Goal: Transaction & Acquisition: Book appointment/travel/reservation

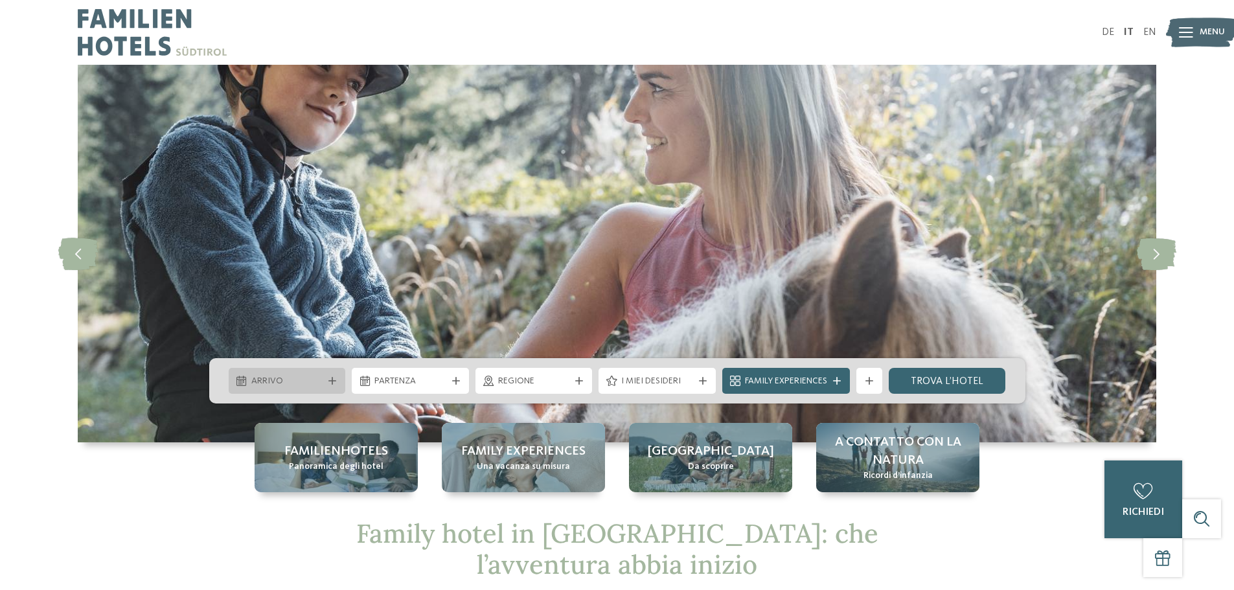
click at [303, 381] on span "Arrivo" at bounding box center [287, 381] width 72 height 13
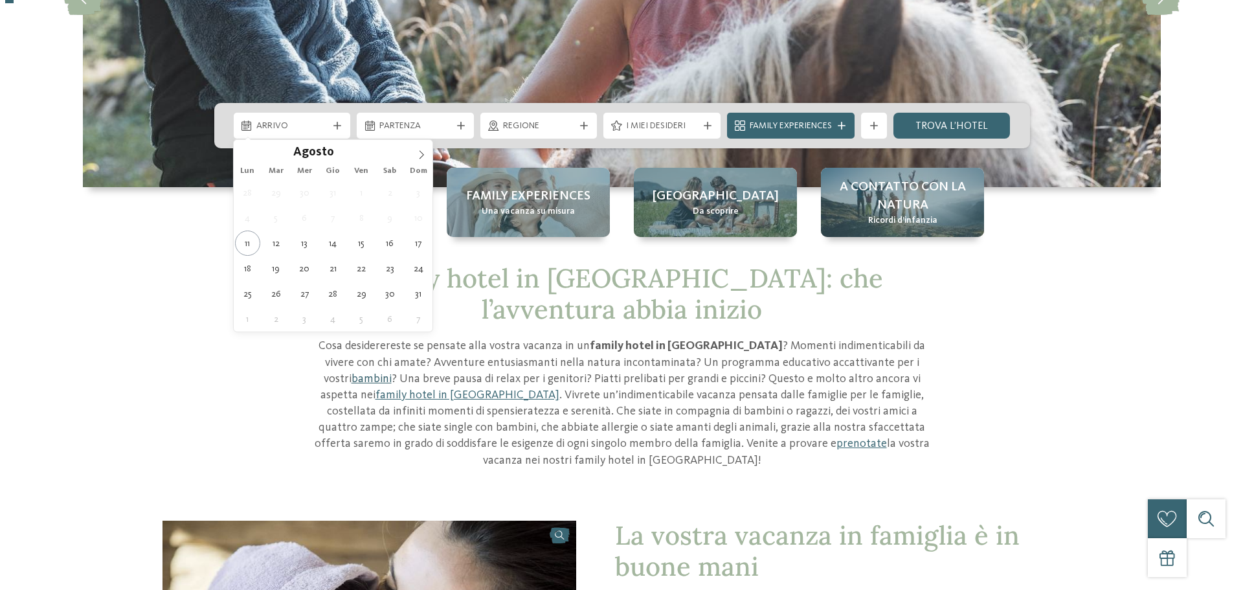
scroll to position [259, 0]
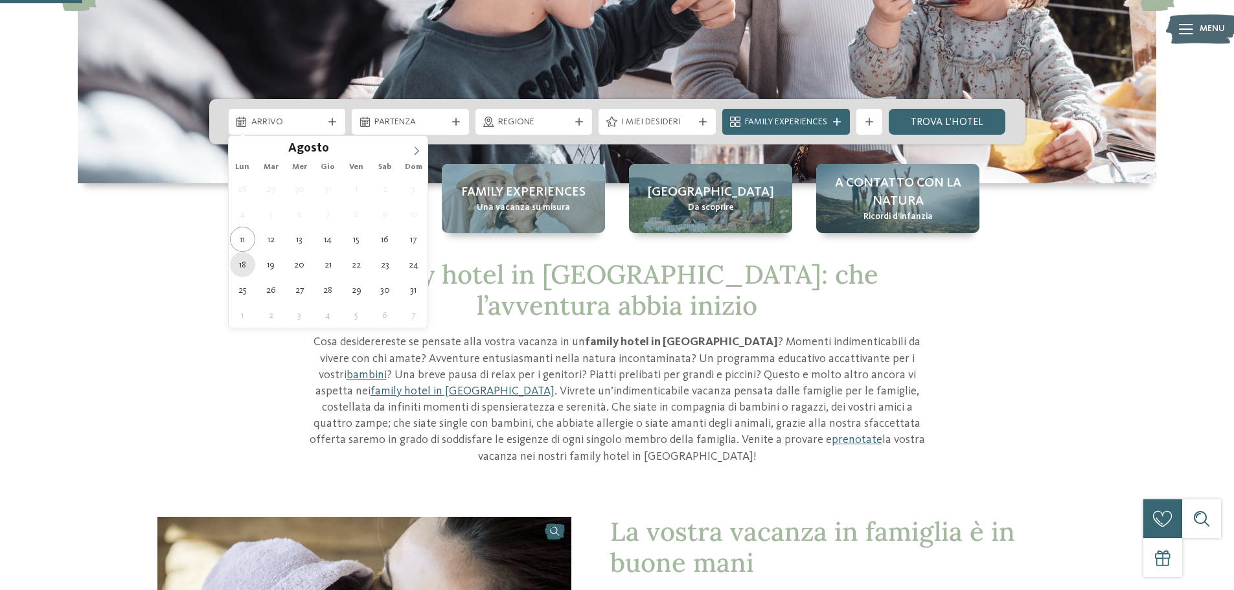
type div "18.08.2025"
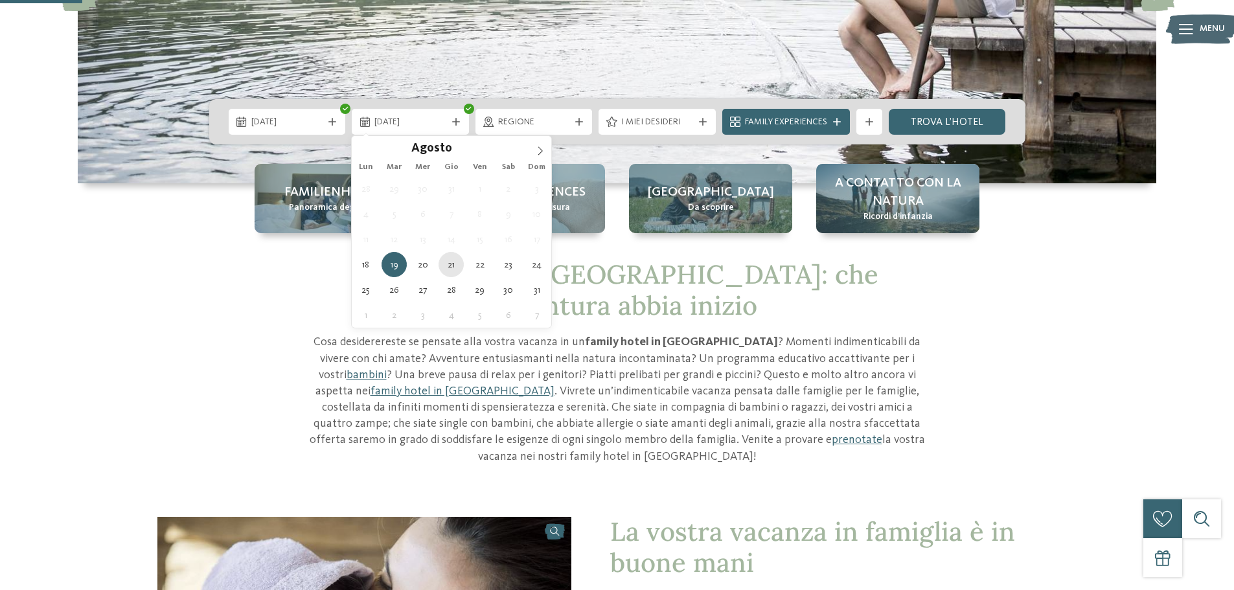
type div "21.08.2025"
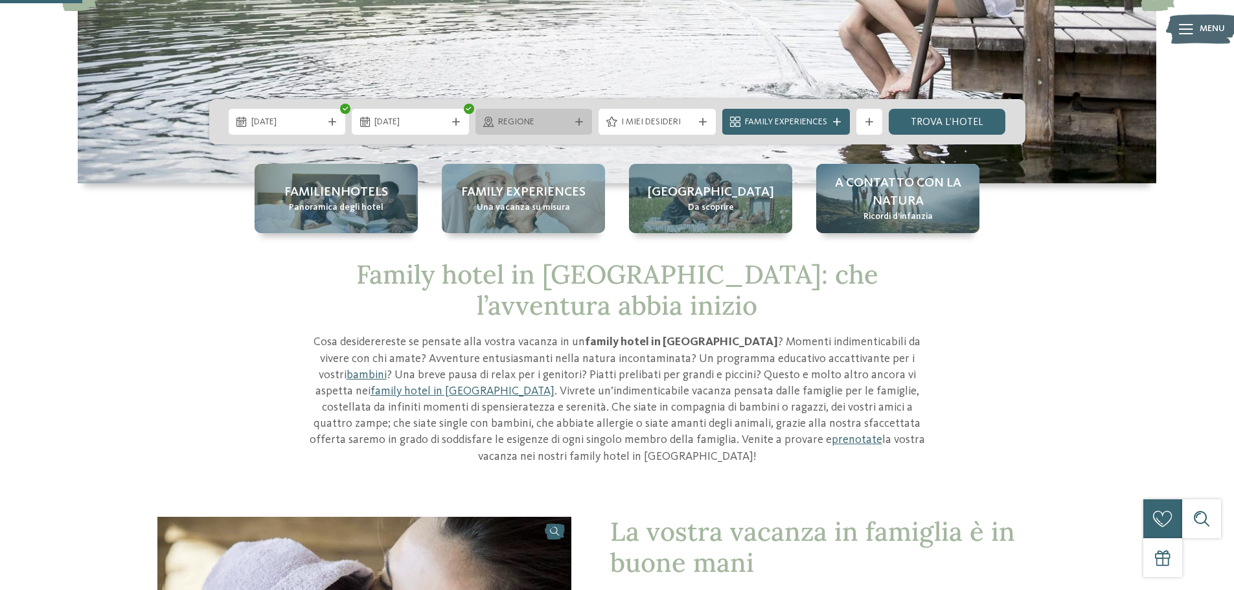
click at [575, 122] on icon at bounding box center [579, 122] width 8 height 8
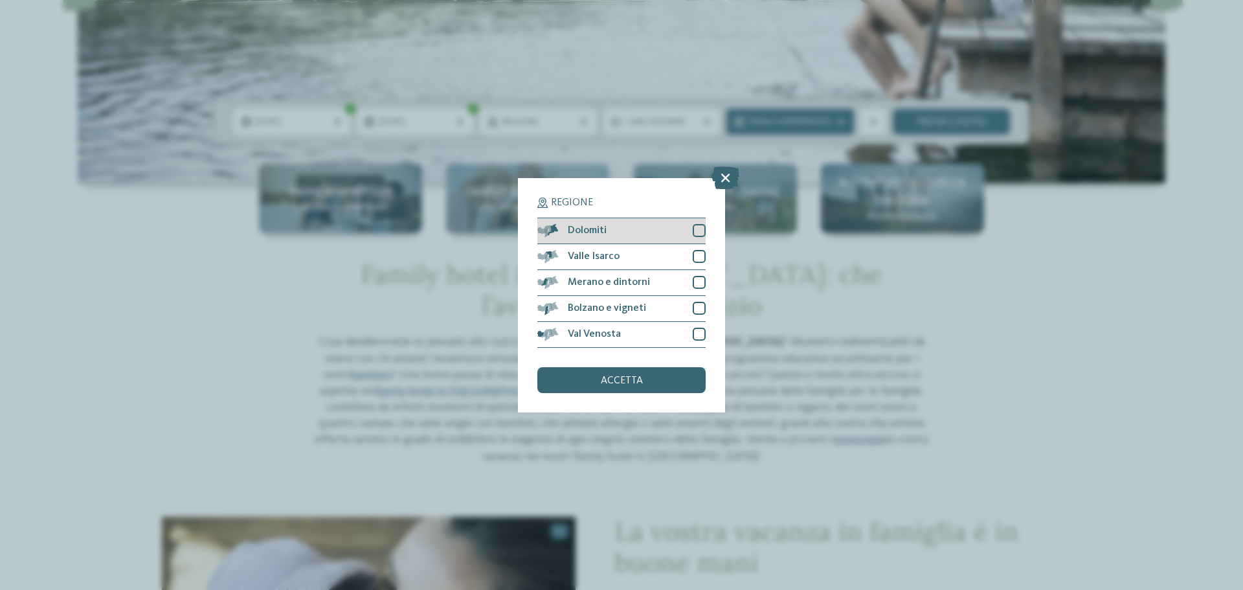
drag, startPoint x: 695, startPoint y: 223, endPoint x: 694, endPoint y: 243, distance: 20.2
click at [695, 225] on div "Dolomiti" at bounding box center [621, 231] width 168 height 26
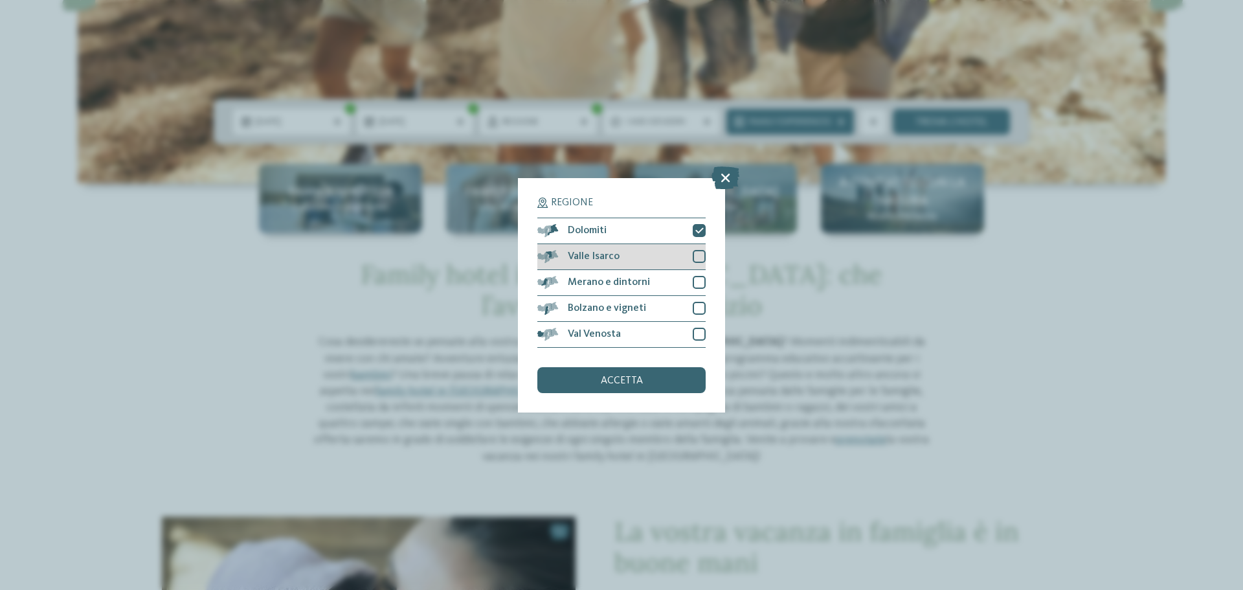
click at [694, 244] on div "Valle Isarco" at bounding box center [621, 257] width 168 height 26
click at [699, 286] on div at bounding box center [699, 282] width 13 height 13
click at [692, 313] on div "Bolzano e vigneti" at bounding box center [621, 309] width 168 height 26
click at [700, 343] on div "Val Venosta" at bounding box center [621, 335] width 168 height 26
click at [673, 379] on div "accetta" at bounding box center [621, 380] width 168 height 26
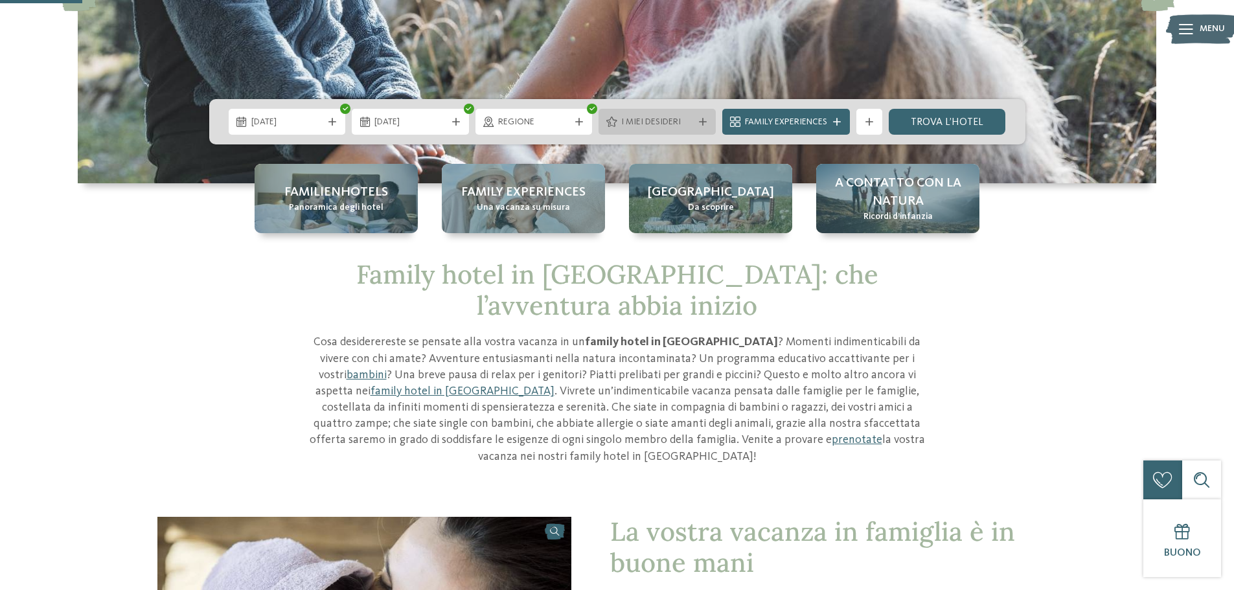
click at [701, 120] on icon at bounding box center [703, 122] width 8 height 8
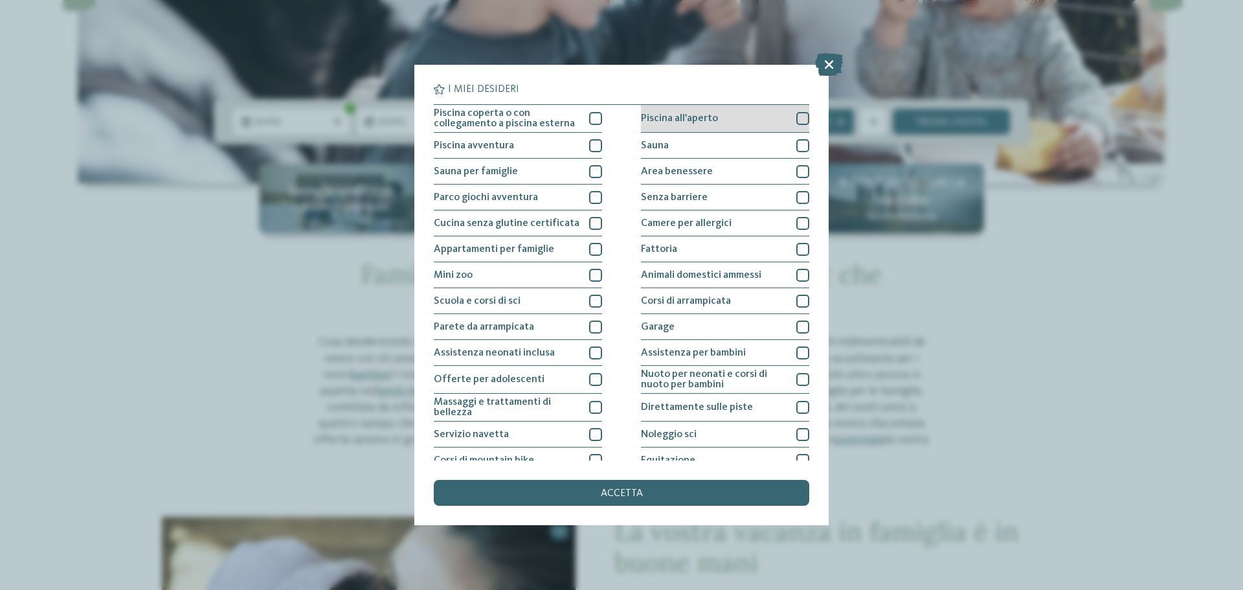
click at [789, 116] on div "Piscina all'aperto" at bounding box center [725, 119] width 168 height 28
click at [796, 142] on div at bounding box center [802, 145] width 13 height 13
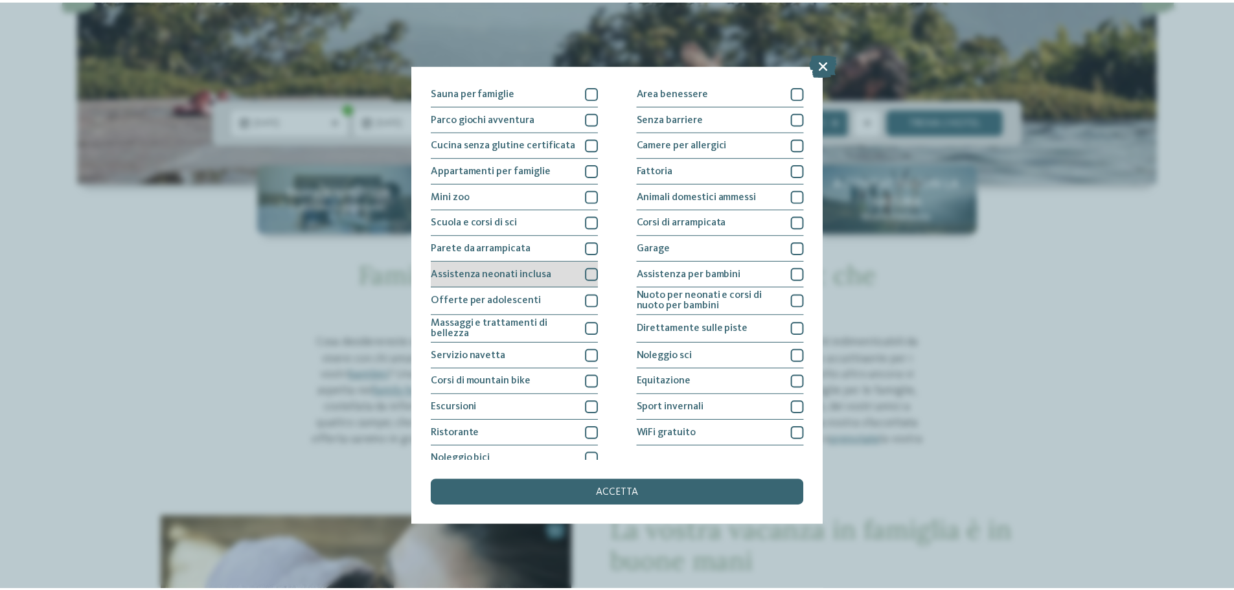
scroll to position [91, 0]
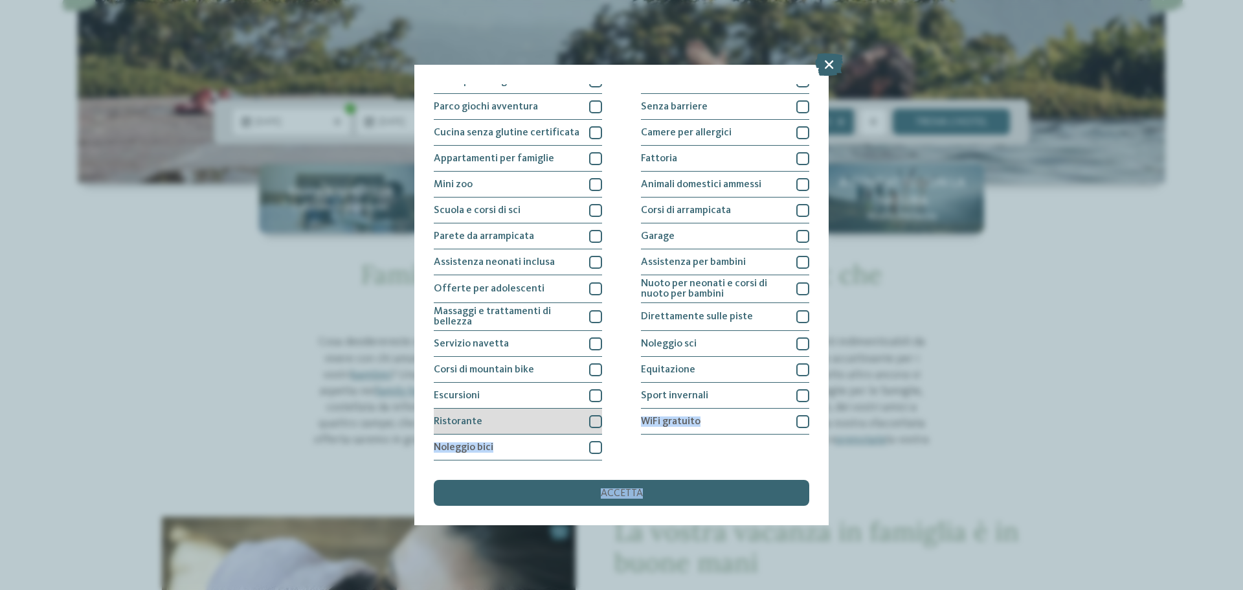
drag, startPoint x: 652, startPoint y: 491, endPoint x: 593, endPoint y: 416, distance: 95.9
click at [593, 416] on div "I miei desideri Piscina coperta o con collegamento a piscina esterna Piscina al…" at bounding box center [622, 295] width 376 height 422
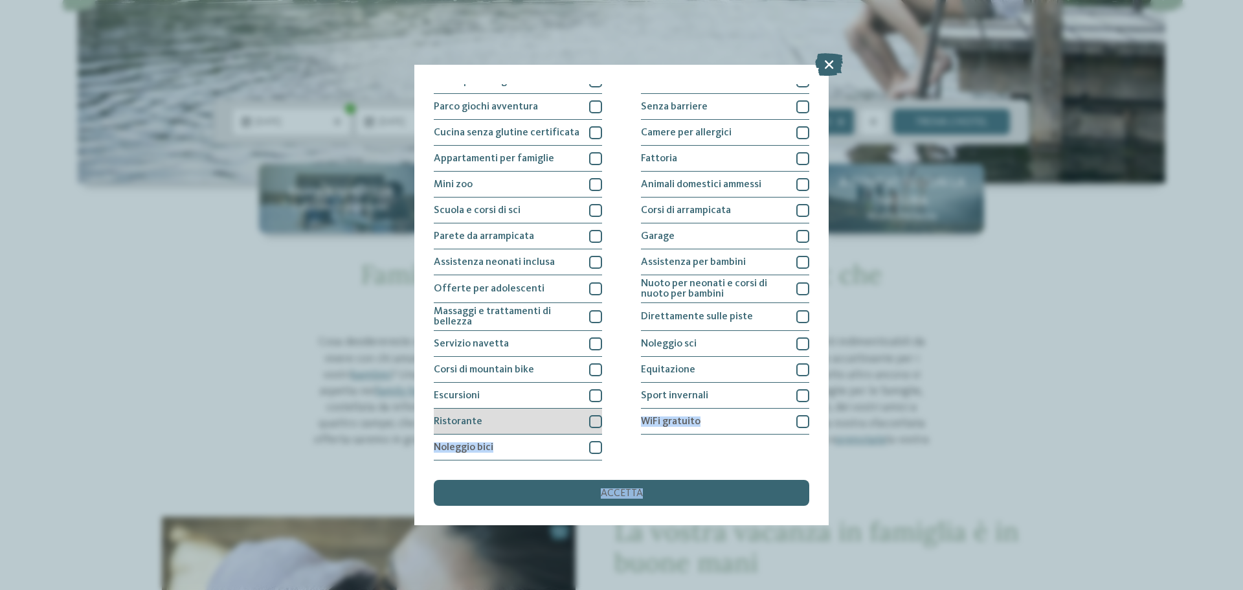
click at [598, 419] on div at bounding box center [595, 421] width 13 height 13
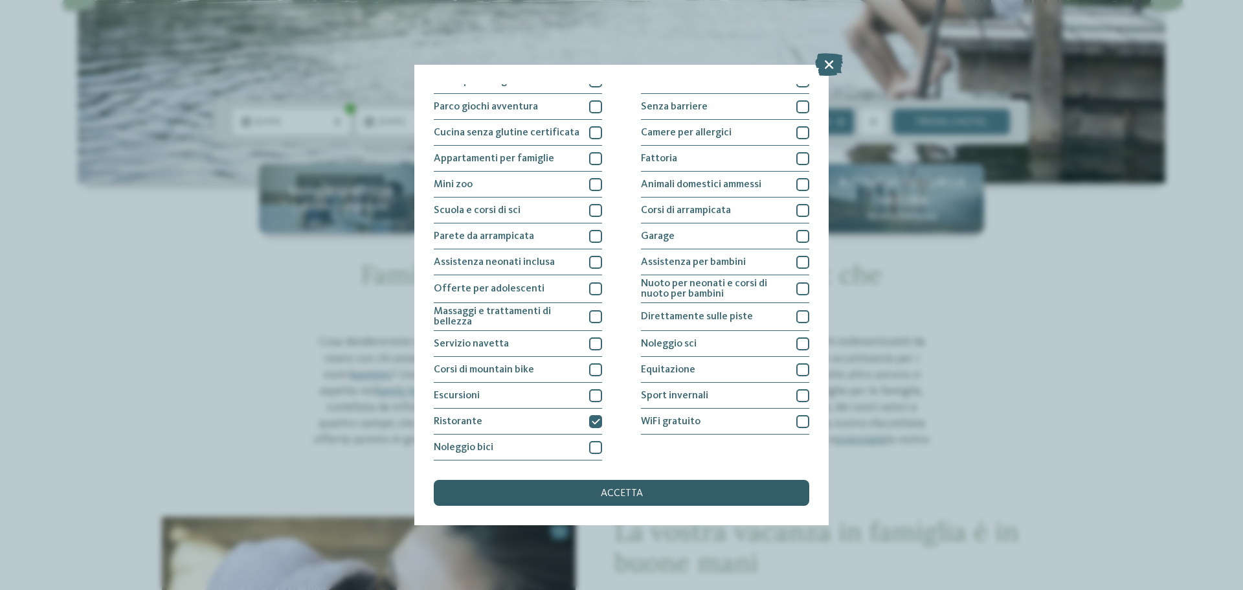
click at [635, 486] on div "accetta" at bounding box center [622, 493] width 376 height 26
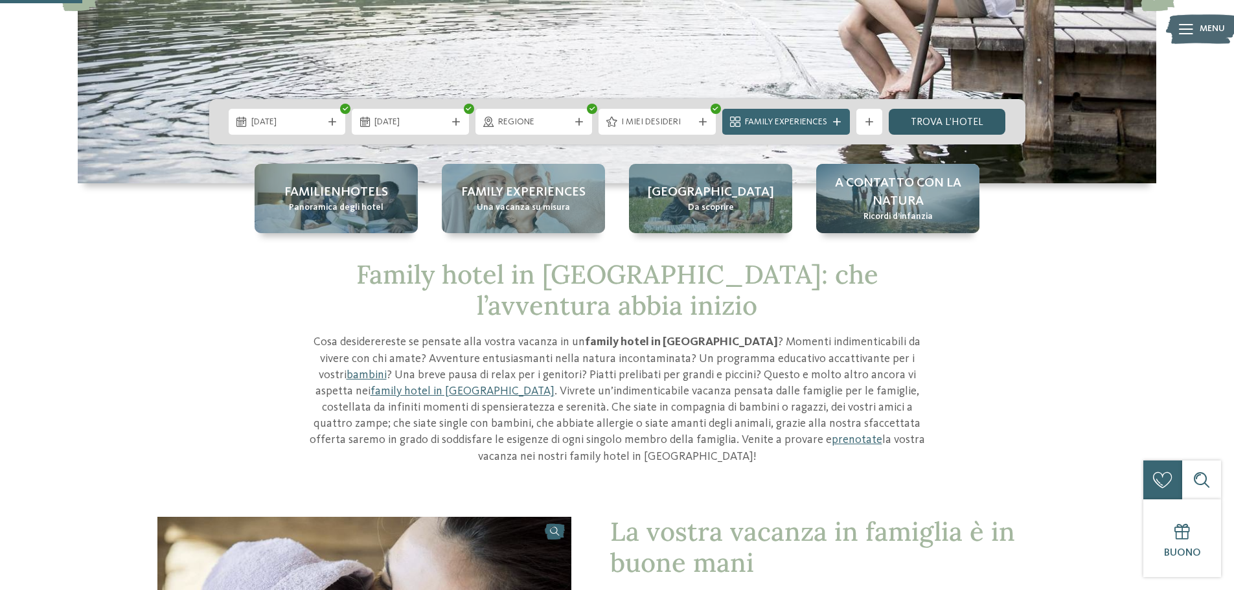
click at [943, 119] on link "trova l’hotel" at bounding box center [946, 122] width 117 height 26
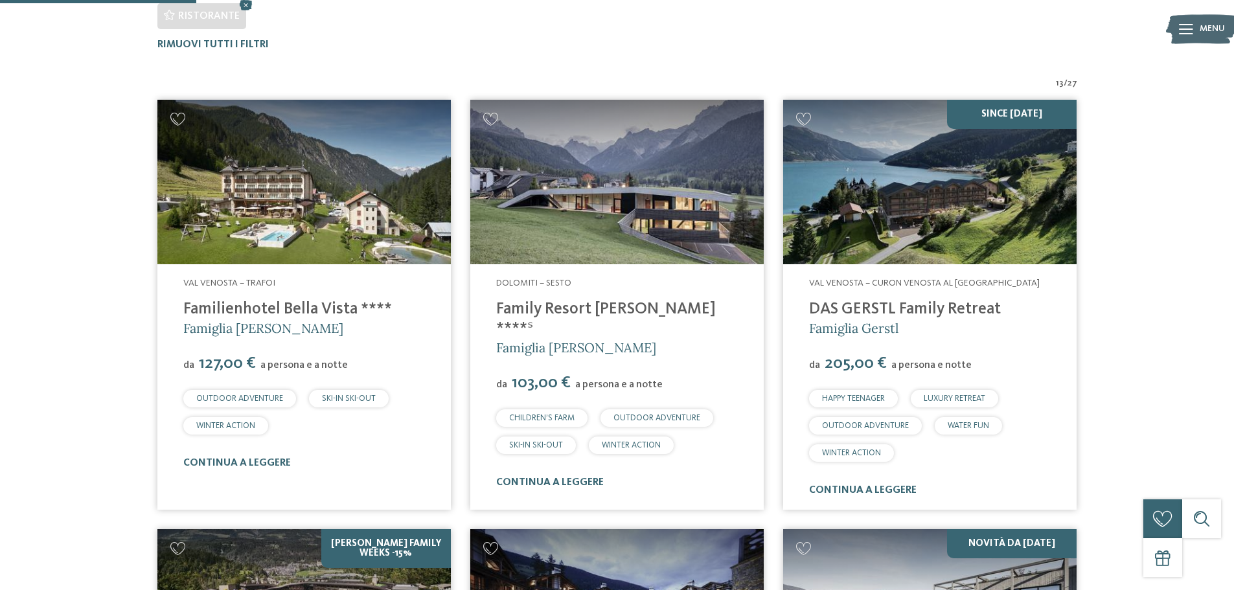
scroll to position [457, 0]
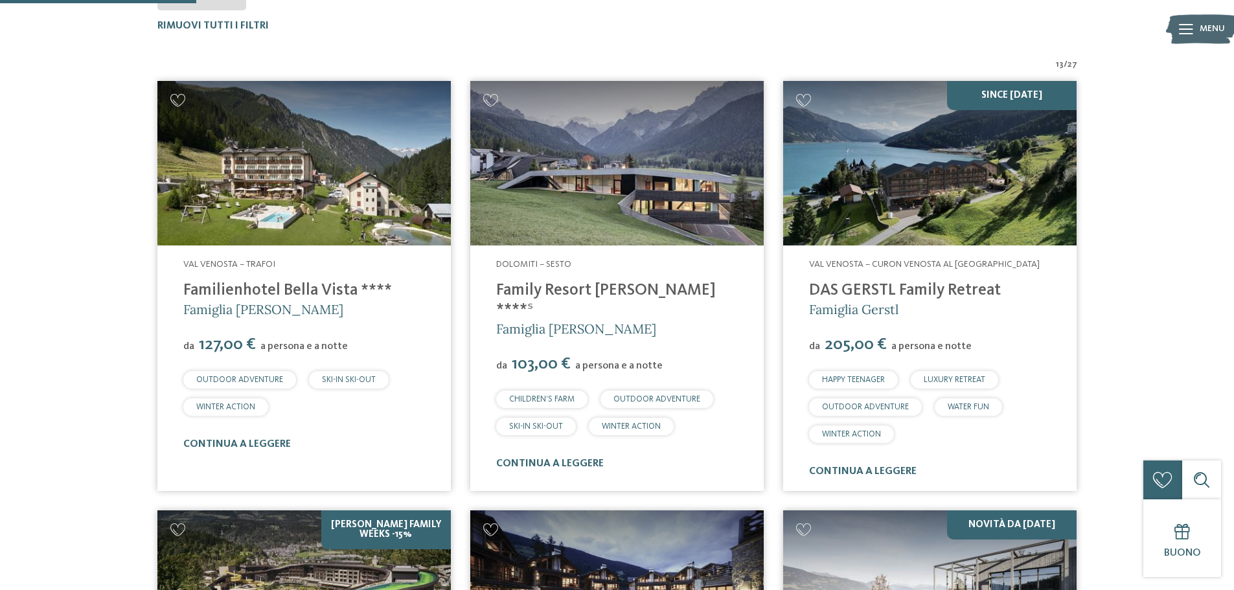
drag, startPoint x: 563, startPoint y: 169, endPoint x: 481, endPoint y: 308, distance: 160.8
click at [481, 308] on div "Dolomiti – Sesto Family Resort Rainer ****ˢ Famiglia Rainer da 103,00 € a perso…" at bounding box center [616, 364] width 293 height 238
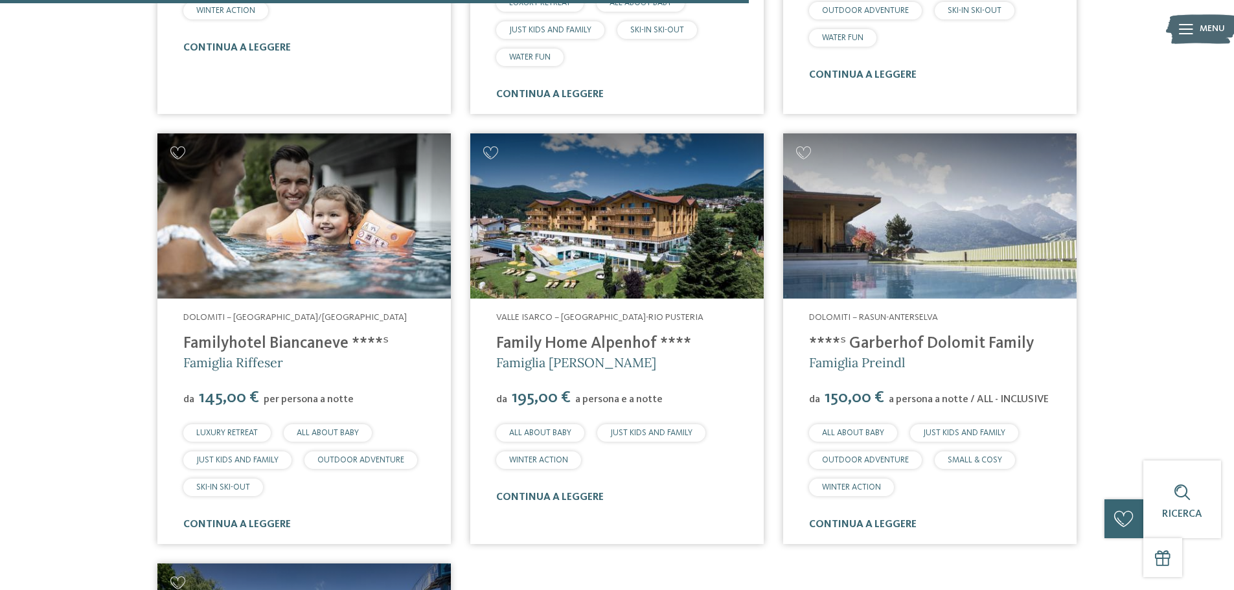
scroll to position [1752, 0]
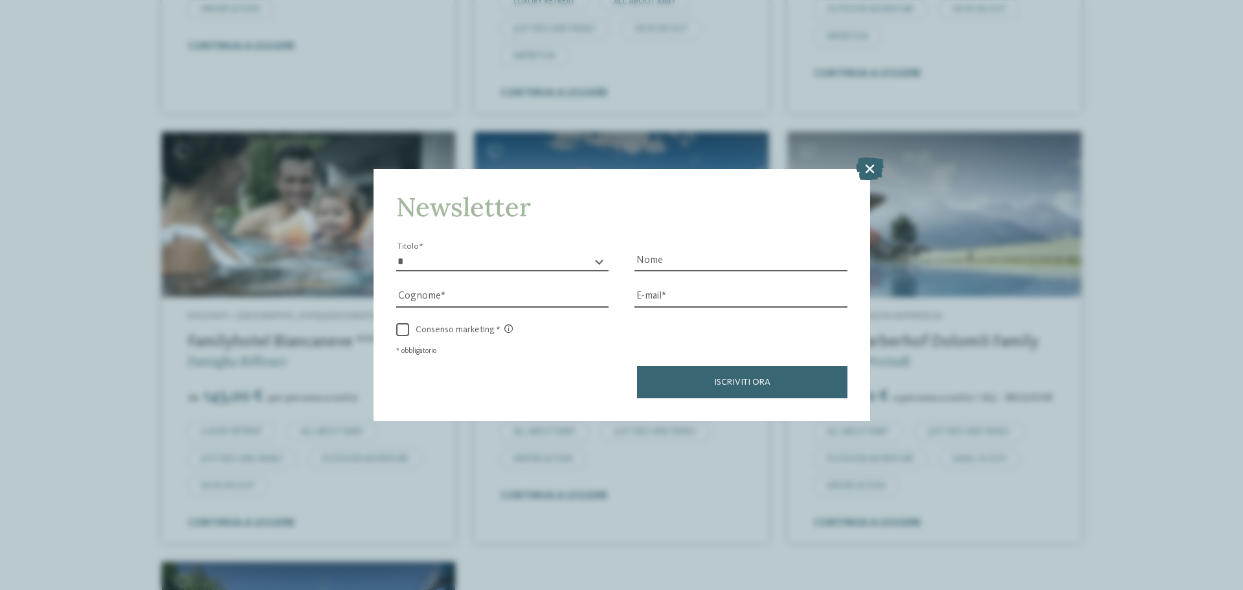
click at [873, 163] on icon at bounding box center [870, 168] width 28 height 23
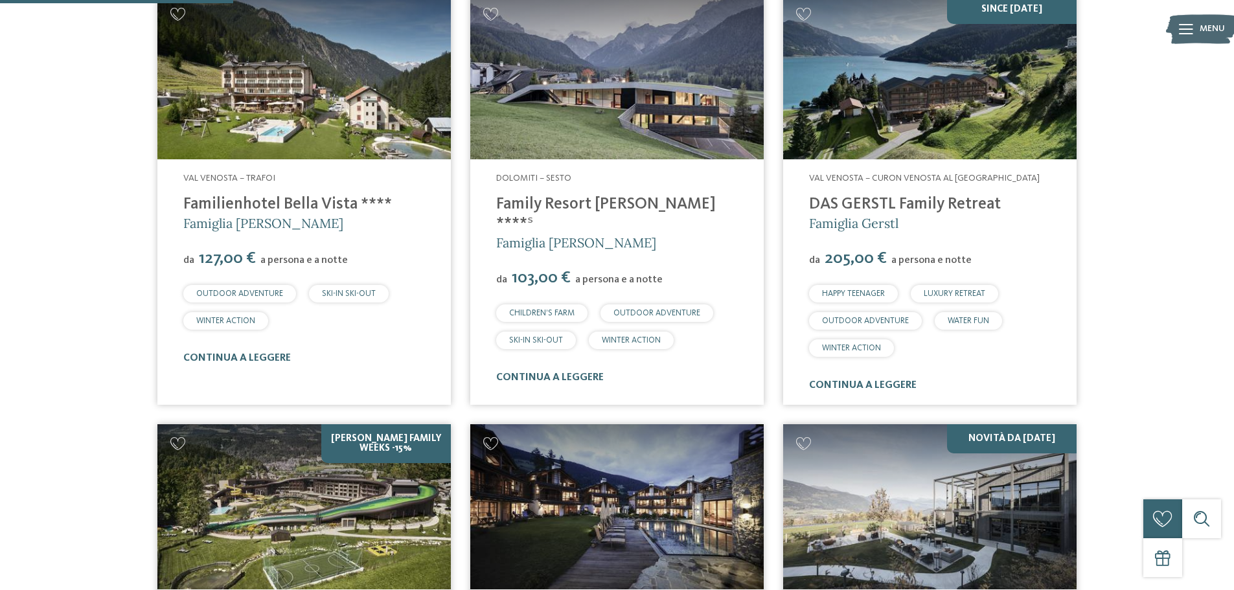
scroll to position [522, 0]
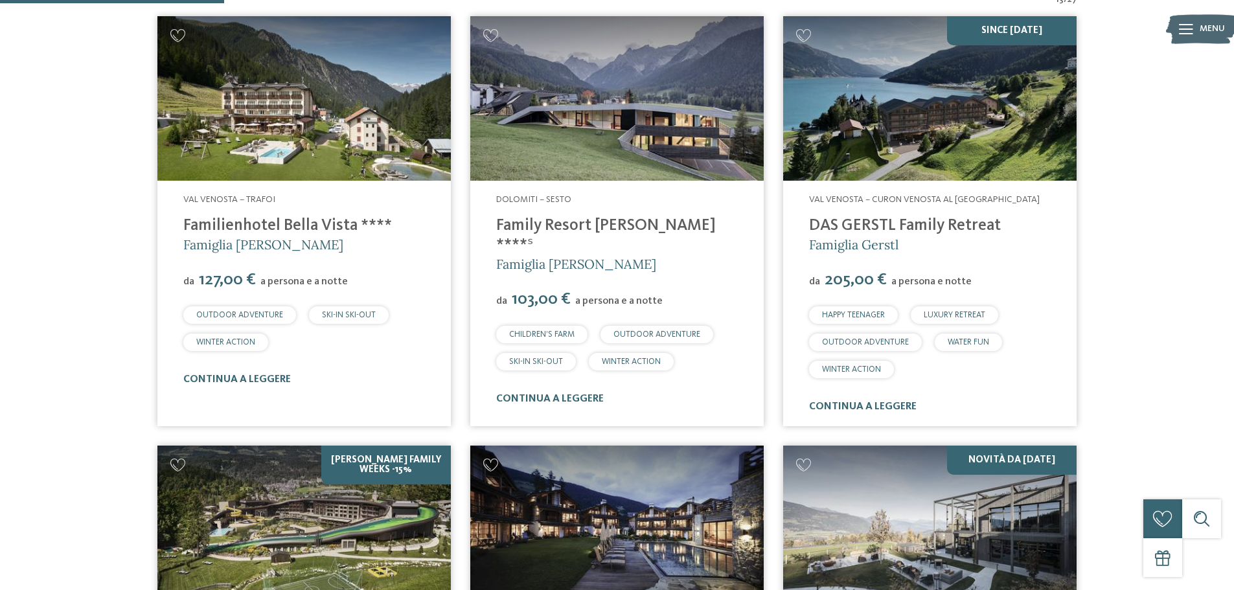
click at [563, 225] on link "Family Resort Rainer ****ˢ" at bounding box center [606, 236] width 220 height 36
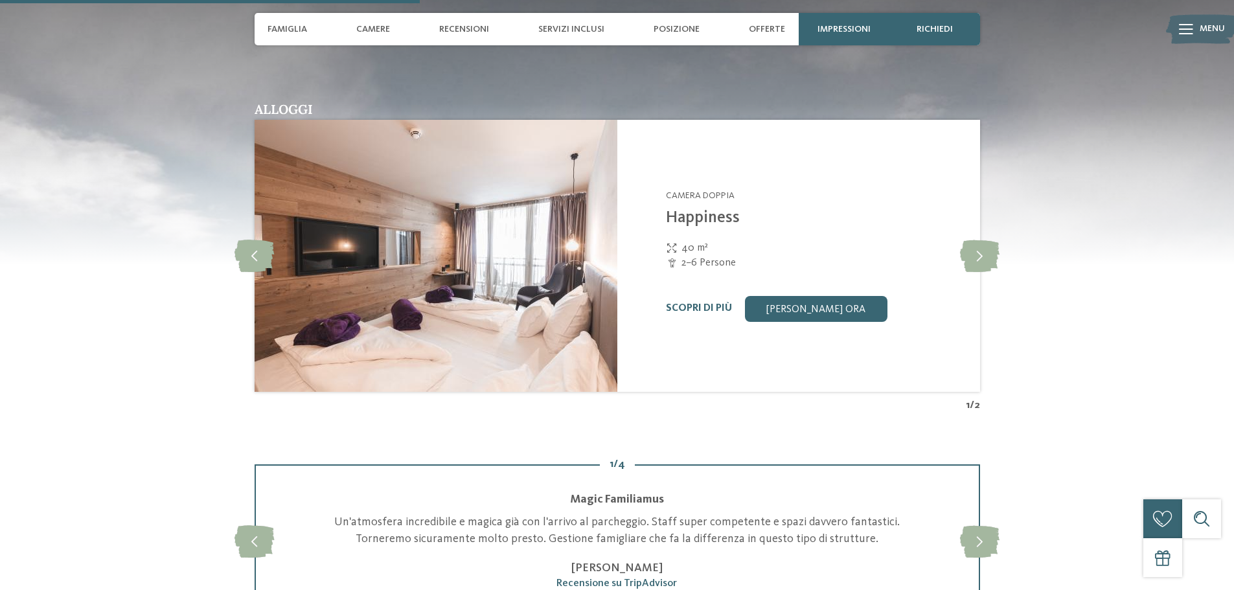
scroll to position [1554, 0]
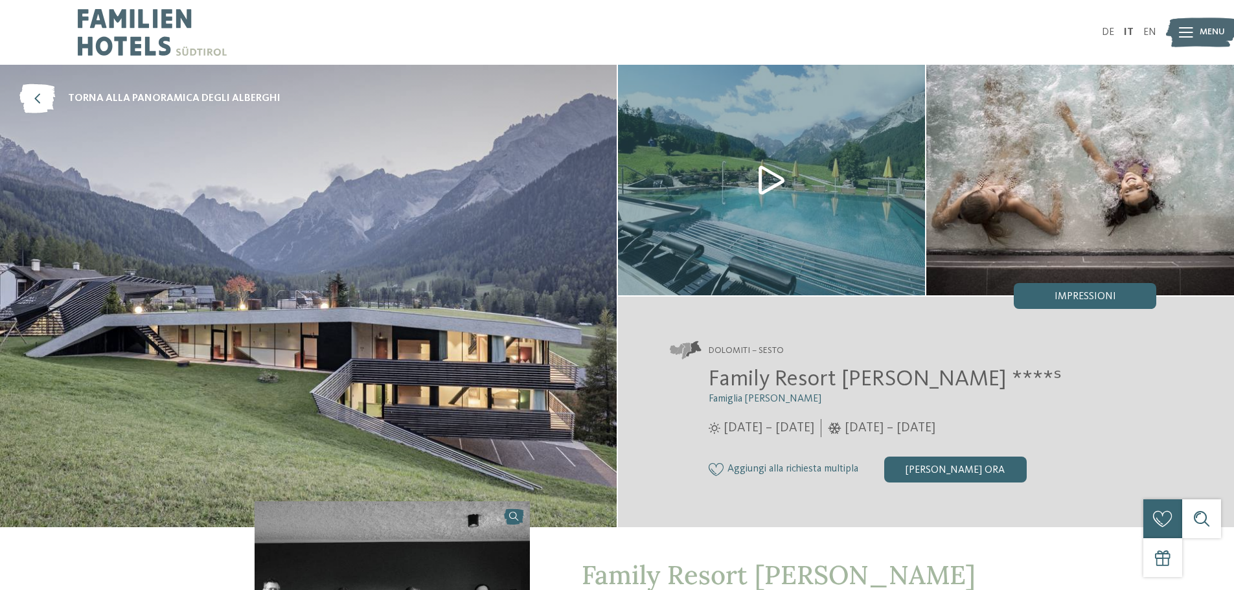
click at [774, 177] on img at bounding box center [772, 180] width 308 height 231
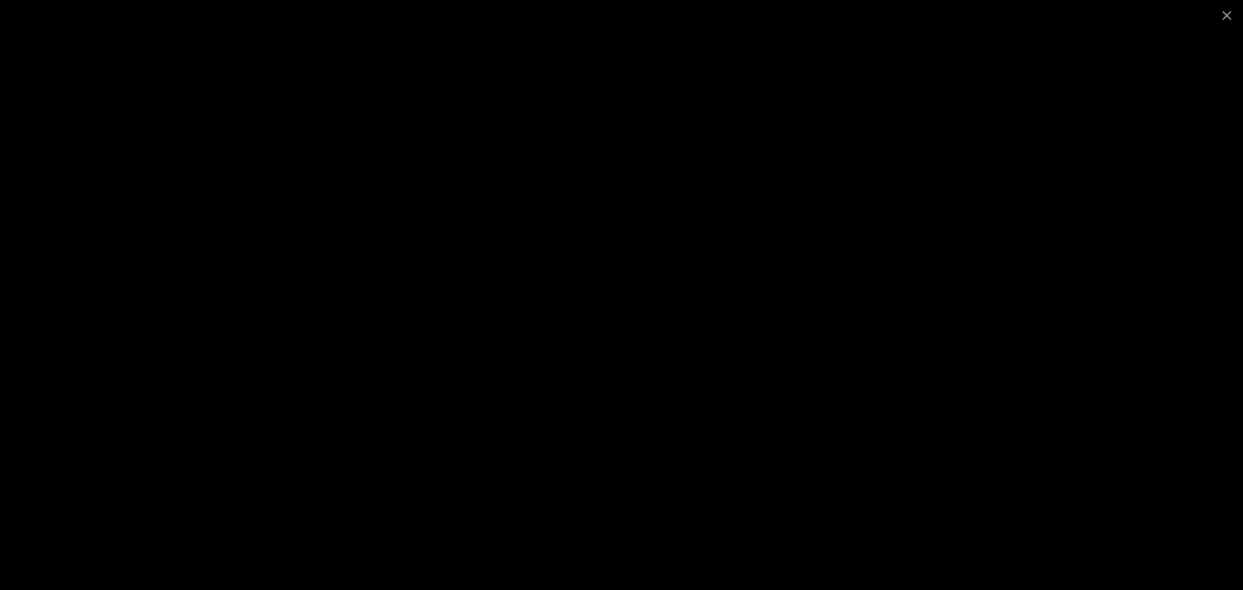
click at [1061, 264] on div at bounding box center [621, 295] width 1243 height 590
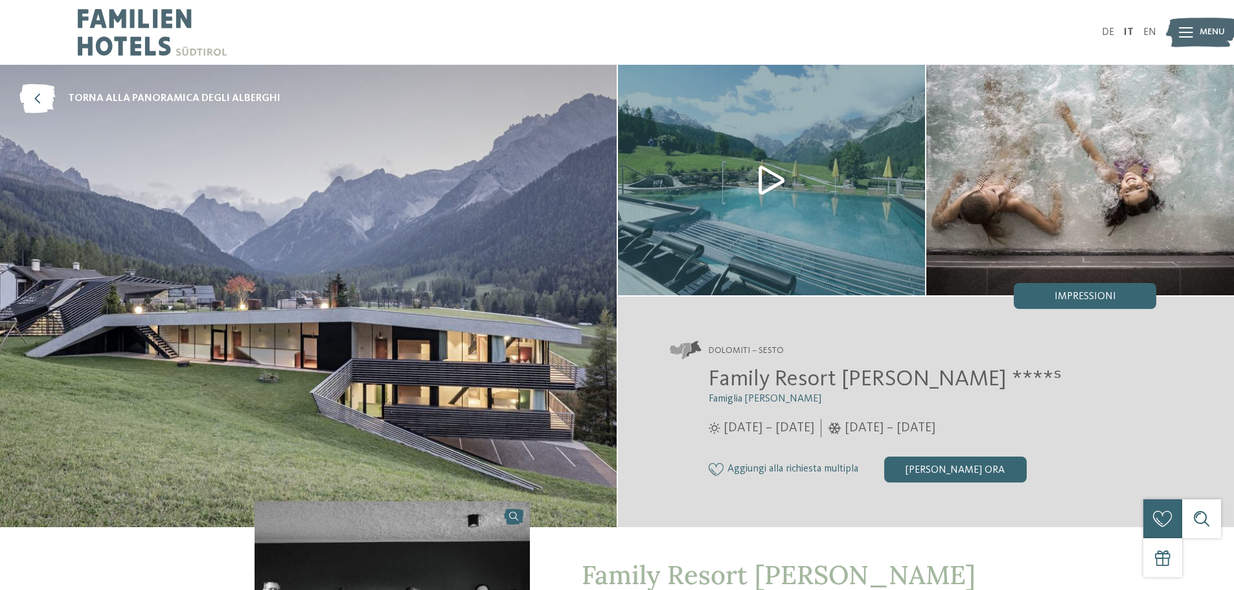
click at [1199, 24] on div "Menu" at bounding box center [1211, 32] width 25 height 32
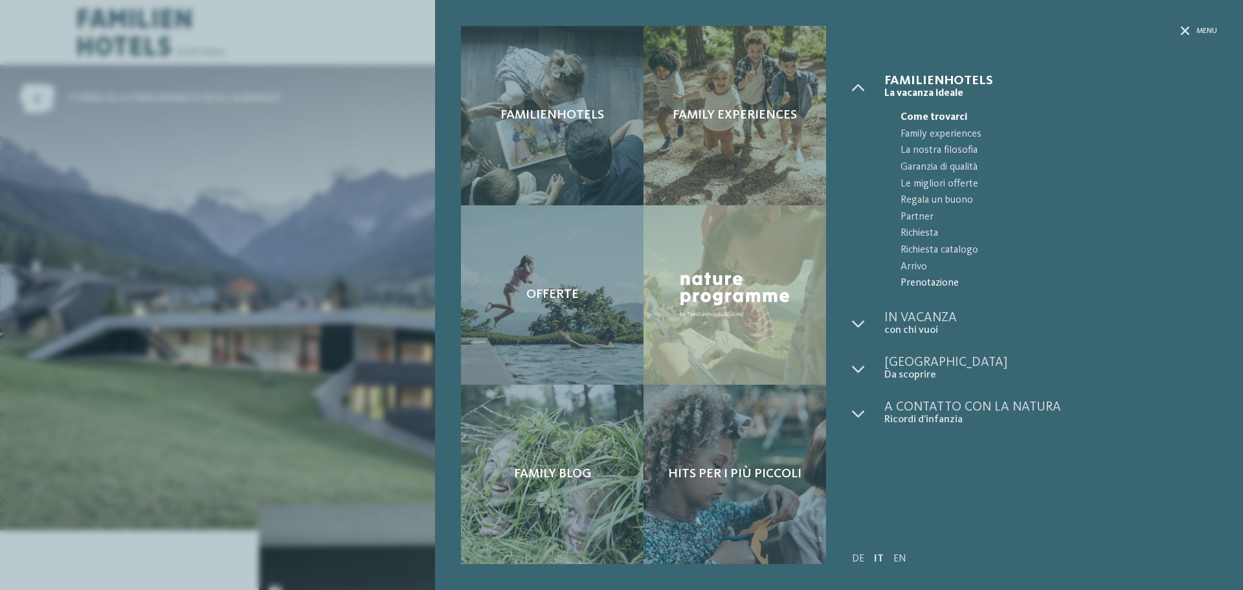
click at [940, 282] on span "Prenotazione" at bounding box center [1059, 283] width 317 height 17
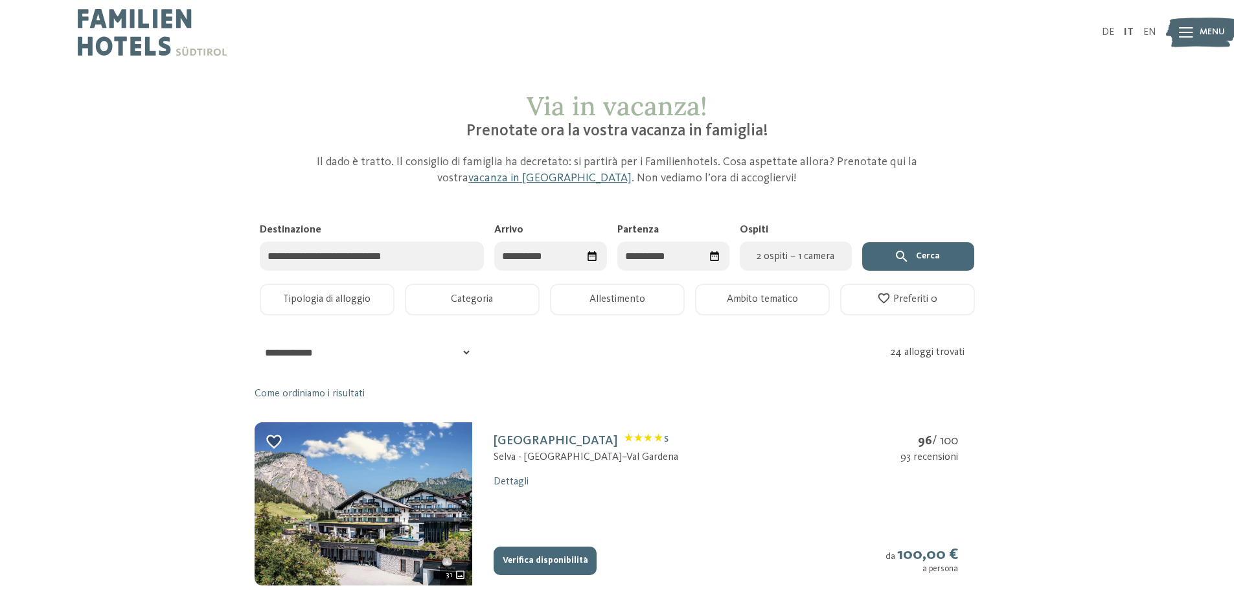
click at [589, 260] on icon "Seleziona data" at bounding box center [592, 256] width 12 height 12
click at [509, 392] on div "11" at bounding box center [514, 386] width 20 height 25
type input "**********"
click at [591, 256] on icon "Seleziona data" at bounding box center [592, 256] width 12 height 12
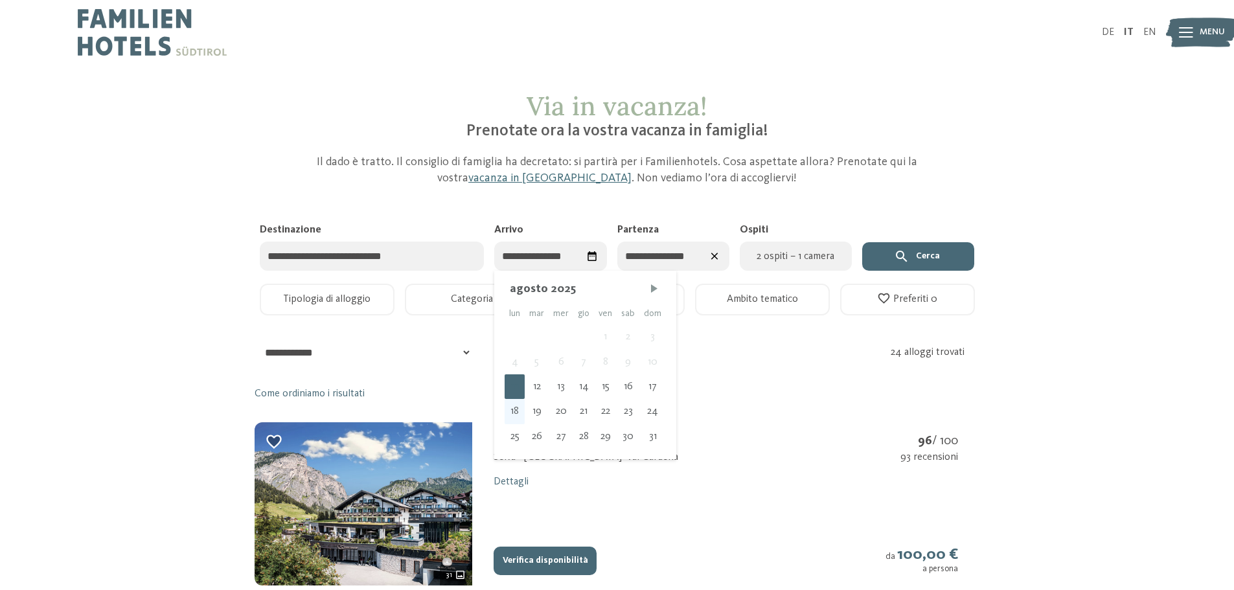
click at [512, 413] on div "18" at bounding box center [514, 411] width 20 height 25
type input "**********"
click at [713, 254] on icon at bounding box center [714, 256] width 7 height 7
click at [591, 260] on icon "Seleziona data" at bounding box center [591, 256] width 9 height 10
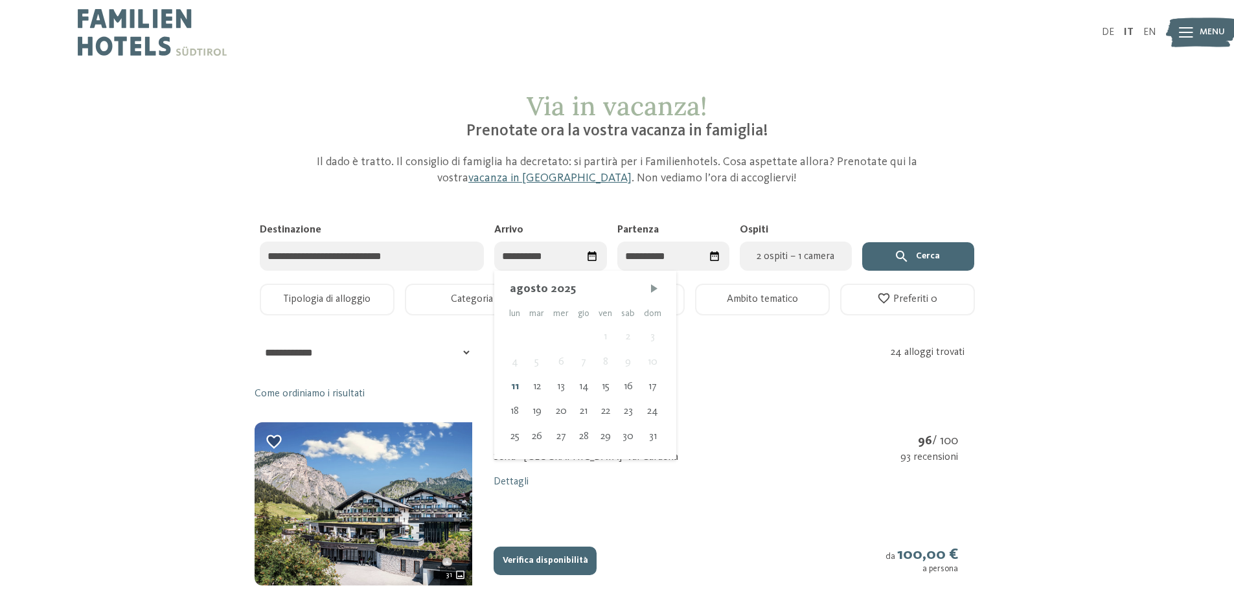
drag, startPoint x: 515, startPoint y: 410, endPoint x: 521, endPoint y: 387, distance: 23.4
click at [515, 409] on div "18" at bounding box center [514, 411] width 20 height 25
type input "**********"
click at [721, 257] on div at bounding box center [714, 255] width 21 height 21
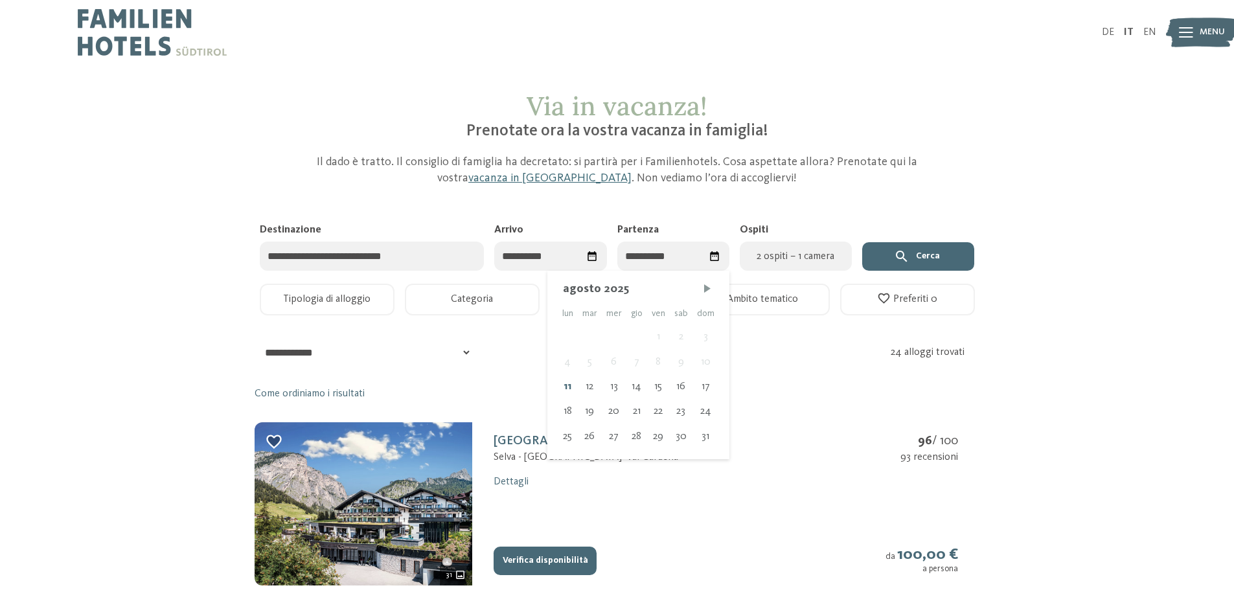
click at [596, 252] on icon "Seleziona data" at bounding box center [592, 256] width 12 height 12
click at [518, 412] on div "18" at bounding box center [514, 411] width 20 height 25
type input "**********"
click at [596, 257] on icon "Seleziona data" at bounding box center [591, 256] width 9 height 10
click at [516, 407] on div "18" at bounding box center [514, 411] width 20 height 25
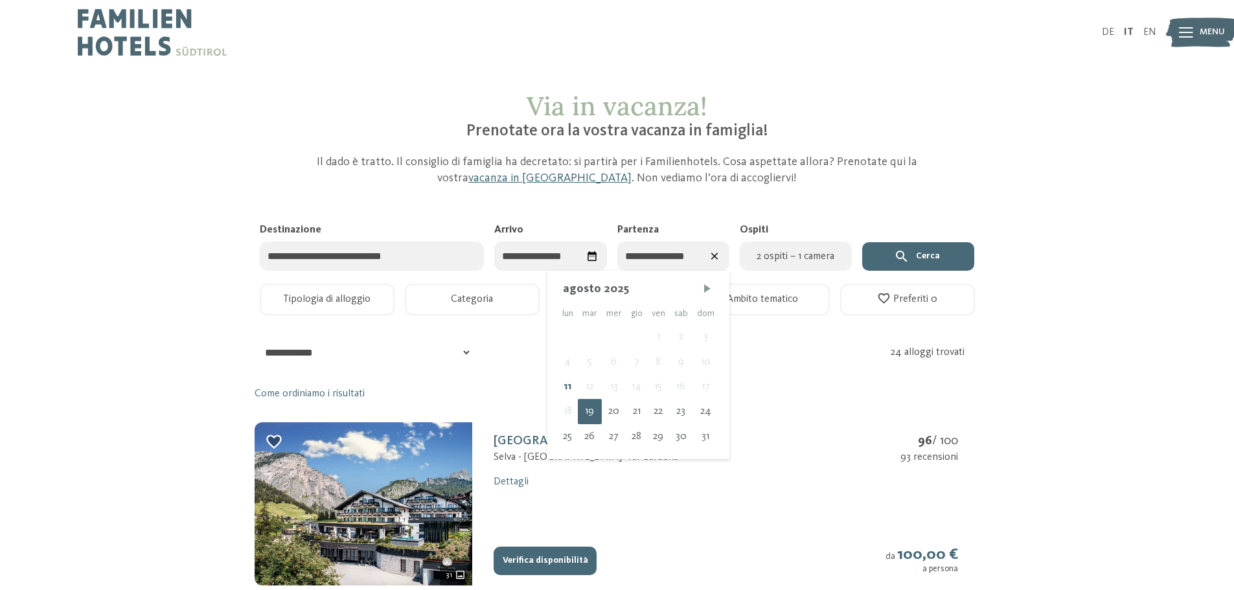
click at [665, 260] on input "**********" at bounding box center [673, 256] width 112 height 29
click at [703, 411] on div "24" at bounding box center [705, 411] width 27 height 25
type input "**********"
click at [777, 253] on span "2 ospiti – 1 camera" at bounding box center [795, 257] width 96 height 16
select select "*"
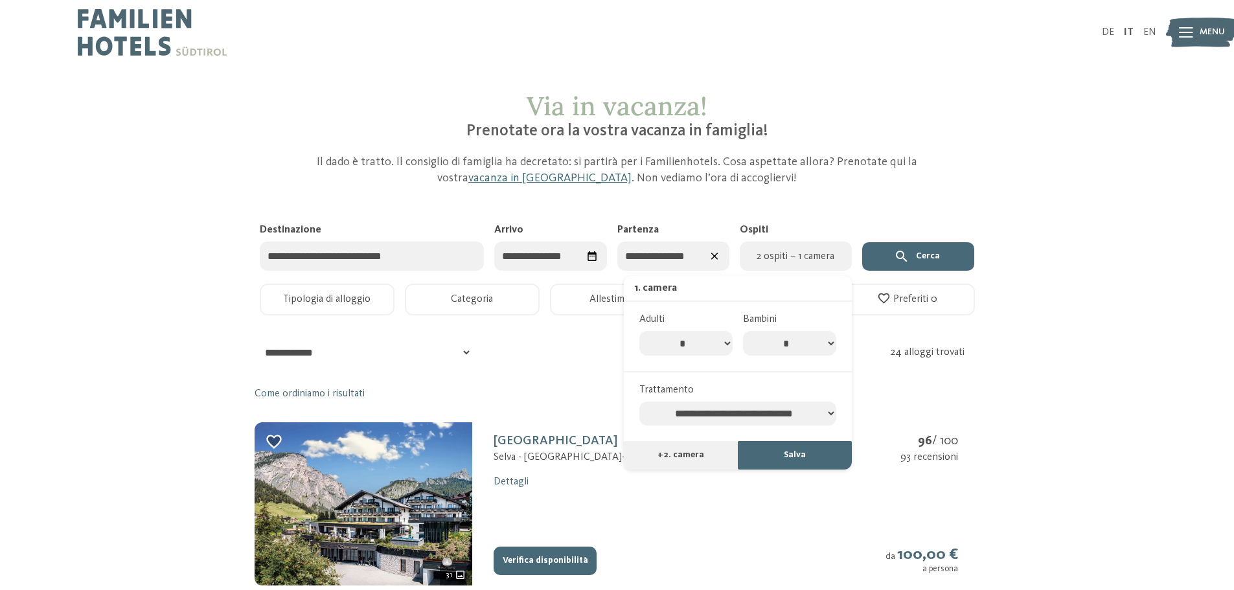
click at [831, 340] on select "* * * * * * * *" at bounding box center [789, 343] width 93 height 25
select select "*"
click at [743, 331] on select "* * * * * * * *" at bounding box center [789, 343] width 93 height 25
select select "*"
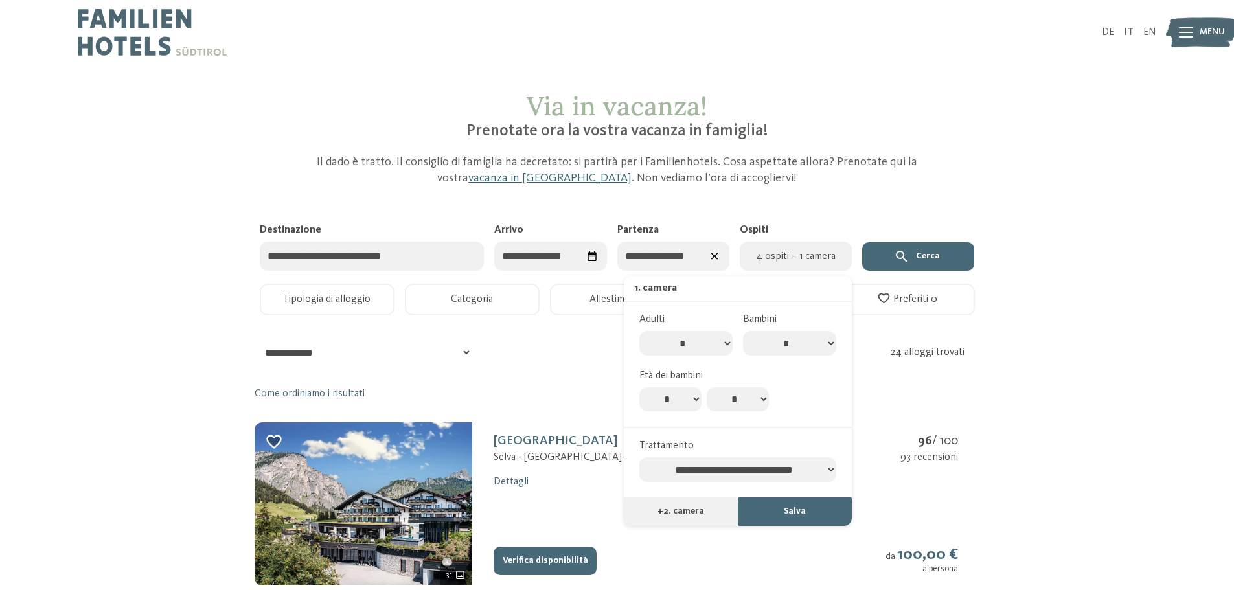
click at [683, 403] on select "* * * * * * * * * * ** ** ** ** ** ** ** **" at bounding box center [670, 399] width 62 height 25
select select "*"
click at [639, 387] on select "* * * * * * * * * * ** ** ** ** ** ** ** **" at bounding box center [670, 399] width 62 height 25
click at [742, 399] on select "* * * * * * * * * * ** ** ** ** ** ** ** **" at bounding box center [737, 399] width 62 height 25
select select "**"
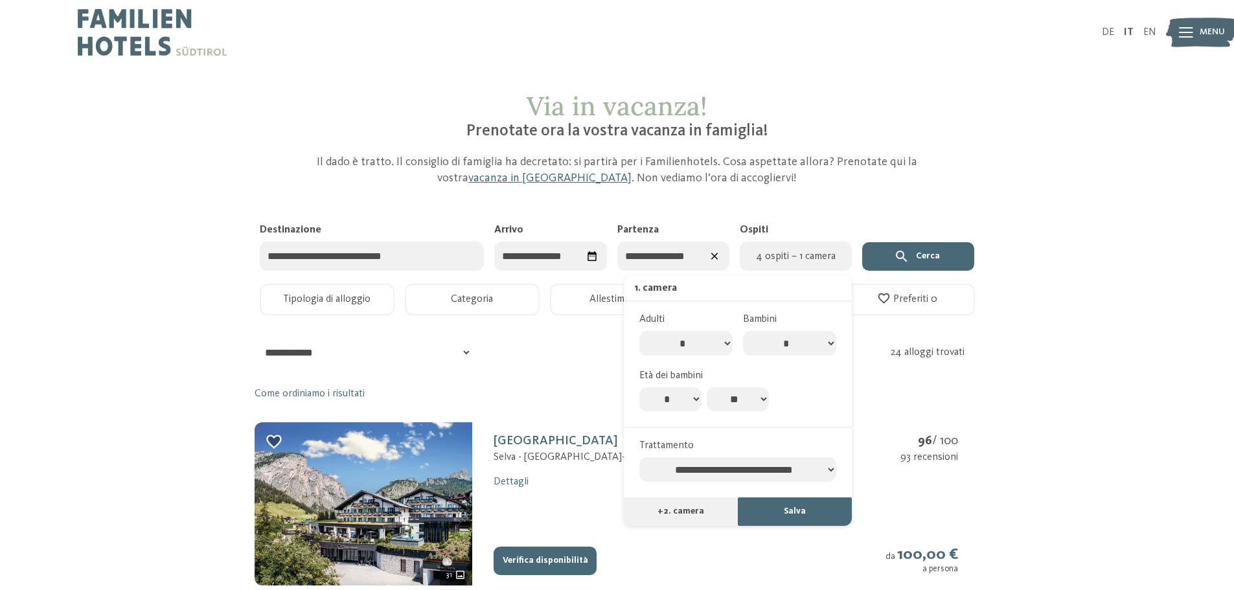
click at [706, 387] on select "* * * * * * * * * * ** ** ** ** ** ** ** **" at bounding box center [737, 399] width 62 height 25
click at [1005, 115] on div "Via in vacanza! Prenotate ora la vostra vacanza in famiglia! Il dado è tratto. …" at bounding box center [617, 139] width 881 height 96
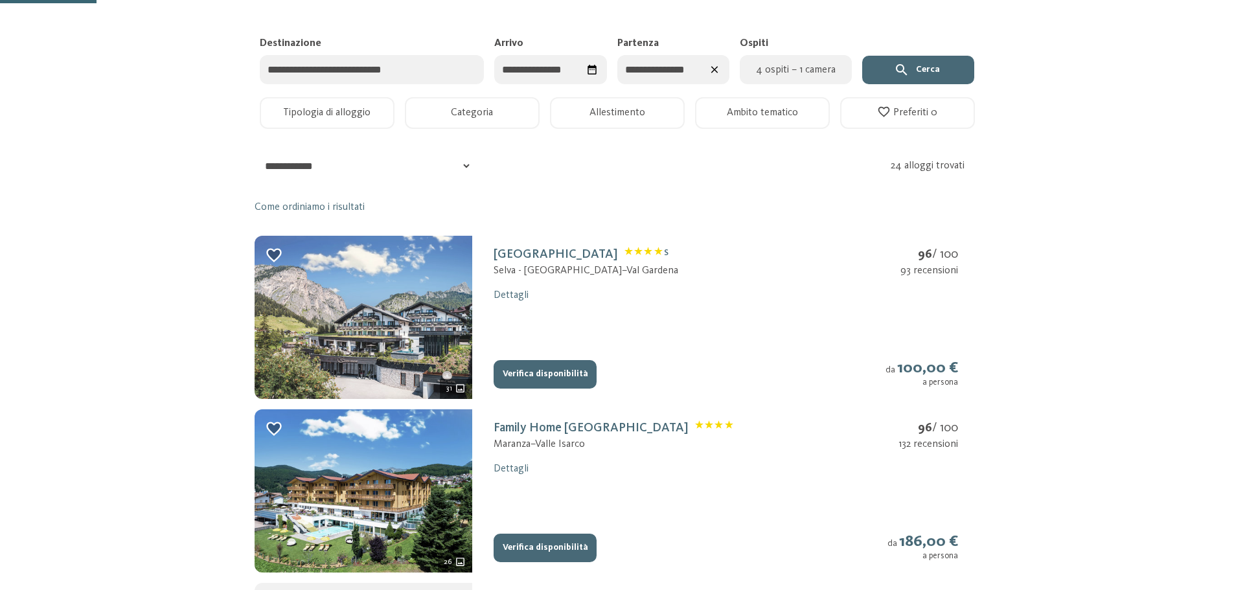
scroll to position [194, 0]
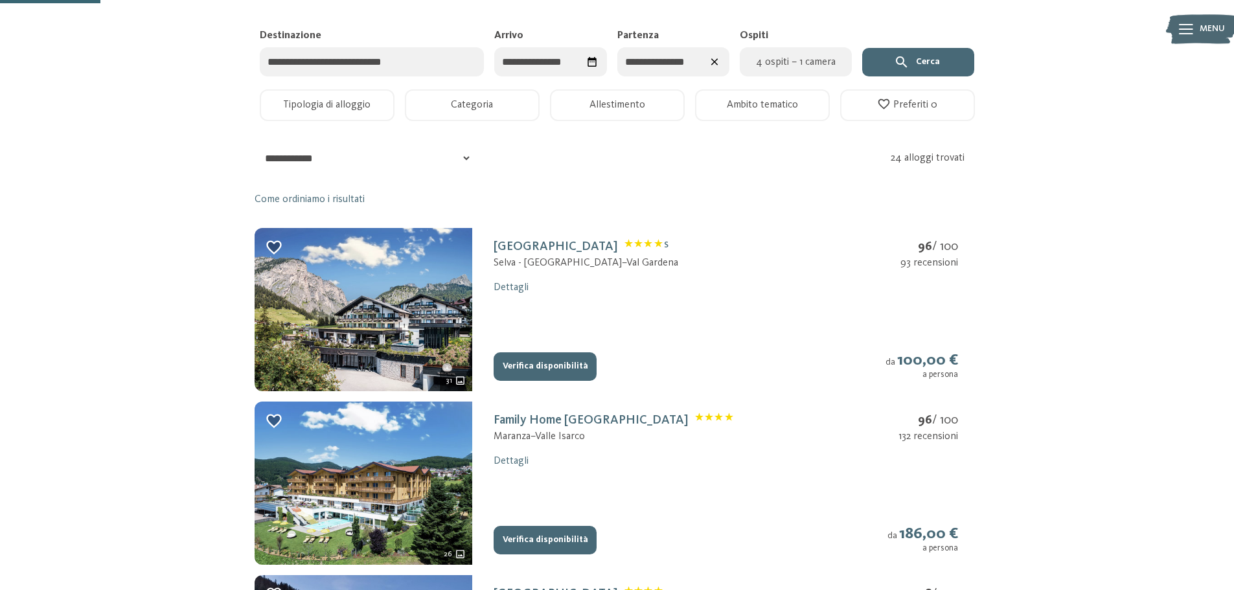
click at [352, 99] on button "Tipologia di alloggio" at bounding box center [327, 105] width 135 height 32
click at [453, 103] on button "Categoria" at bounding box center [472, 105] width 135 height 32
click at [596, 96] on button "Allestimento" at bounding box center [617, 105] width 135 height 32
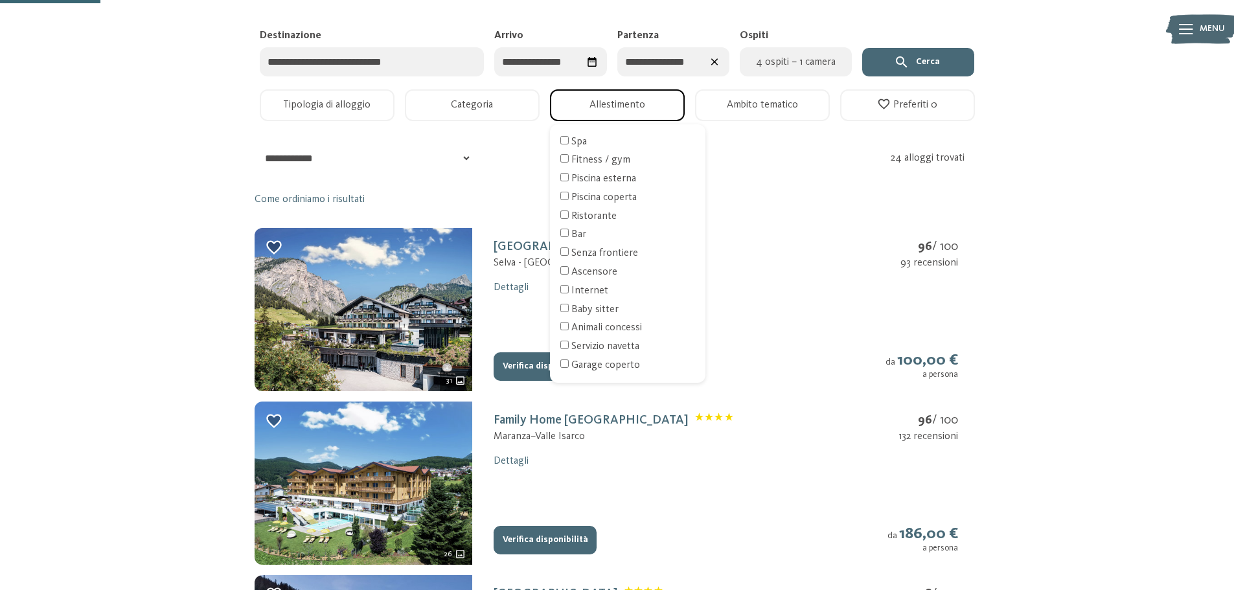
click at [594, 96] on button "Allestimento" at bounding box center [617, 105] width 135 height 32
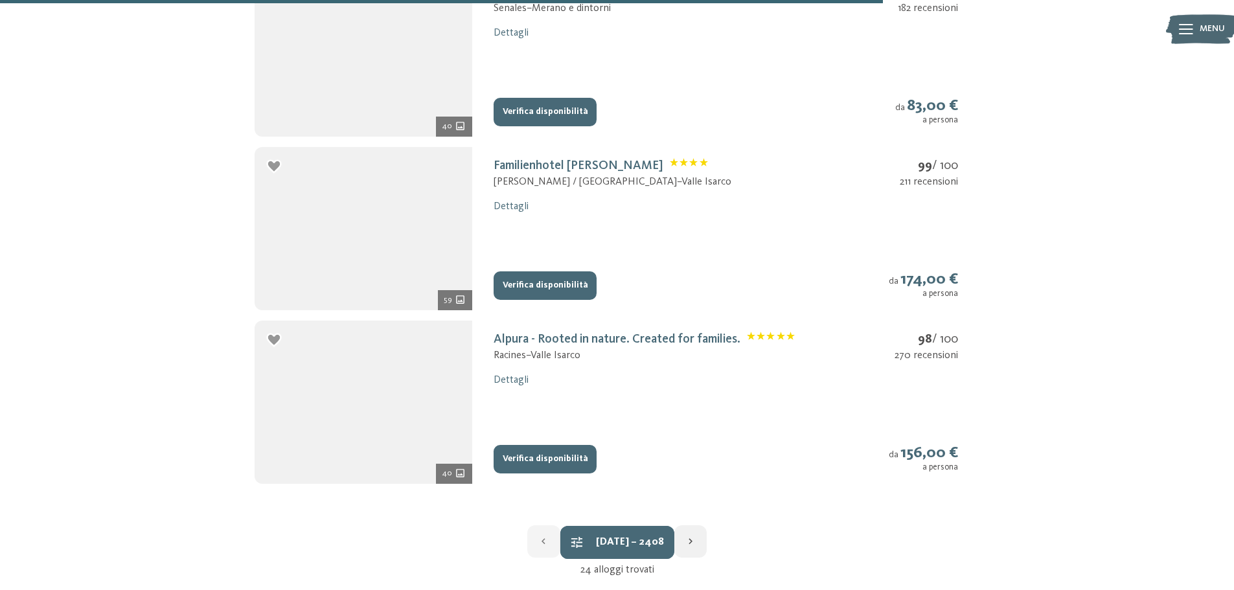
scroll to position [1748, 0]
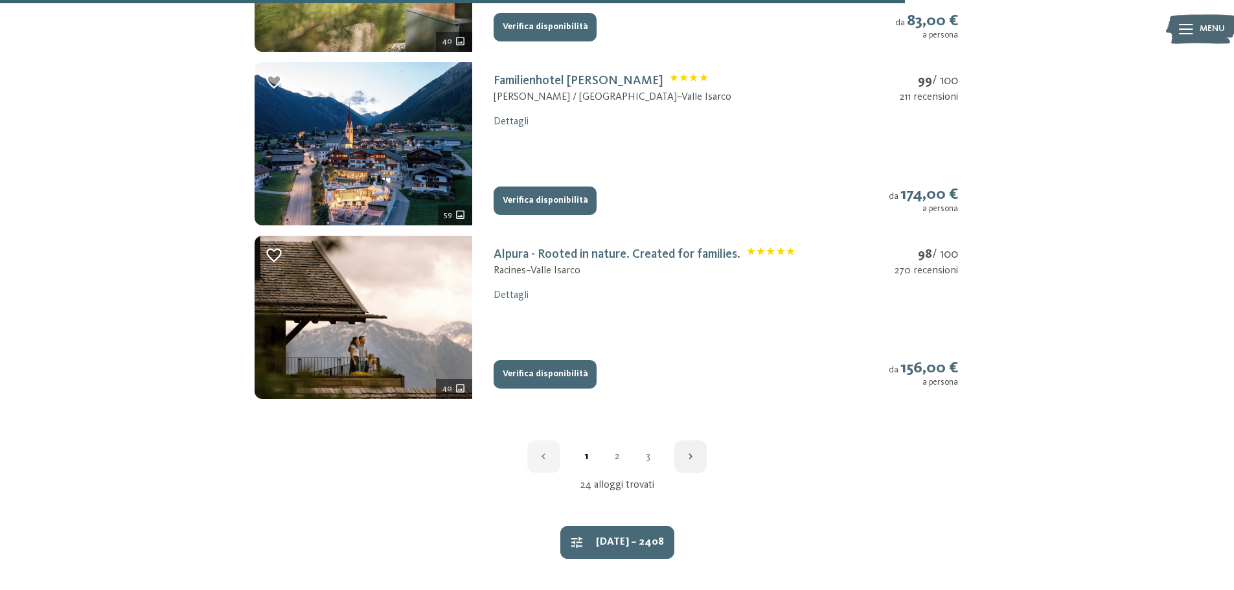
click at [617, 459] on link "2" at bounding box center [617, 456] width 31 height 10
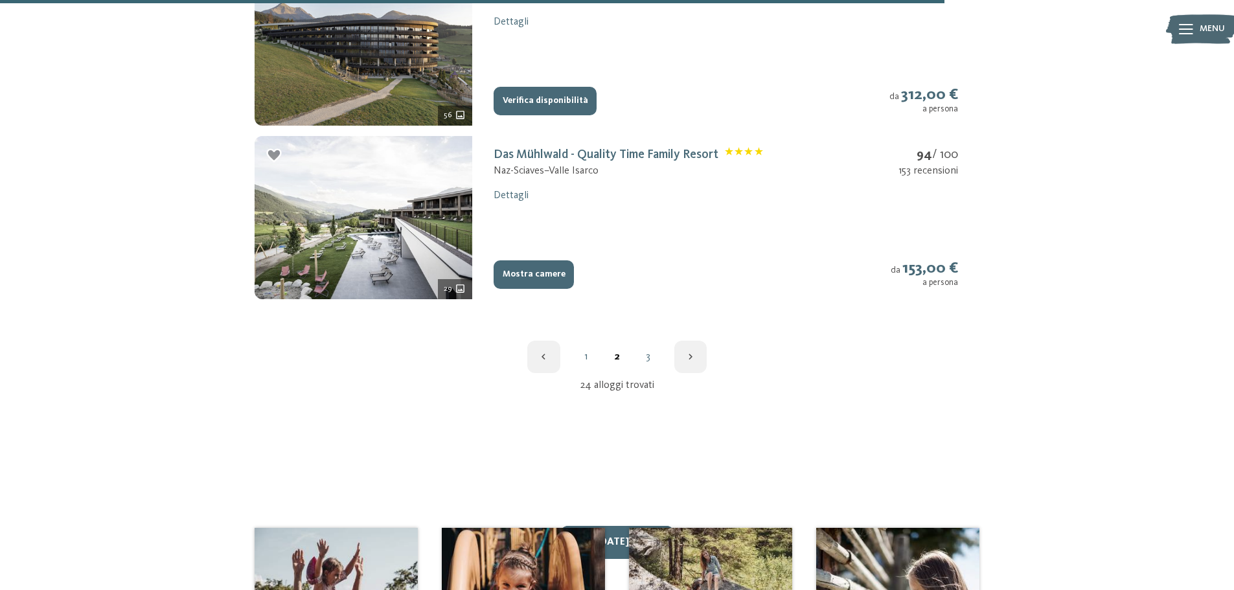
scroll to position [1893, 0]
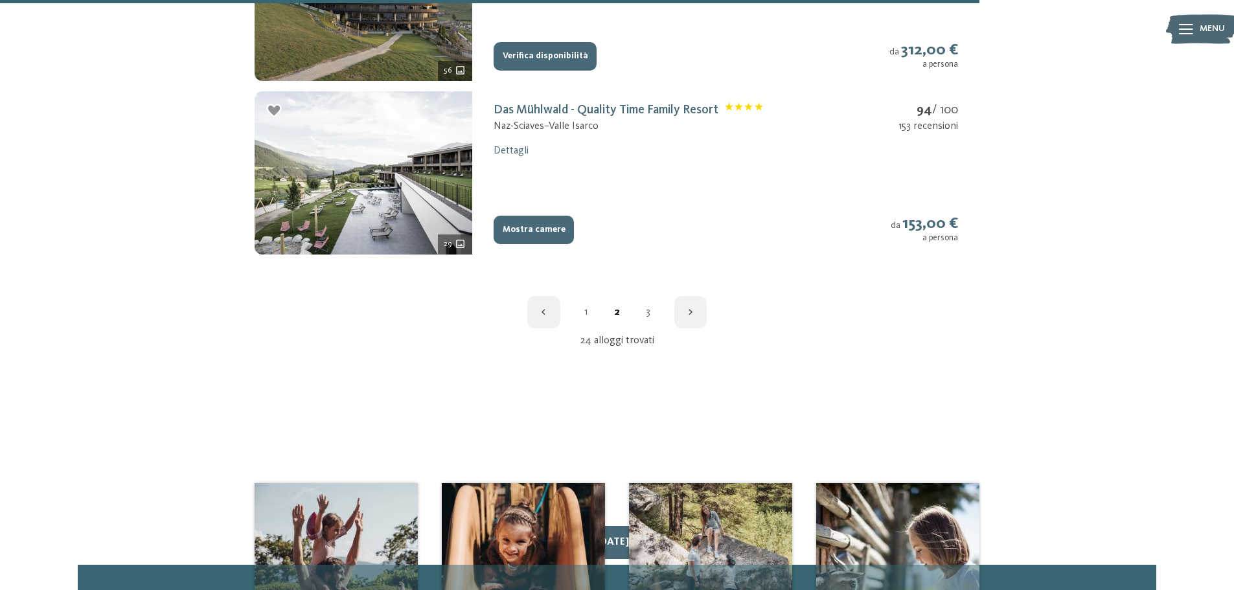
click at [642, 315] on link "3" at bounding box center [648, 312] width 31 height 10
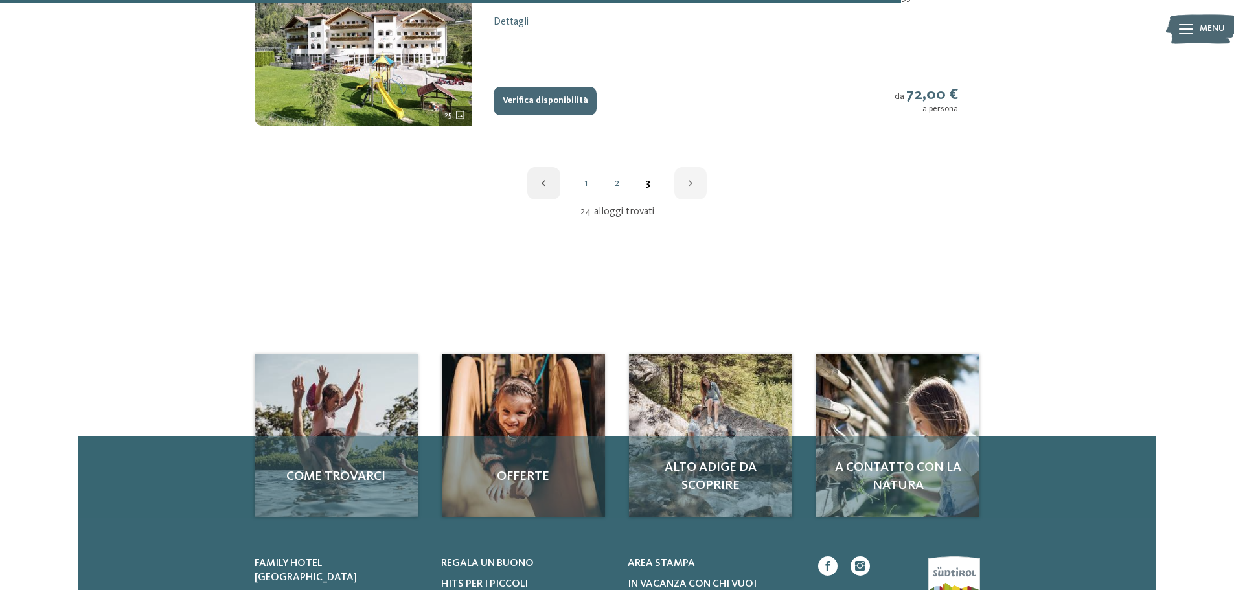
scroll to position [857, 0]
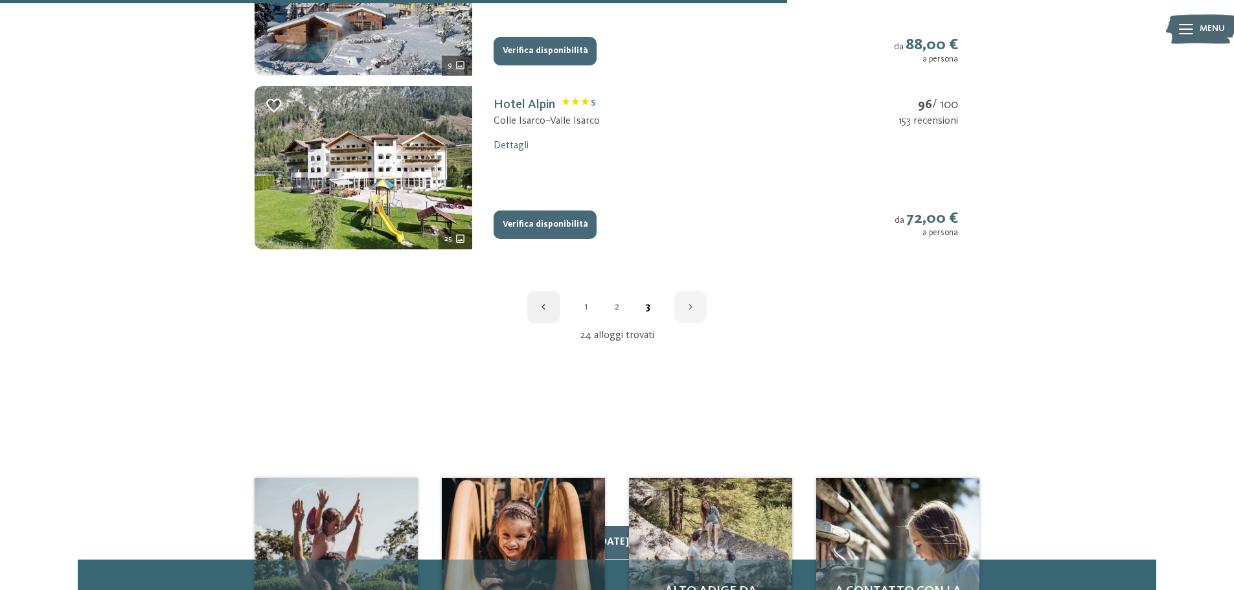
click at [588, 304] on link "1" at bounding box center [585, 307] width 31 height 10
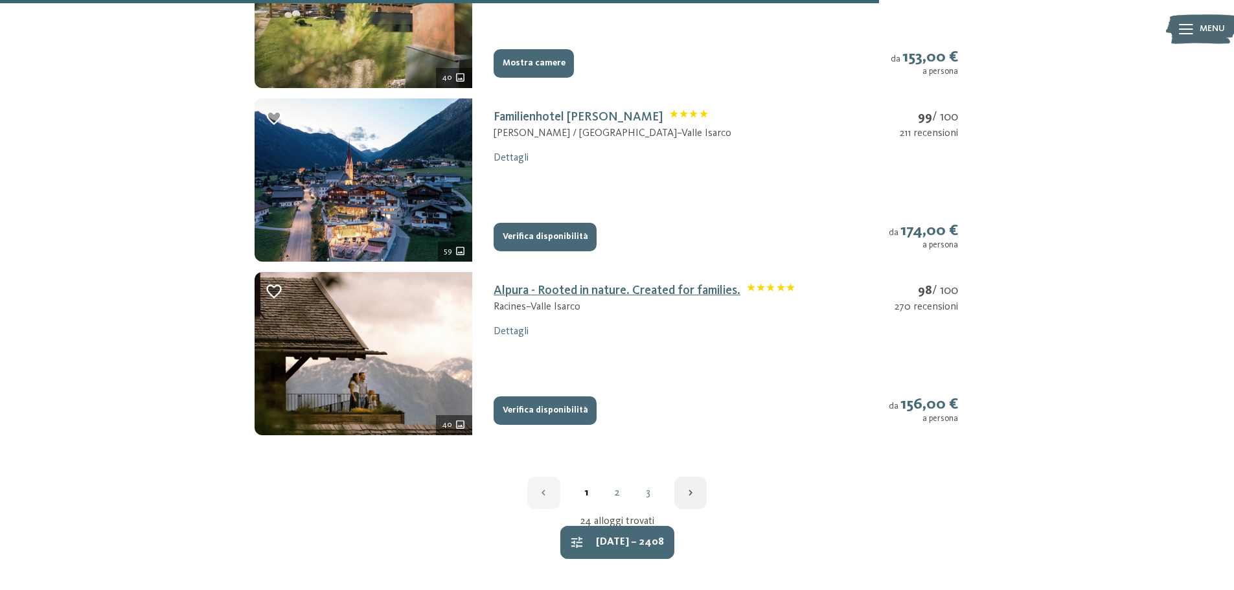
scroll to position [1699, 0]
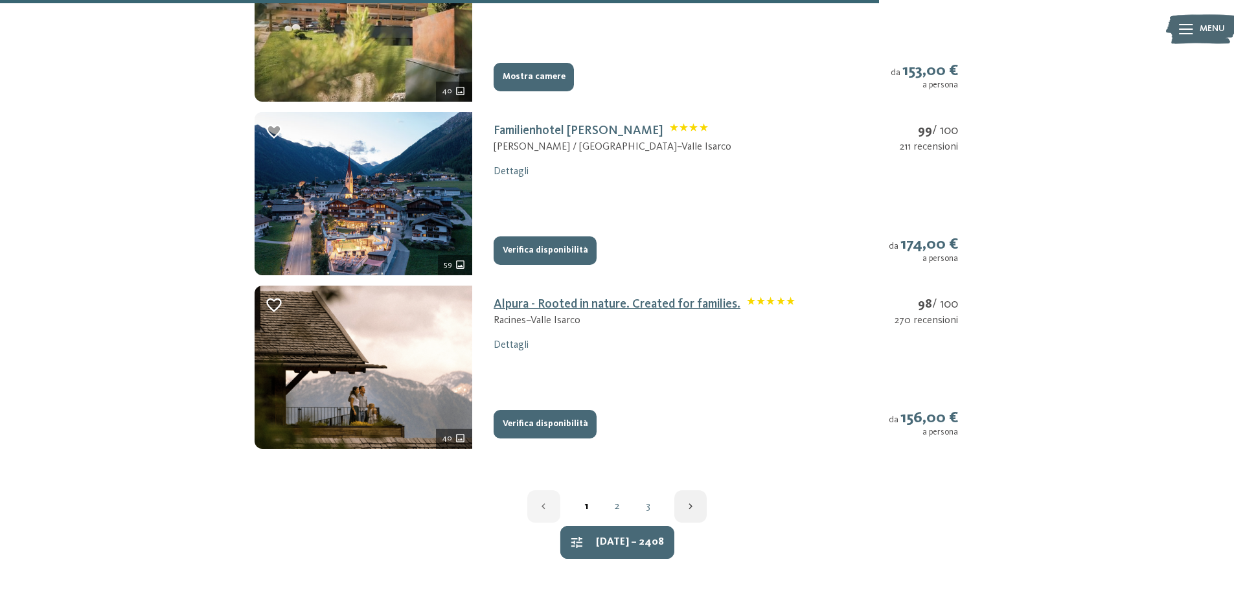
click at [561, 308] on link "Alpura - Rooted in nature. Created for families." at bounding box center [643, 304] width 301 height 13
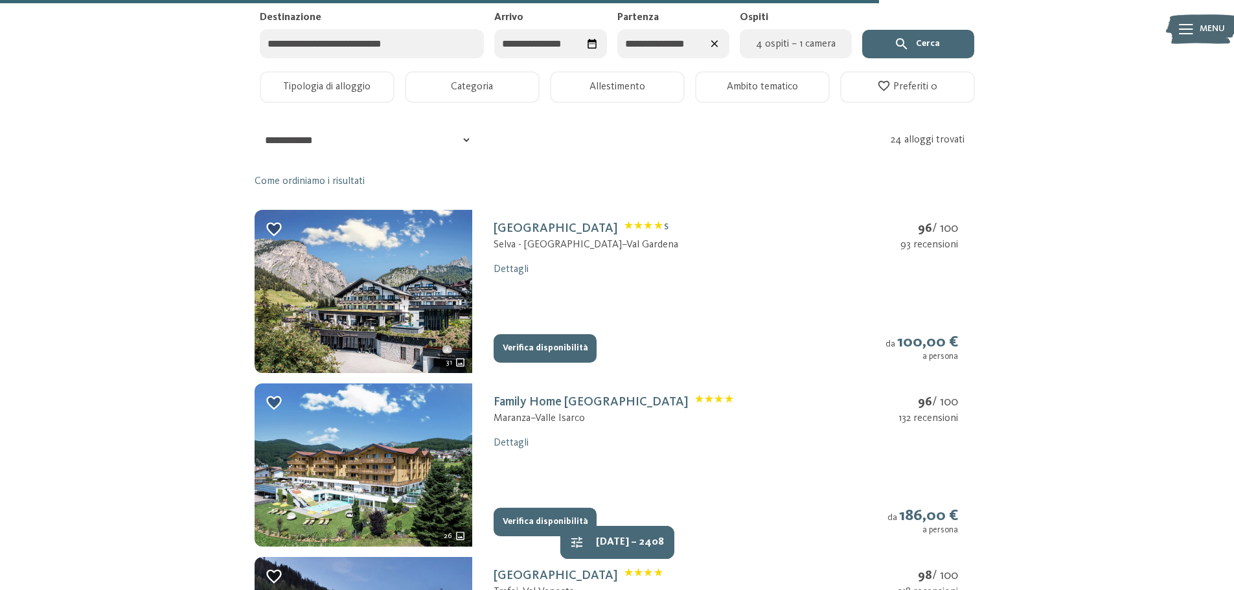
select select "*"
select select "**"
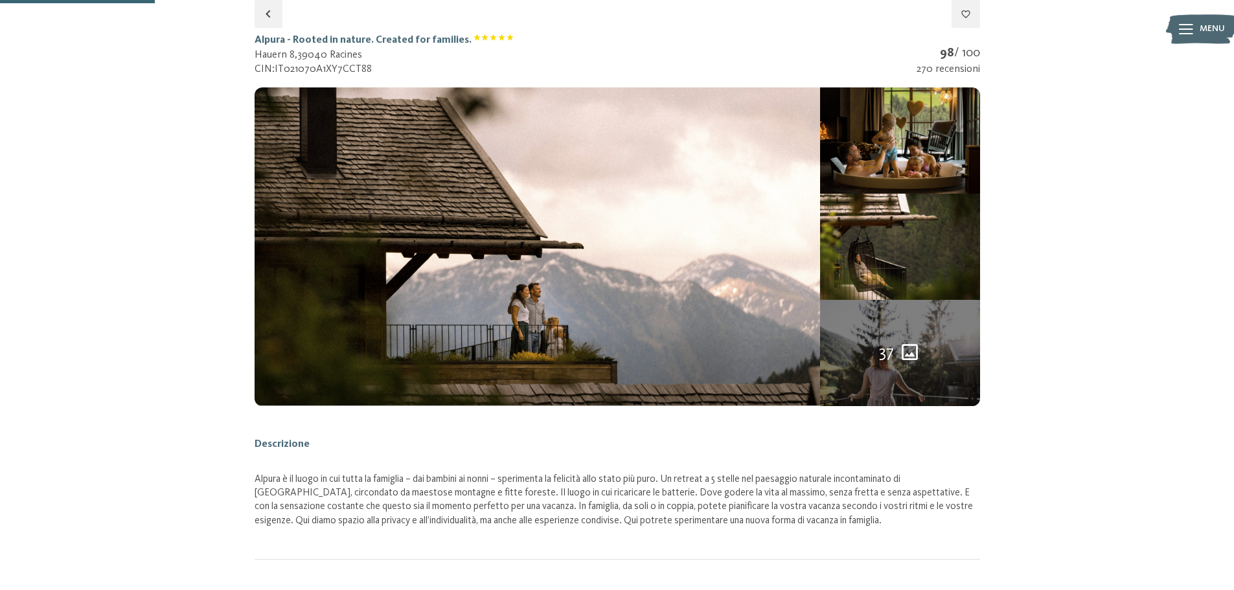
click at [896, 354] on div "37" at bounding box center [899, 352] width 41 height 23
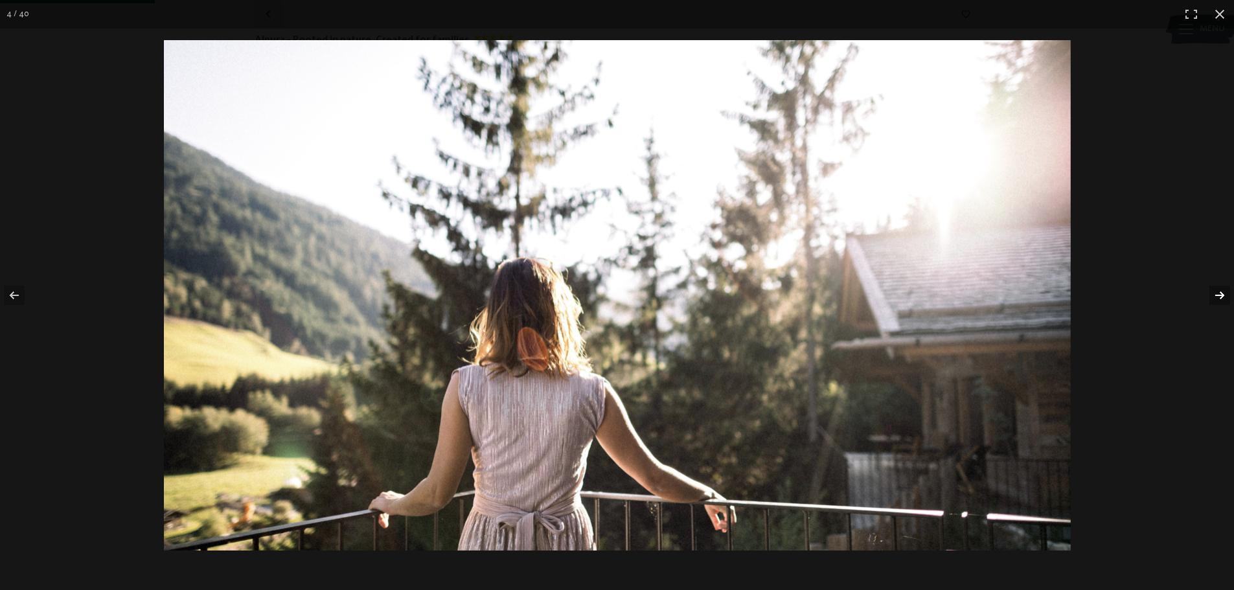
click at [1219, 291] on button "button" at bounding box center [1210, 295] width 45 height 65
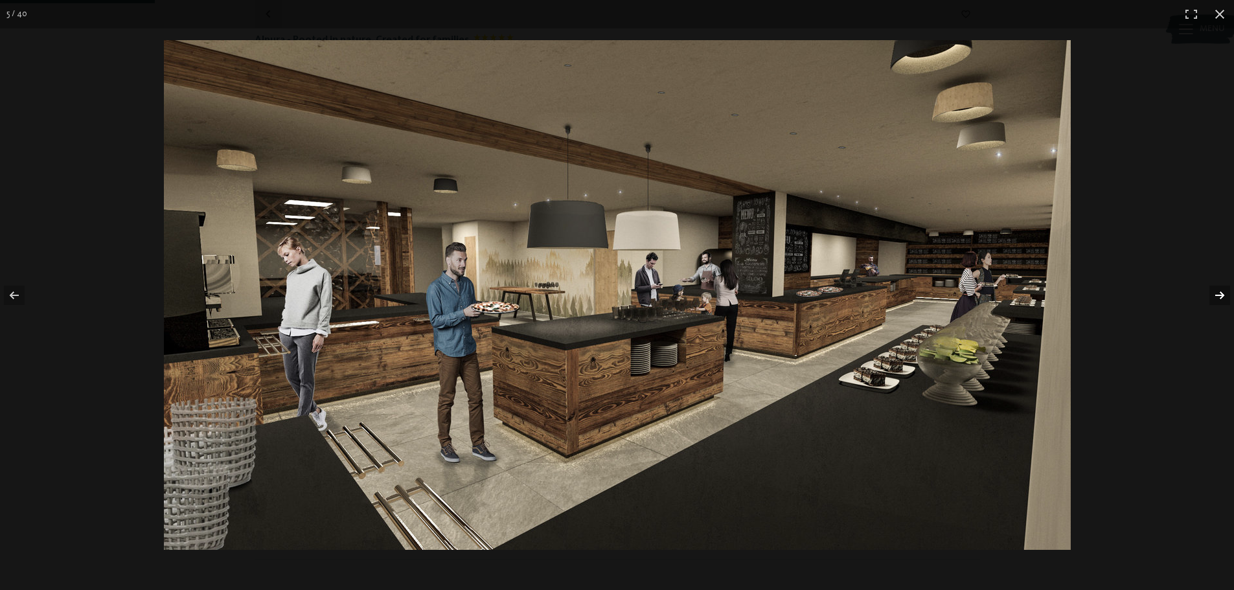
click at [1219, 291] on button "button" at bounding box center [1210, 295] width 45 height 65
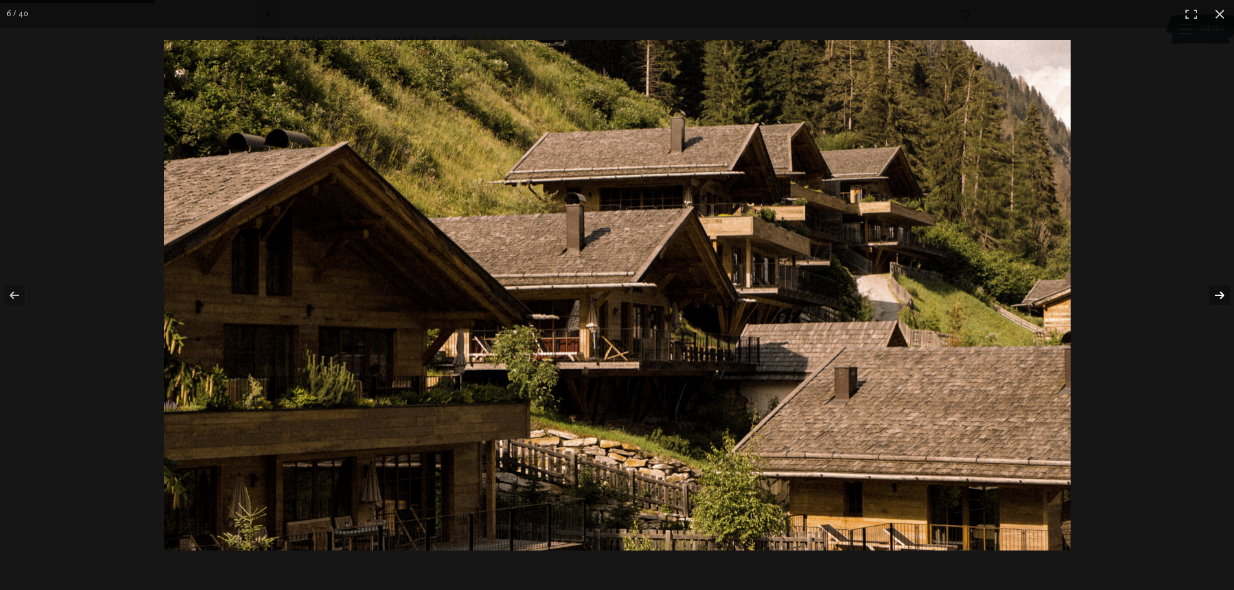
click at [1219, 291] on button "button" at bounding box center [1210, 295] width 45 height 65
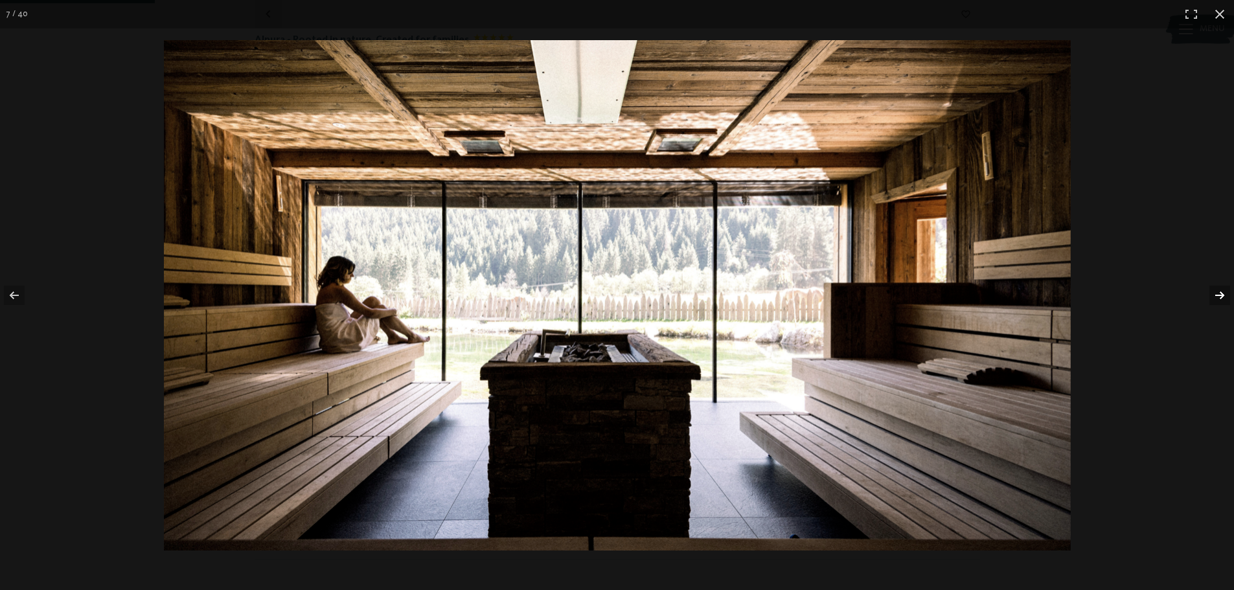
click at [1219, 291] on button "button" at bounding box center [1210, 295] width 45 height 65
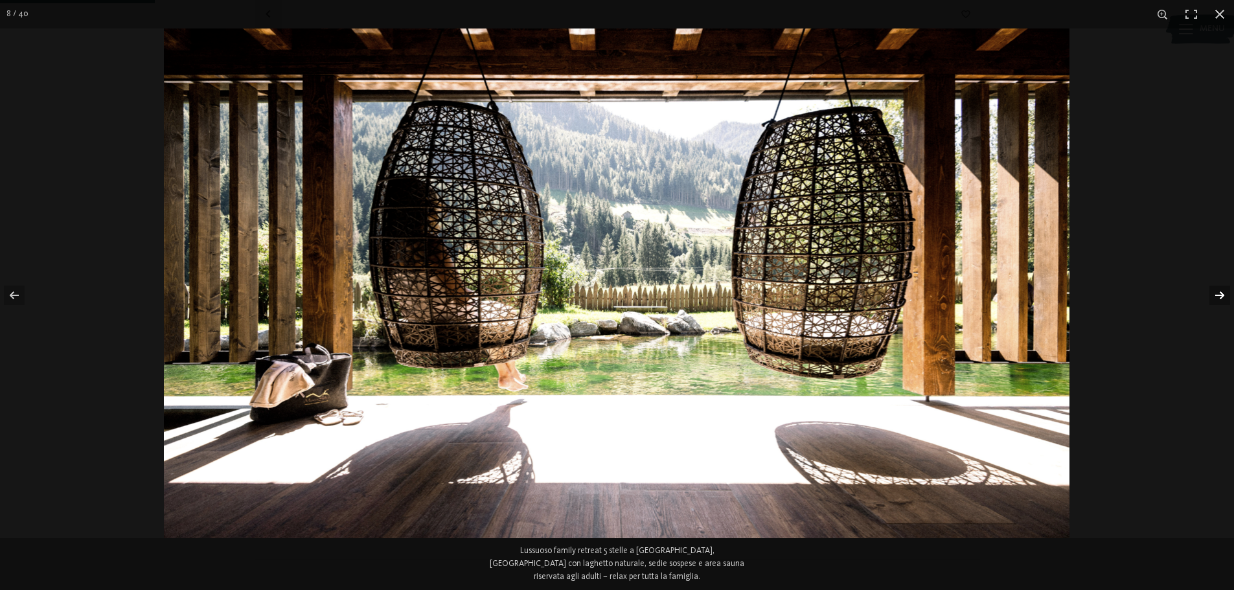
click at [1219, 291] on button "button" at bounding box center [1210, 295] width 45 height 65
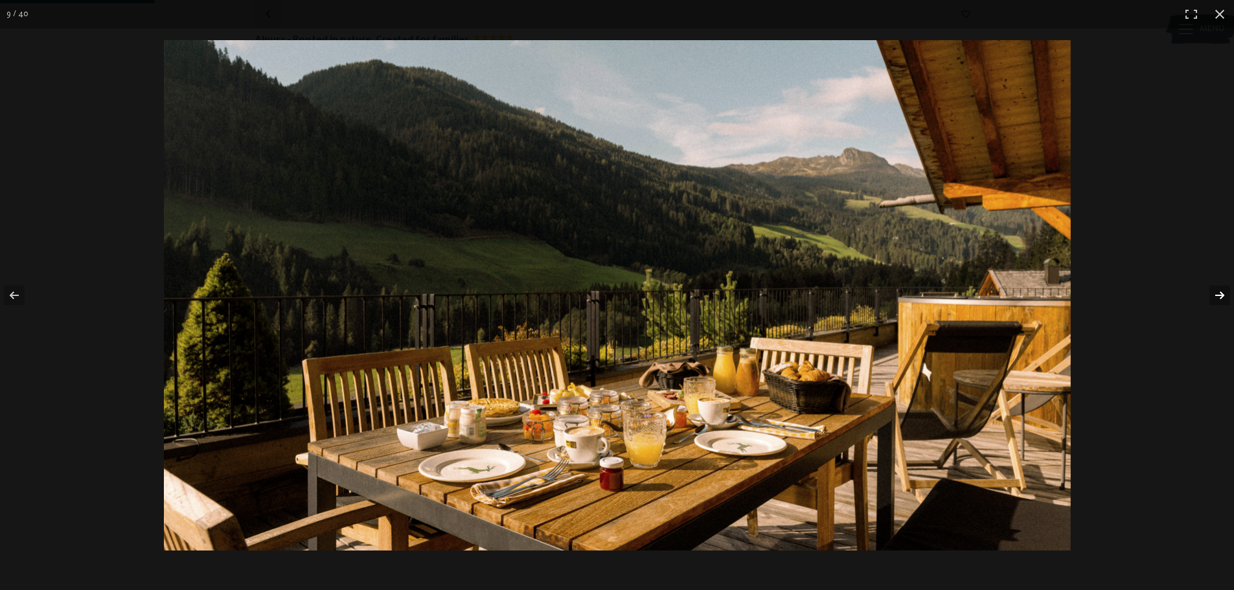
click at [1219, 291] on button "button" at bounding box center [1210, 295] width 45 height 65
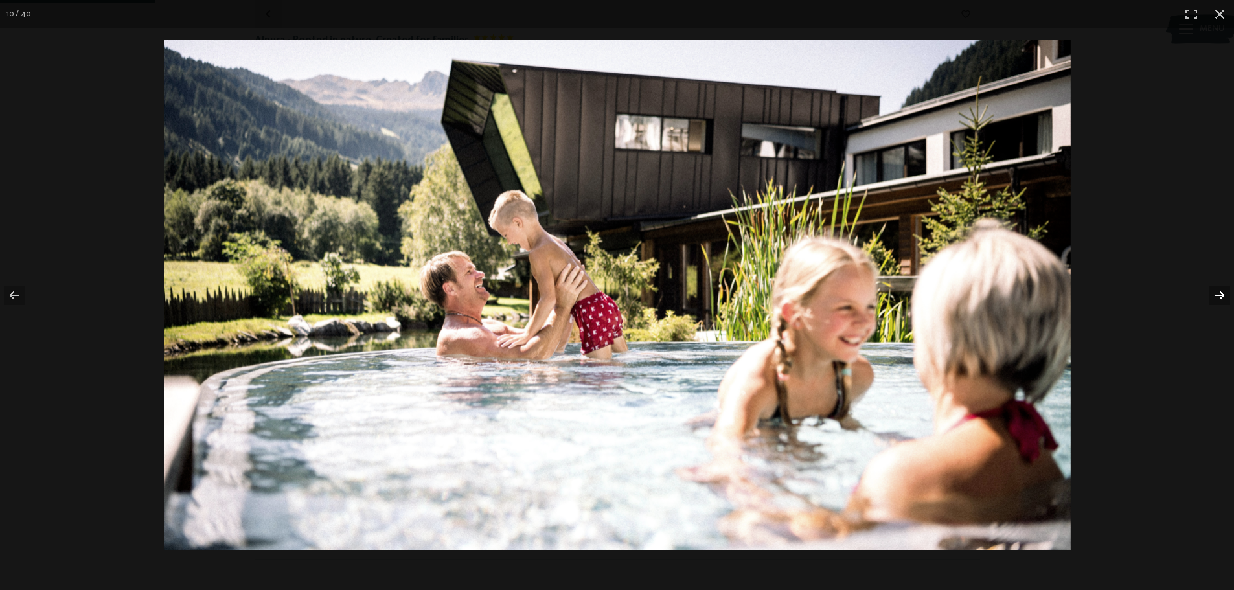
click at [1219, 291] on button "button" at bounding box center [1210, 295] width 45 height 65
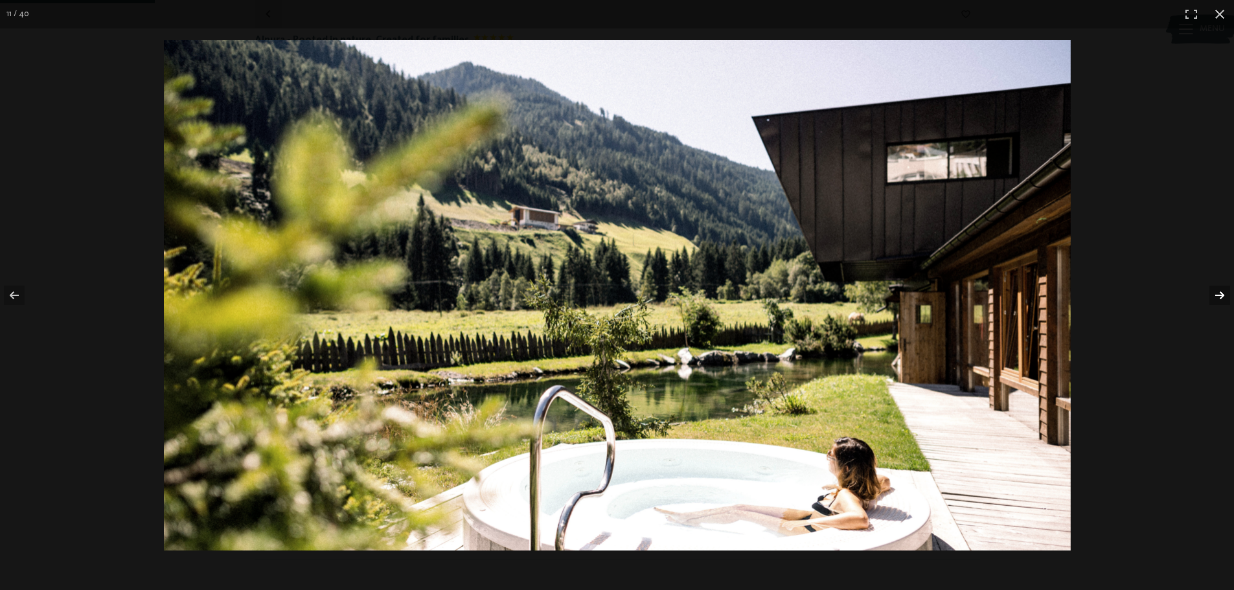
click at [1219, 291] on button "button" at bounding box center [1210, 295] width 45 height 65
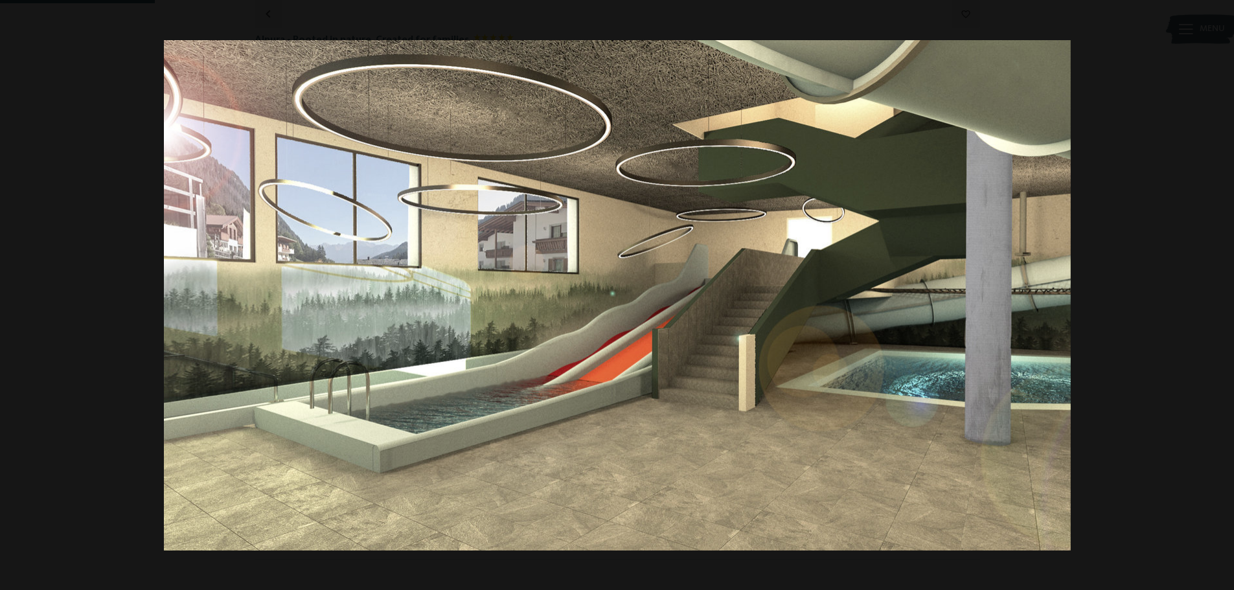
click at [1219, 291] on button "button" at bounding box center [1210, 295] width 45 height 65
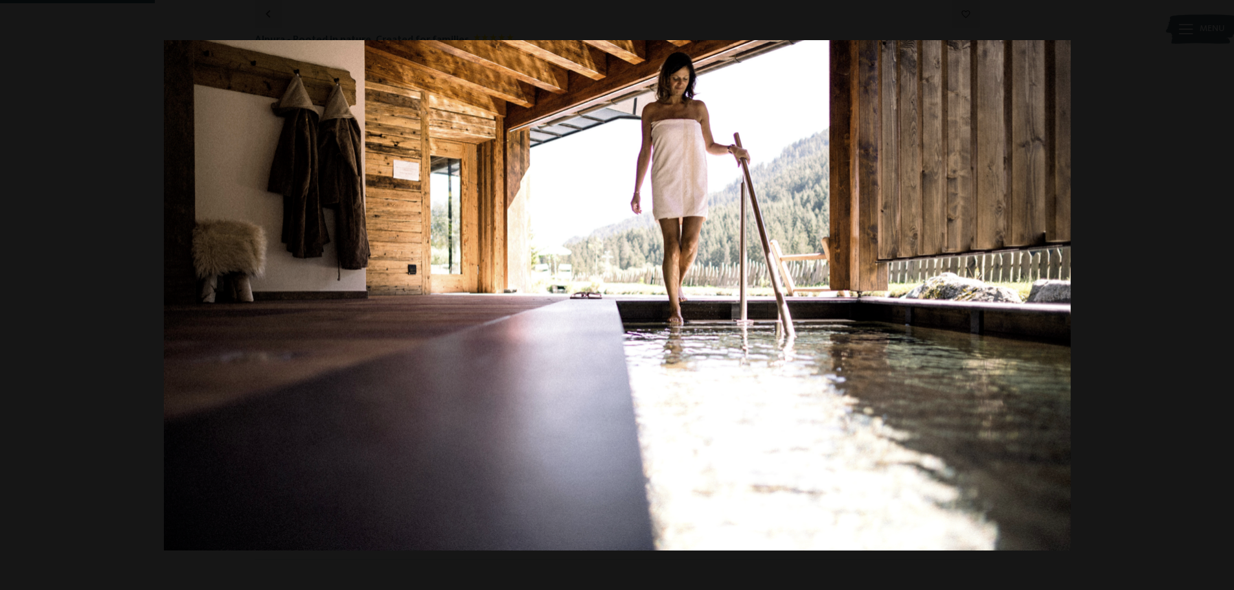
click at [1219, 291] on button "button" at bounding box center [1210, 295] width 45 height 65
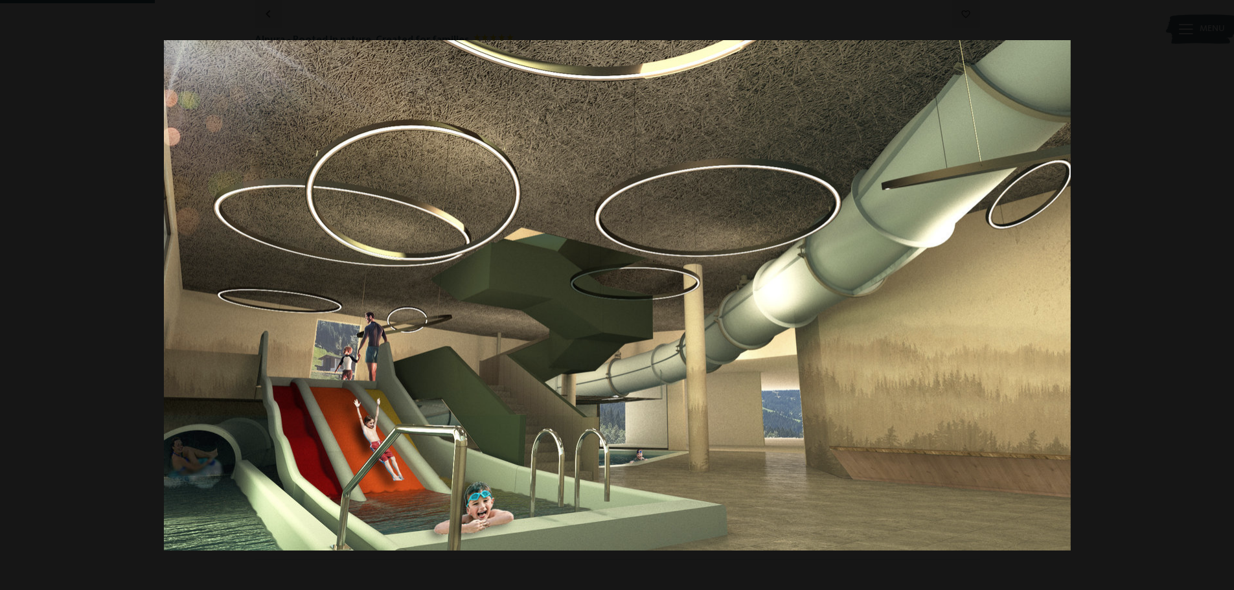
click at [1219, 291] on button "button" at bounding box center [1210, 295] width 45 height 65
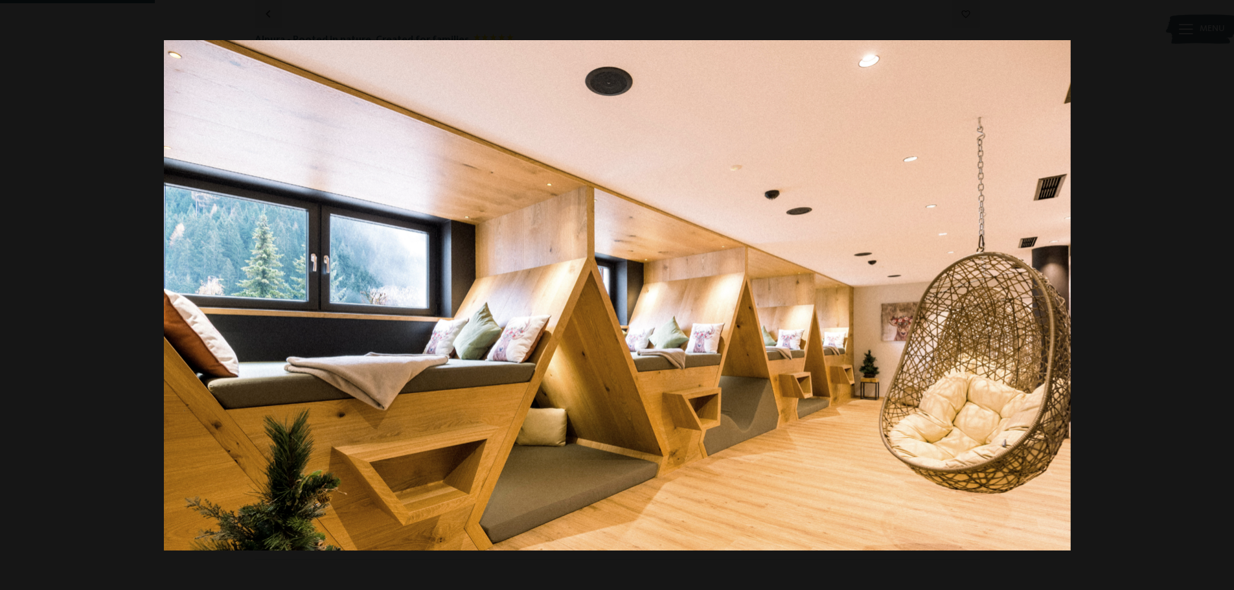
click at [1219, 291] on button "button" at bounding box center [1210, 295] width 45 height 65
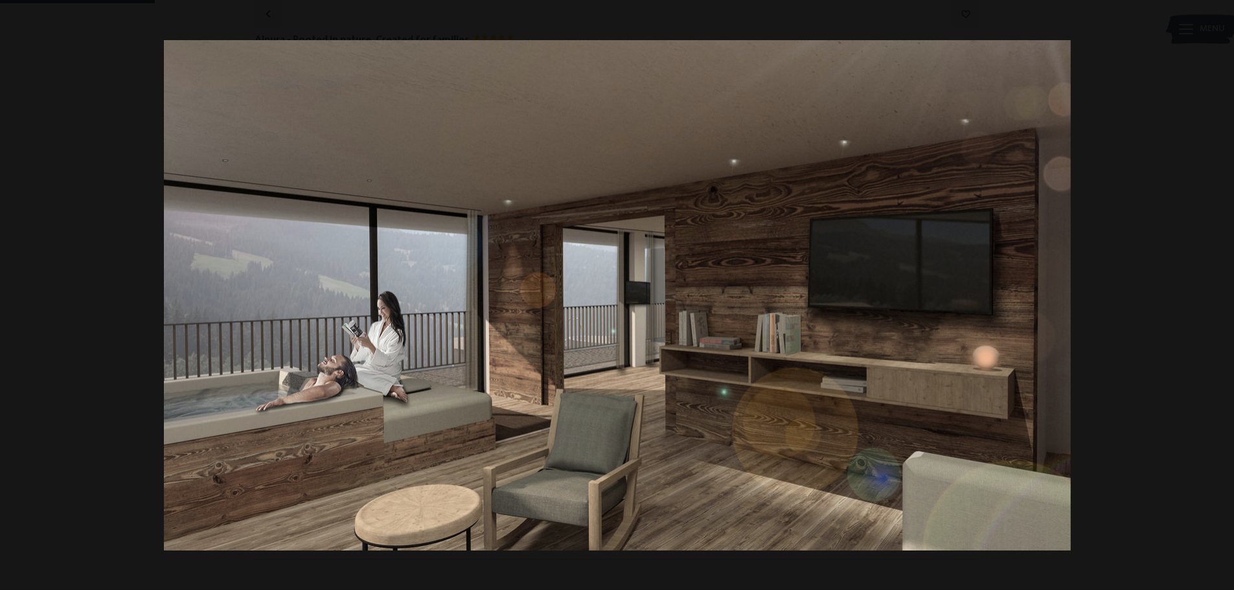
click at [1219, 291] on button "button" at bounding box center [1210, 295] width 45 height 65
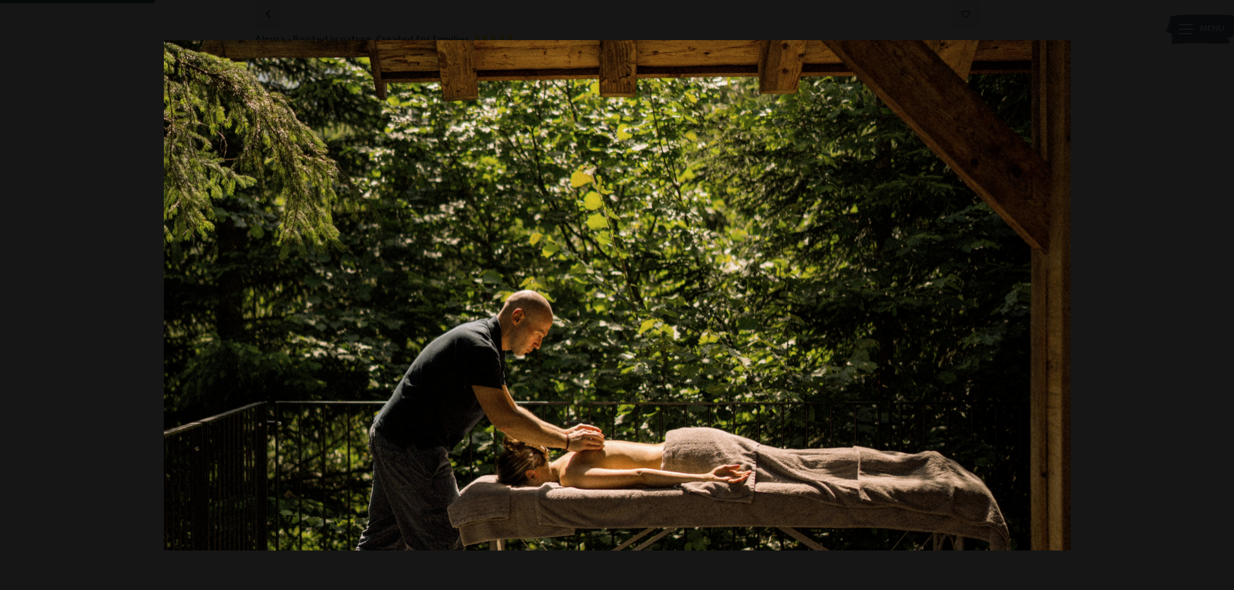
click at [1219, 291] on button "button" at bounding box center [1210, 295] width 45 height 65
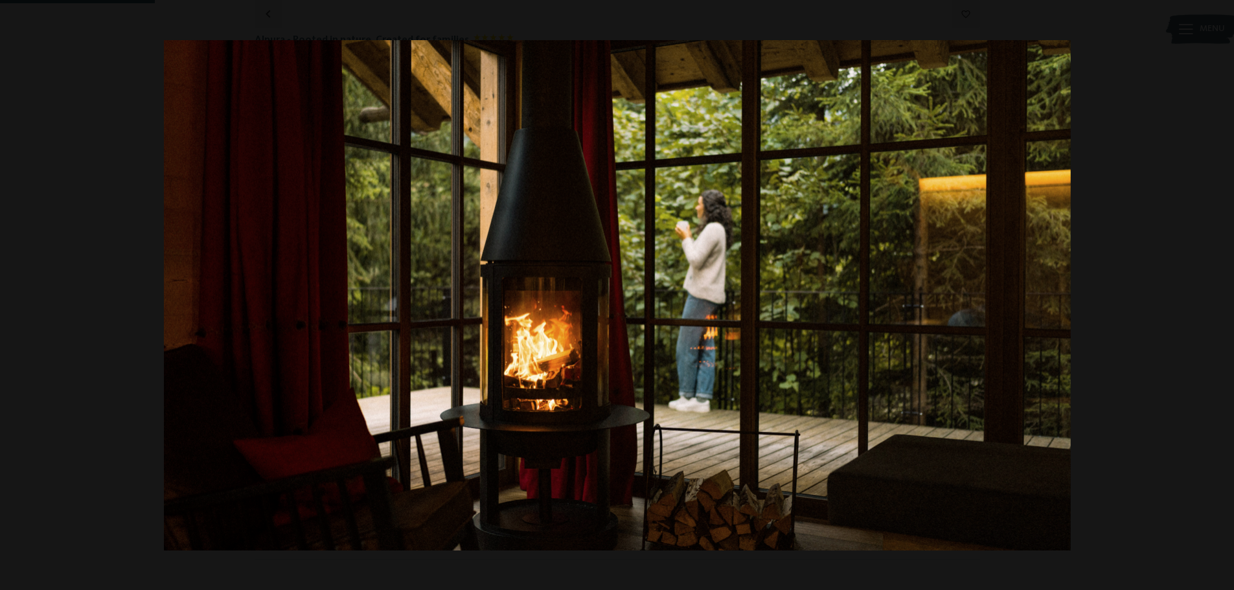
click at [1219, 291] on button "button" at bounding box center [1210, 295] width 45 height 65
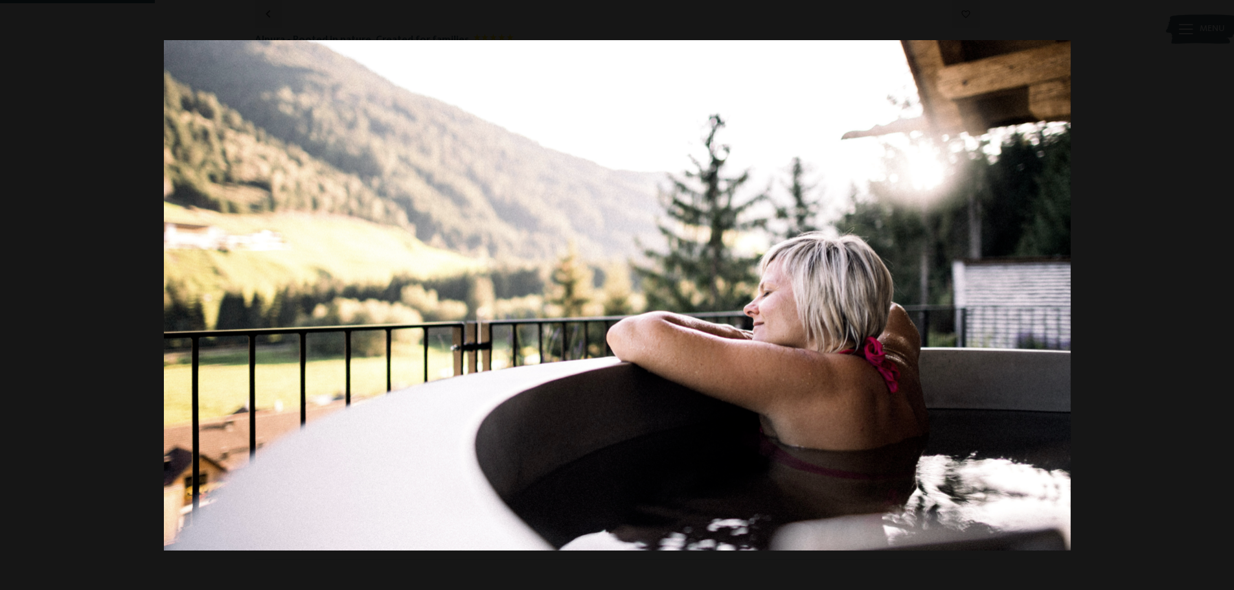
click at [1219, 291] on button "button" at bounding box center [1210, 295] width 45 height 65
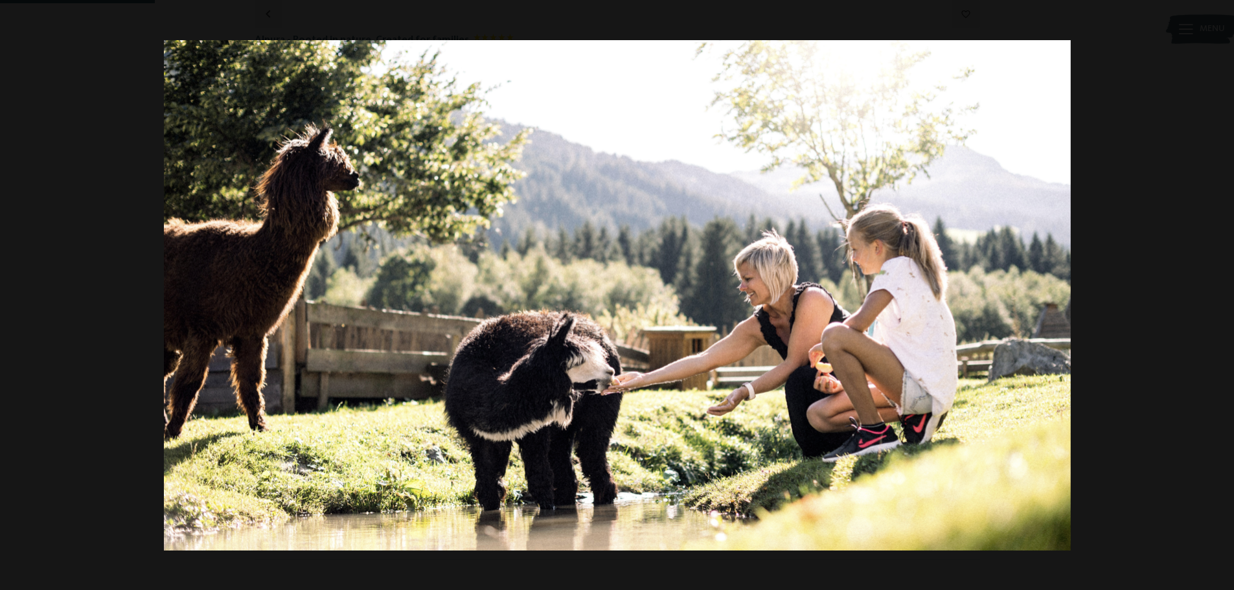
click at [1219, 291] on button "button" at bounding box center [1210, 295] width 45 height 65
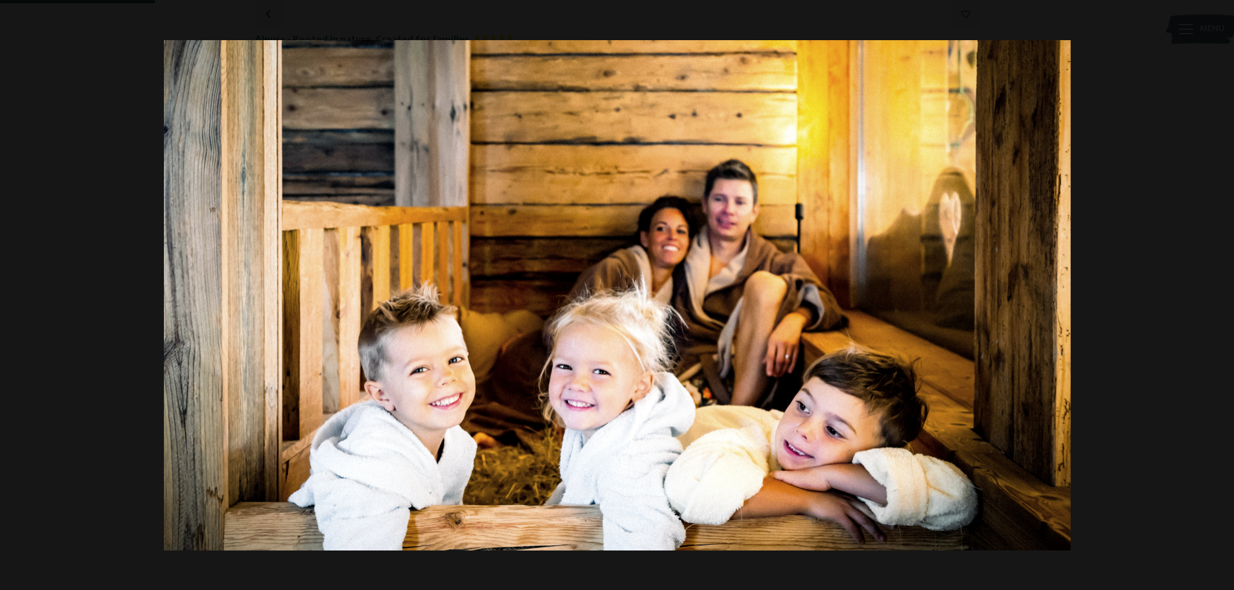
click at [1219, 291] on button "button" at bounding box center [1210, 295] width 45 height 65
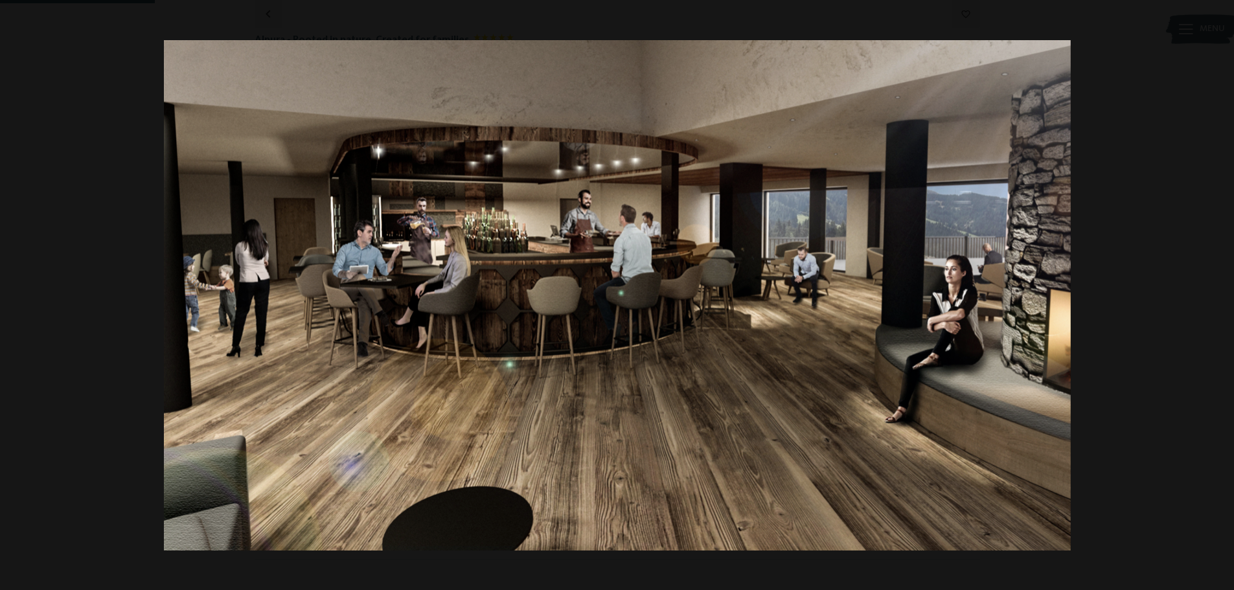
click at [1219, 291] on button "button" at bounding box center [1210, 295] width 45 height 65
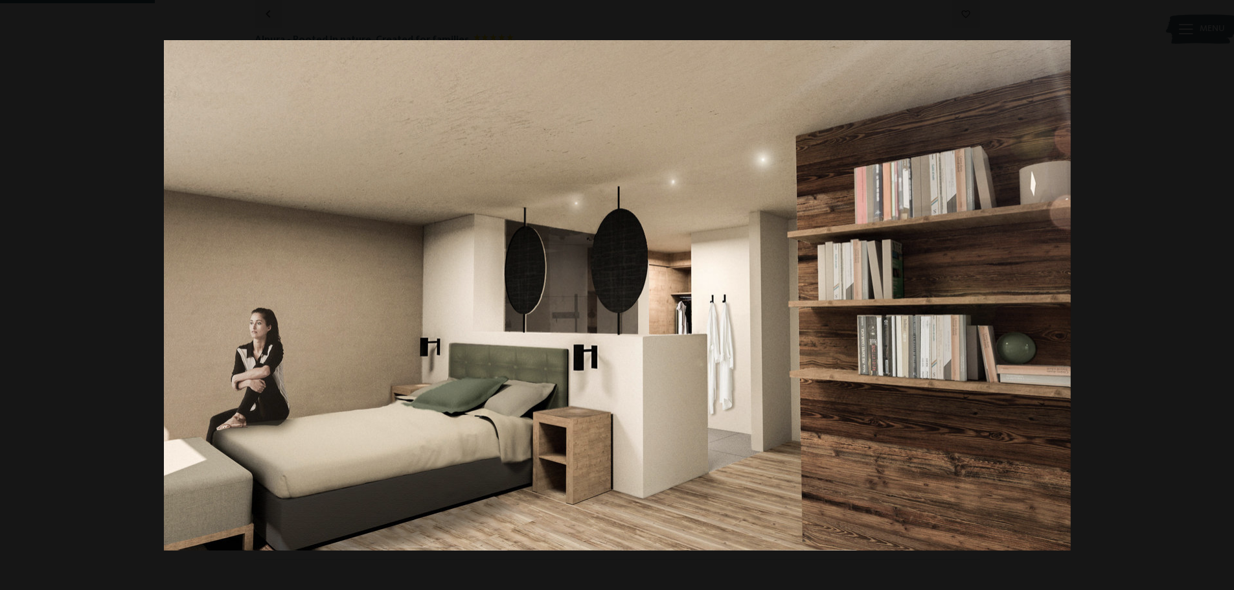
click at [1219, 291] on button "button" at bounding box center [1210, 295] width 45 height 65
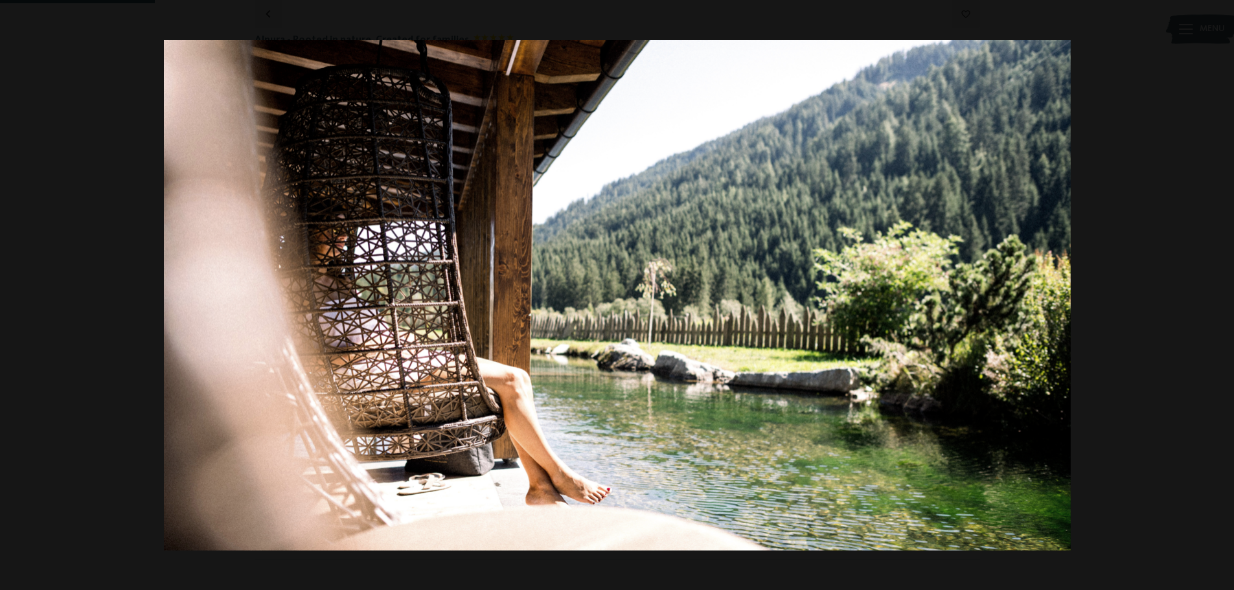
click at [1219, 291] on button "button" at bounding box center [1210, 295] width 45 height 65
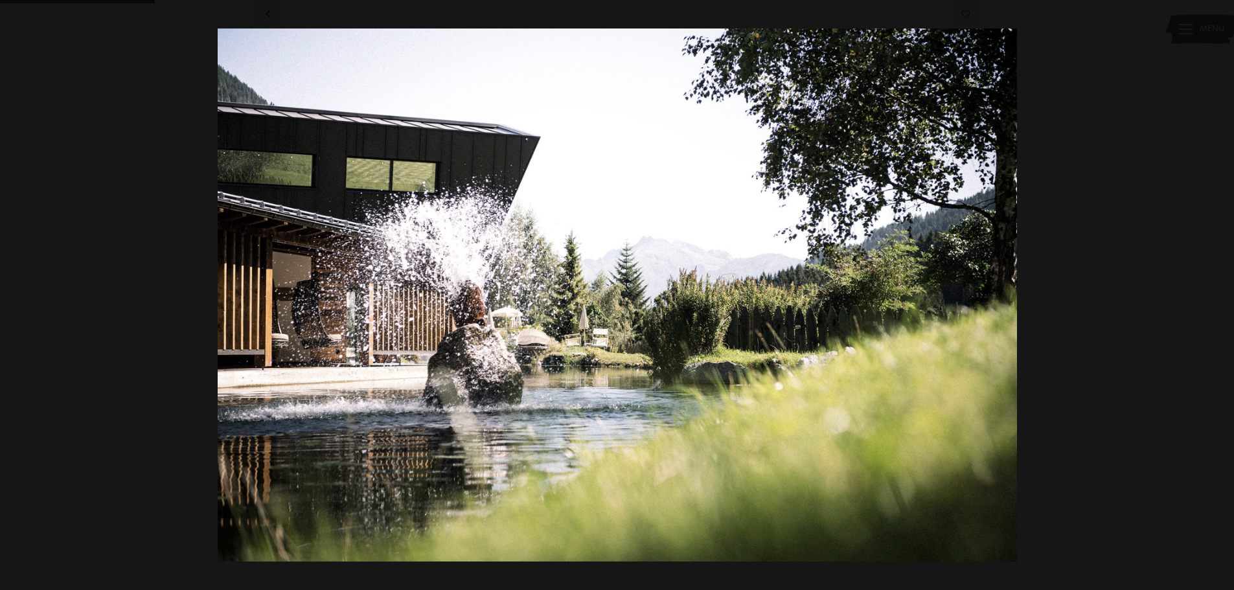
click at [1219, 291] on button "button" at bounding box center [1210, 295] width 45 height 65
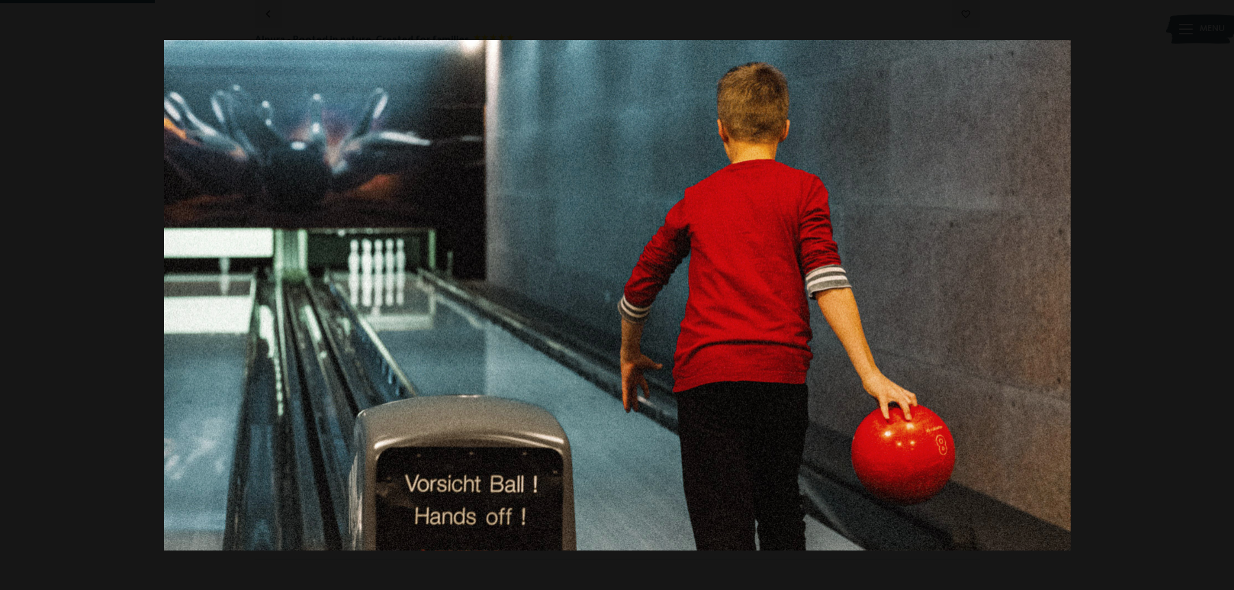
click at [1219, 291] on button "button" at bounding box center [1210, 295] width 45 height 65
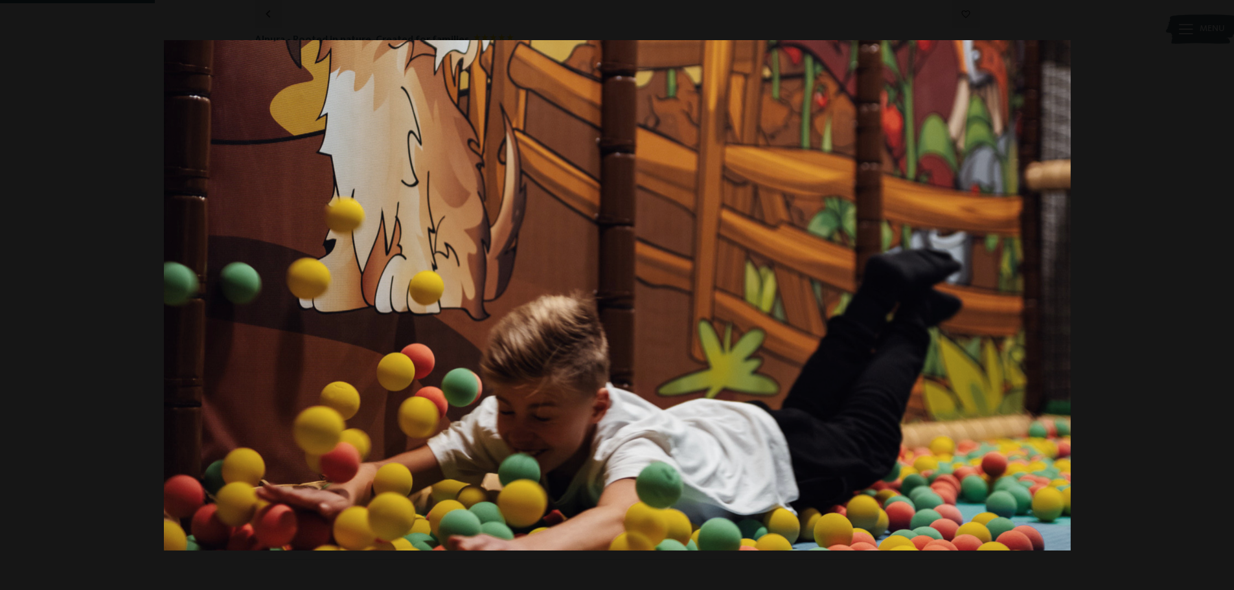
click at [1219, 291] on button "button" at bounding box center [1210, 295] width 45 height 65
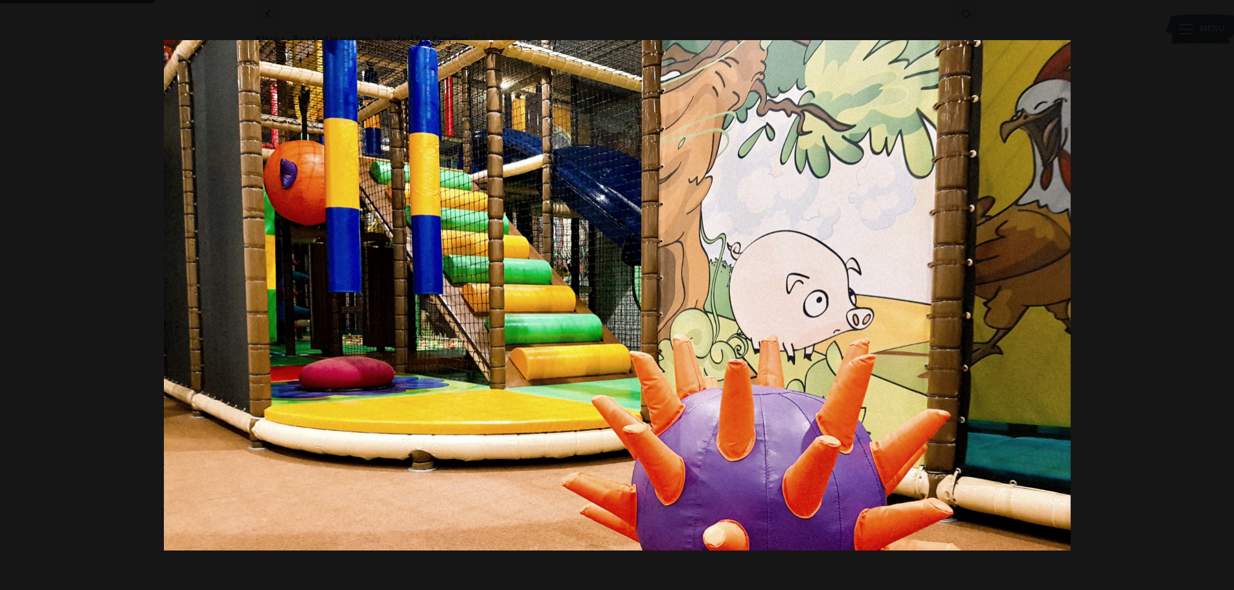
click at [1219, 291] on button "button" at bounding box center [1210, 295] width 45 height 65
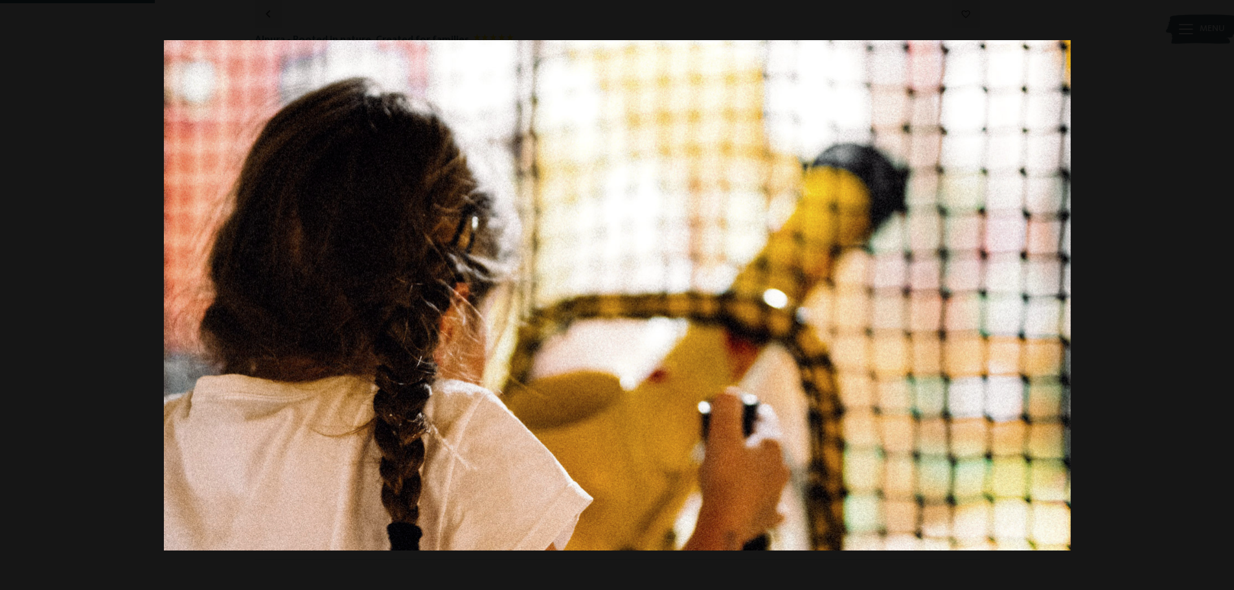
click at [1219, 291] on button "button" at bounding box center [1210, 295] width 45 height 65
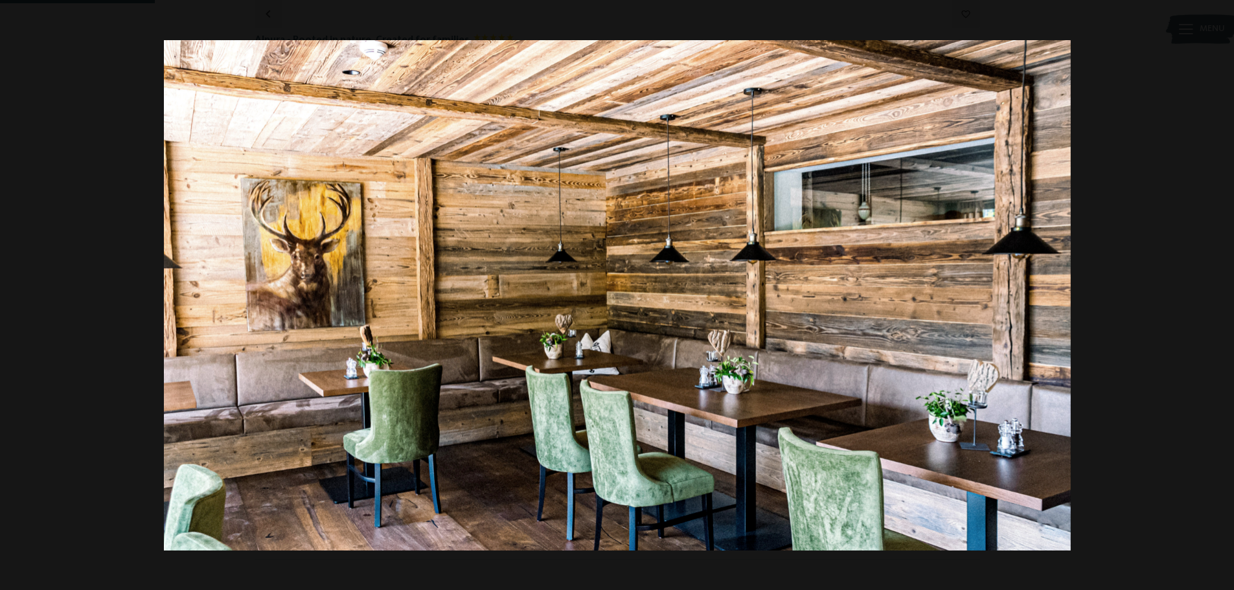
click at [1219, 291] on button "button" at bounding box center [1210, 295] width 45 height 65
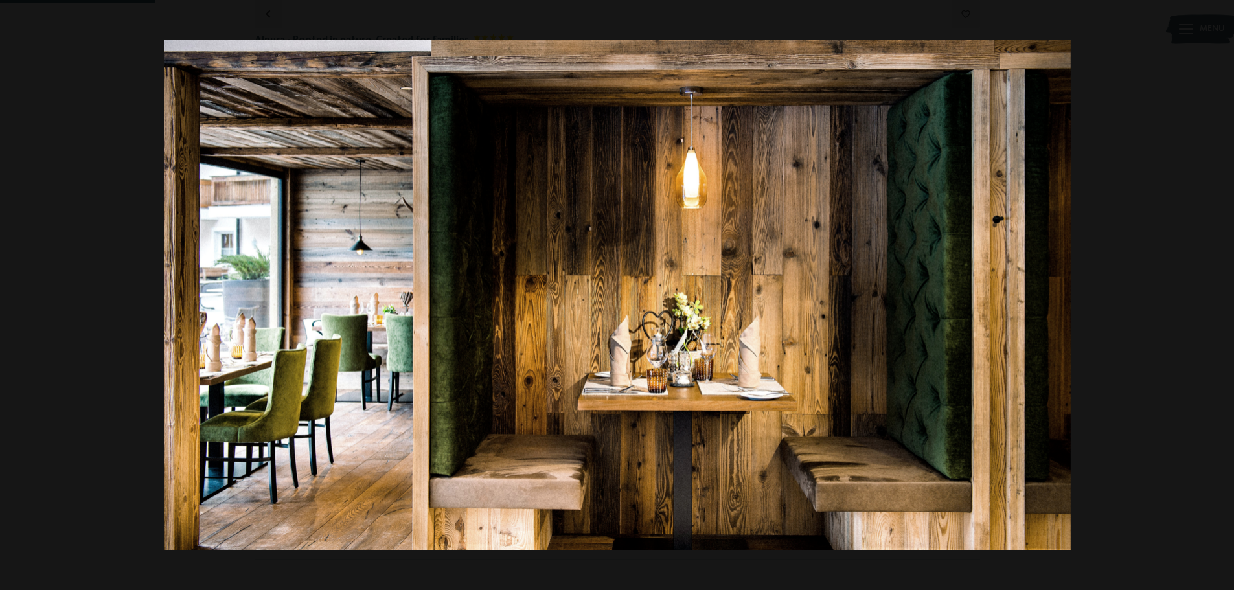
click at [1219, 291] on button "button" at bounding box center [1210, 295] width 45 height 65
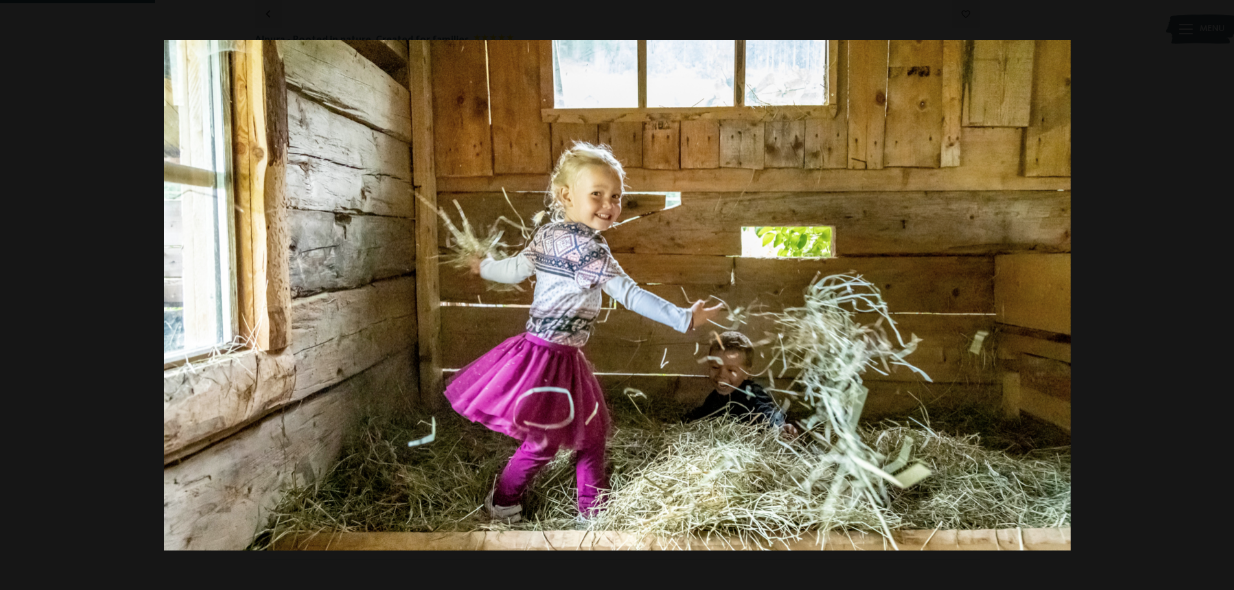
click at [1219, 291] on button "button" at bounding box center [1210, 295] width 45 height 65
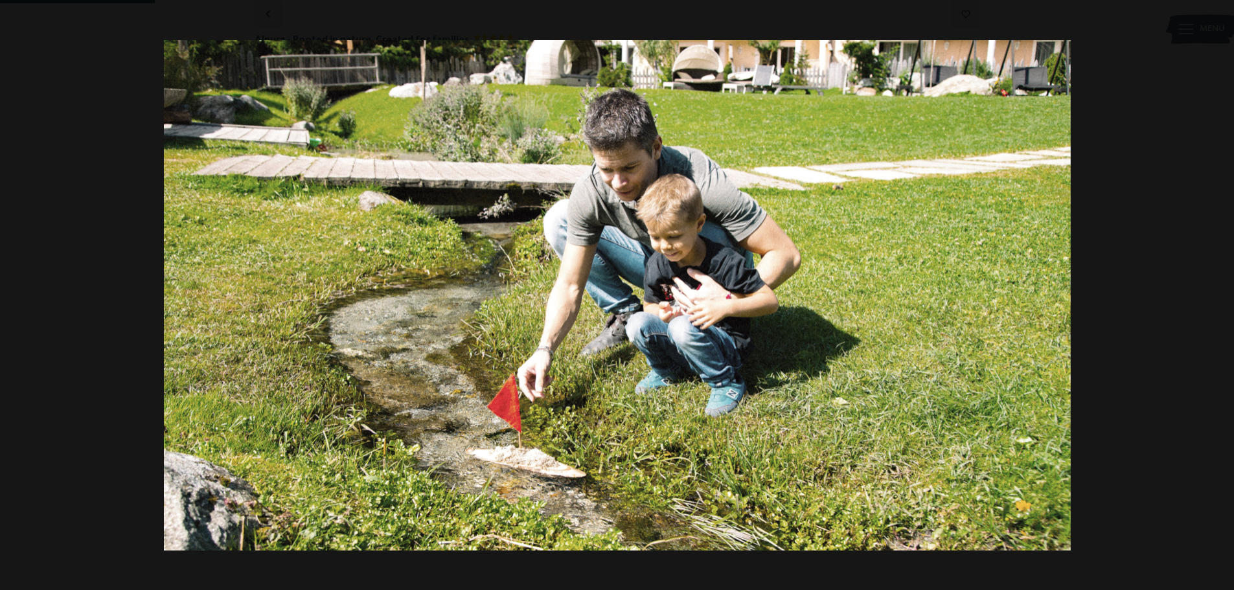
click at [1219, 291] on button "button" at bounding box center [1210, 295] width 45 height 65
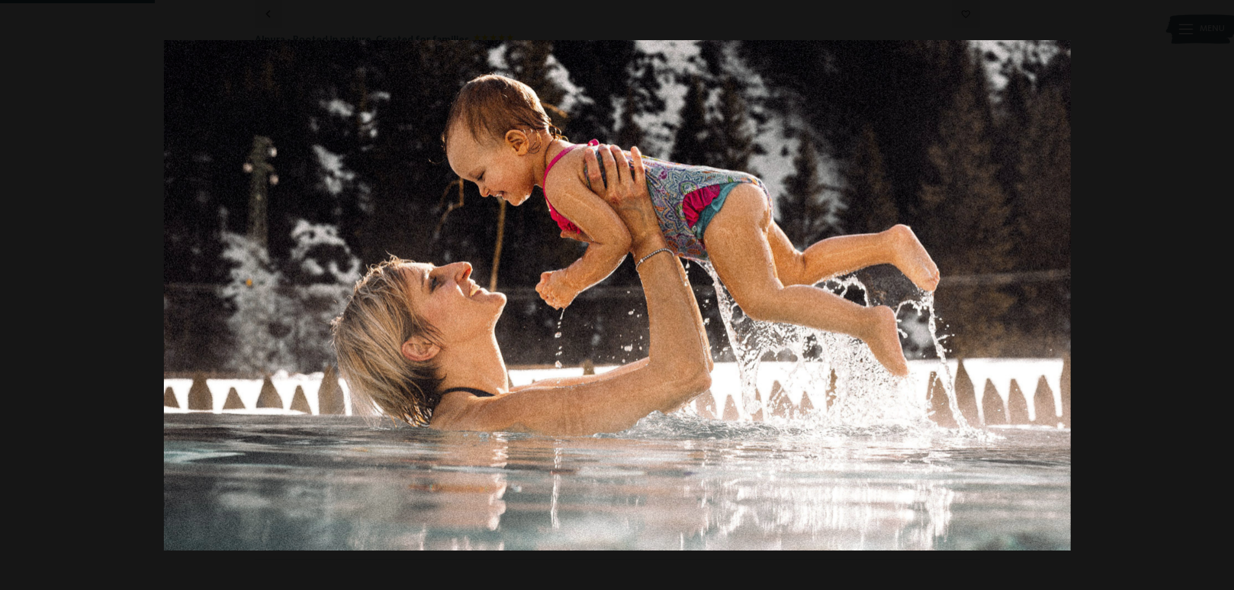
click at [1219, 291] on button "button" at bounding box center [1210, 295] width 45 height 65
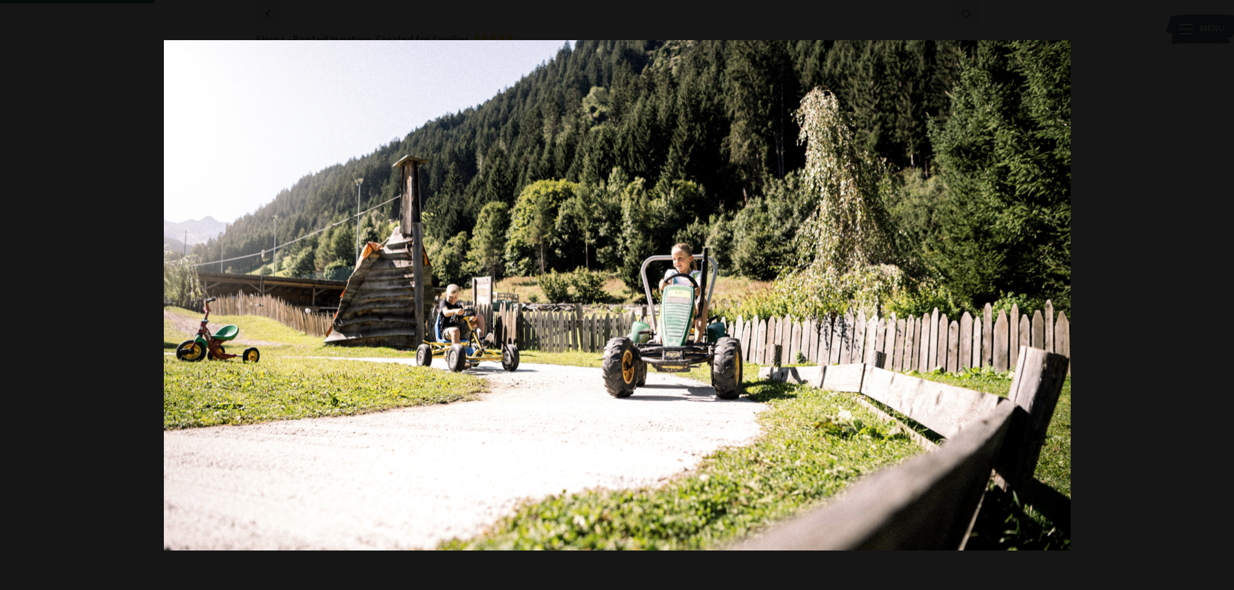
click at [1219, 291] on button "button" at bounding box center [1210, 295] width 45 height 65
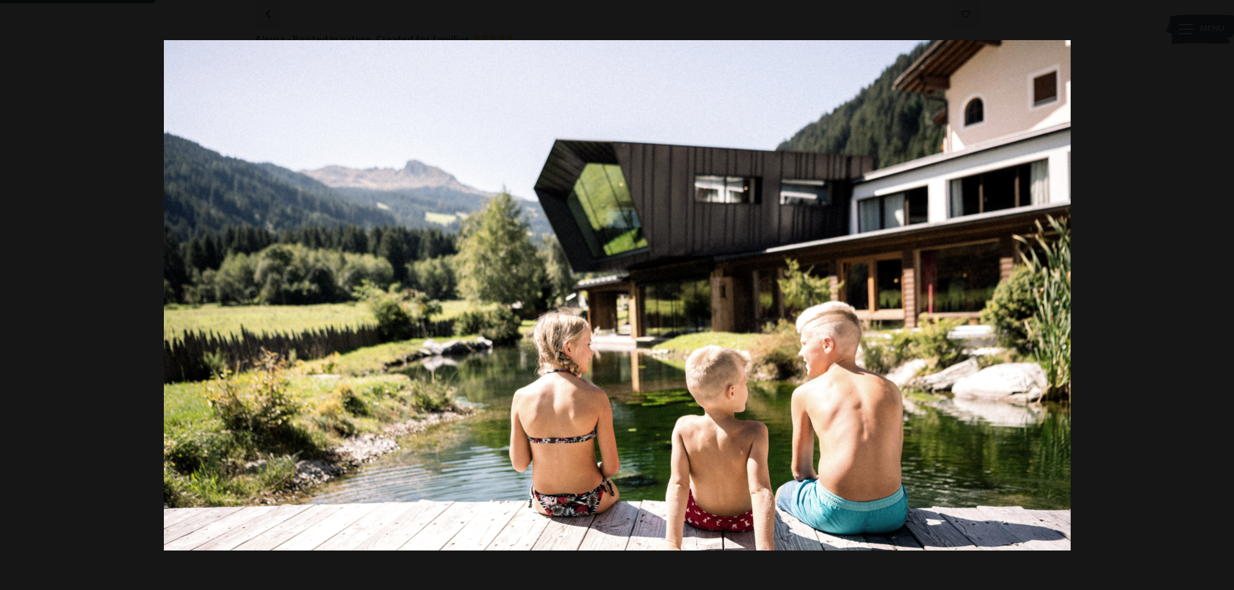
click at [1219, 291] on button "button" at bounding box center [1210, 295] width 45 height 65
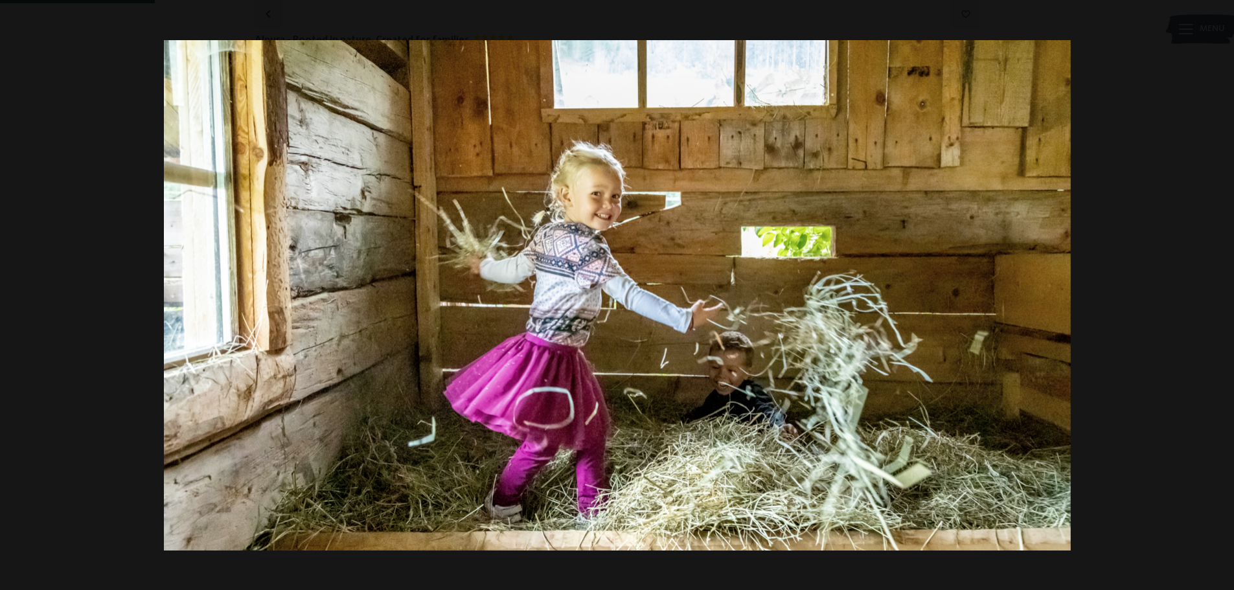
click at [1219, 291] on button "button" at bounding box center [1210, 295] width 45 height 65
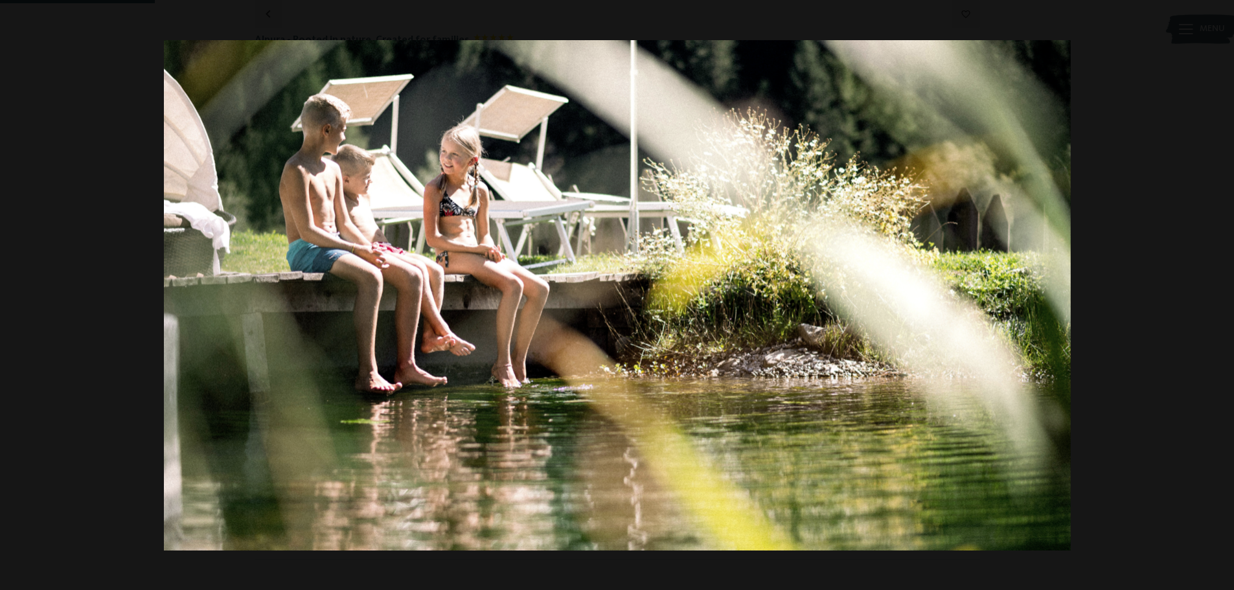
click at [1219, 291] on button "button" at bounding box center [1210, 295] width 45 height 65
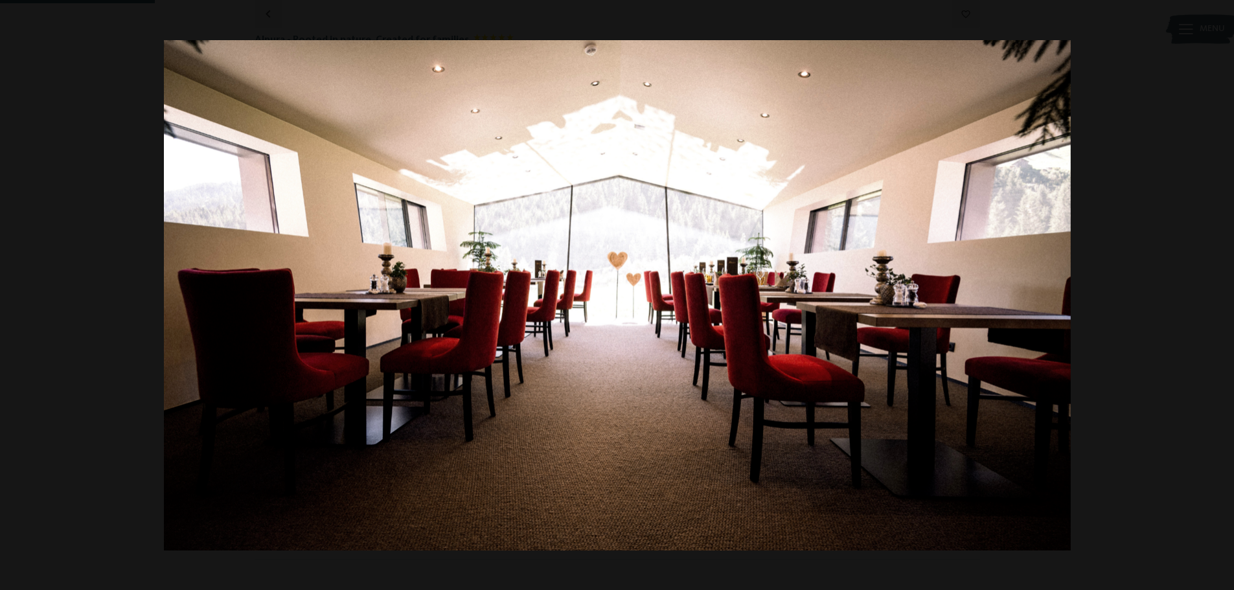
click at [1219, 291] on button "button" at bounding box center [1210, 295] width 45 height 65
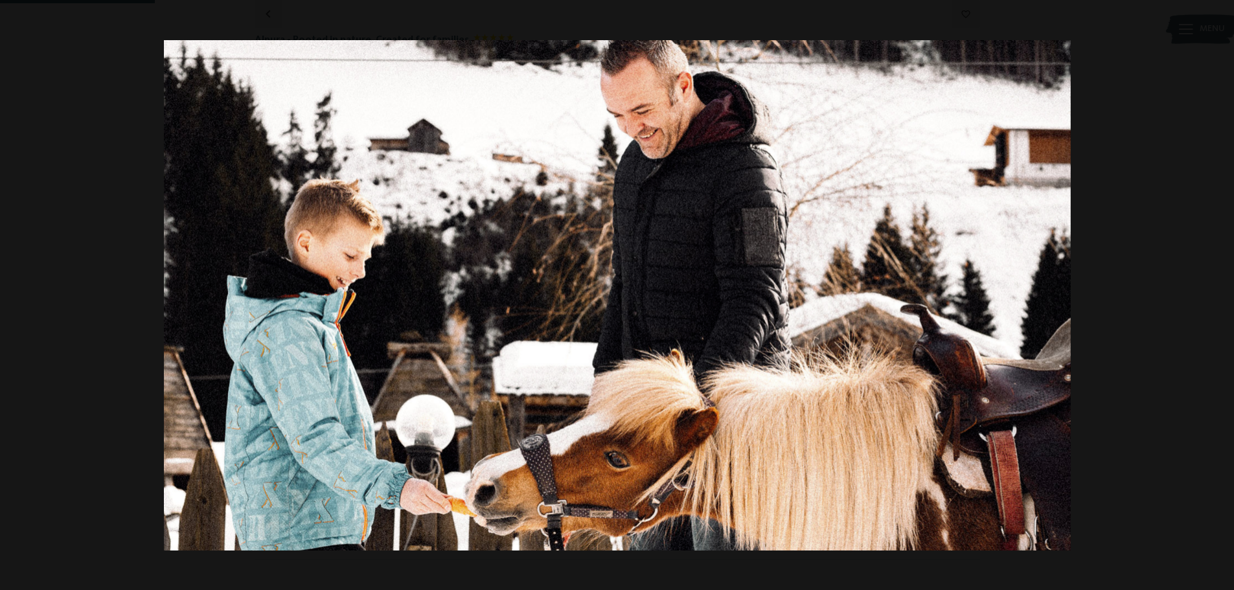
click at [1219, 291] on button "button" at bounding box center [1210, 295] width 45 height 65
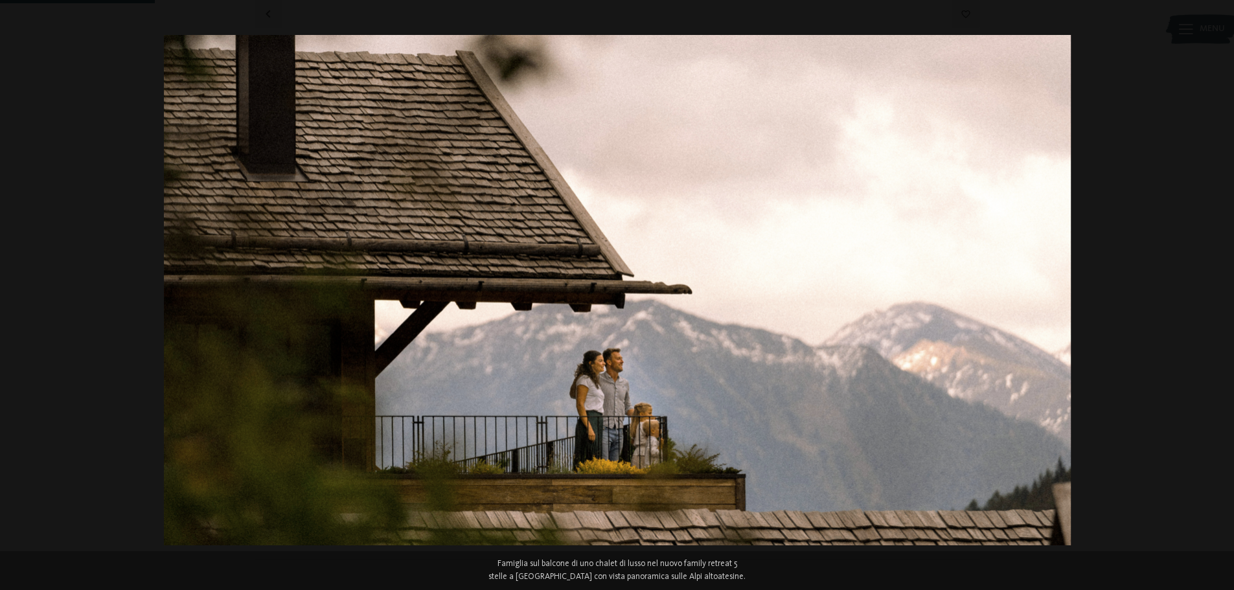
click at [1219, 291] on button "button" at bounding box center [1210, 295] width 45 height 65
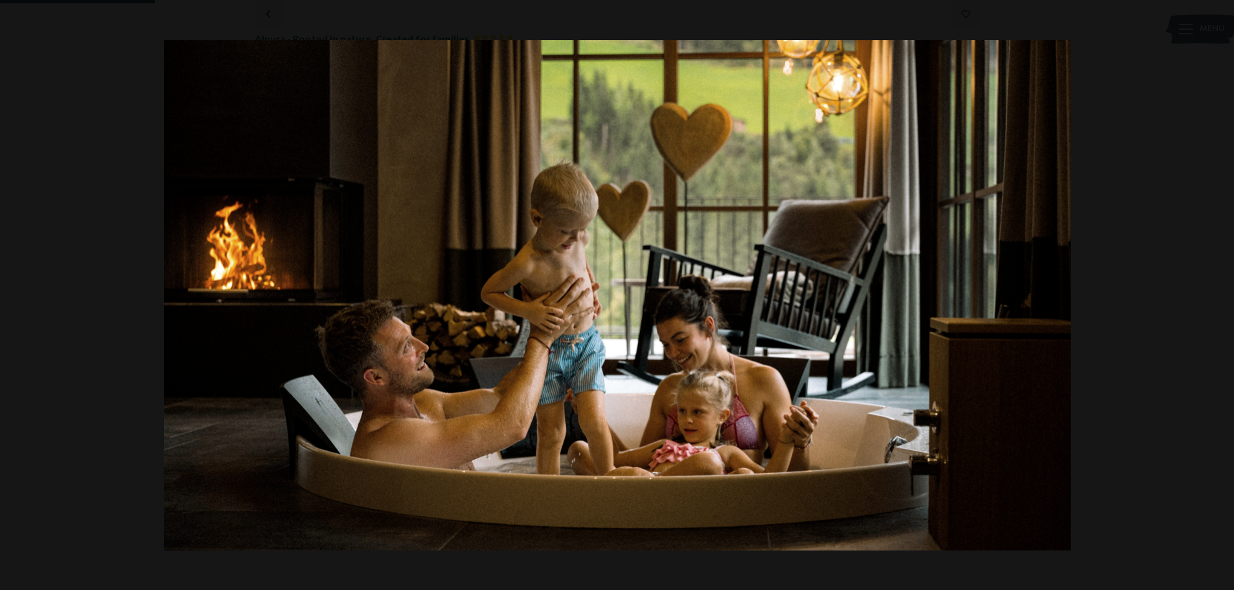
click at [1219, 291] on button "button" at bounding box center [1210, 295] width 45 height 65
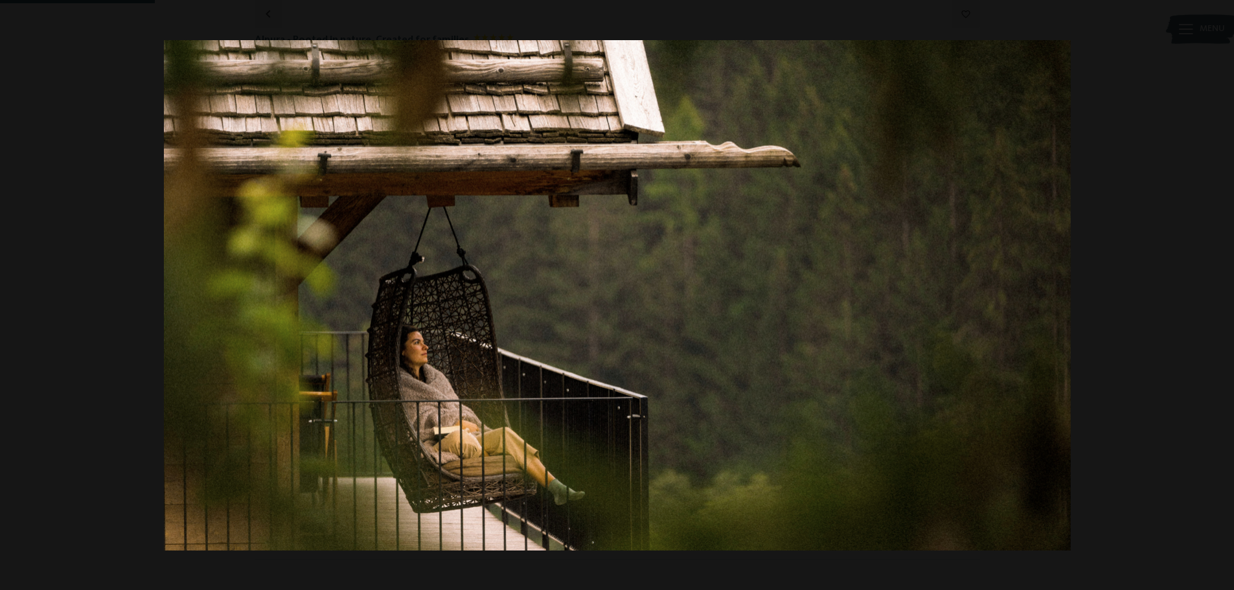
click at [1219, 291] on button "button" at bounding box center [1210, 295] width 45 height 65
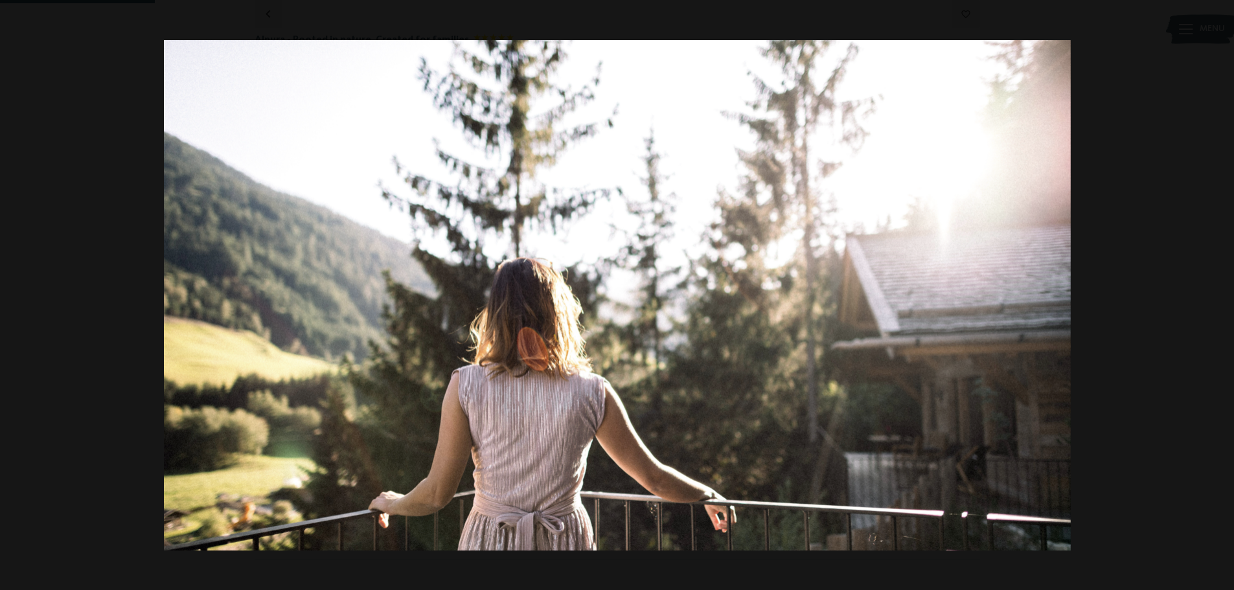
click at [1219, 291] on button "button" at bounding box center [1210, 295] width 45 height 65
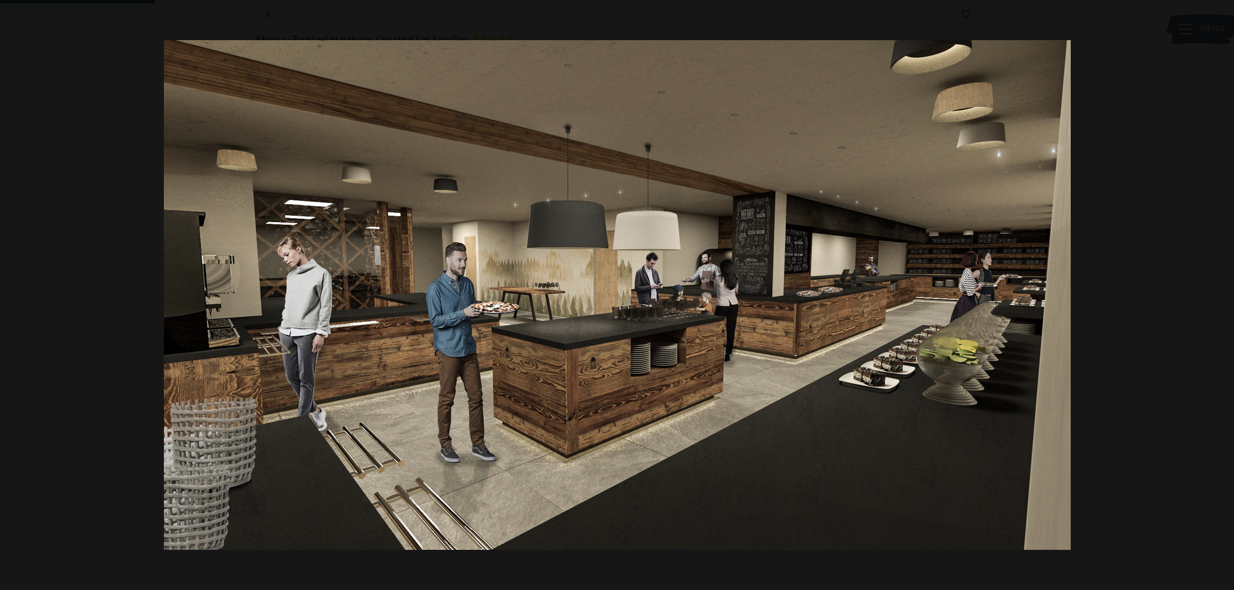
click at [1219, 291] on button "button" at bounding box center [1210, 295] width 45 height 65
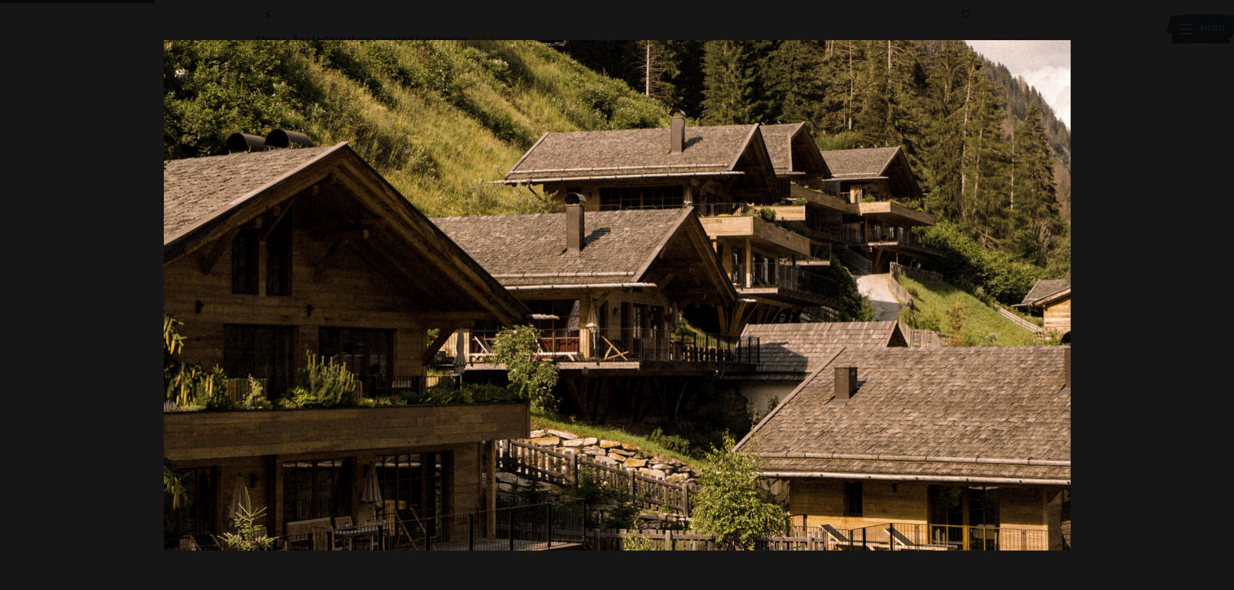
click at [1219, 291] on button "button" at bounding box center [1210, 295] width 45 height 65
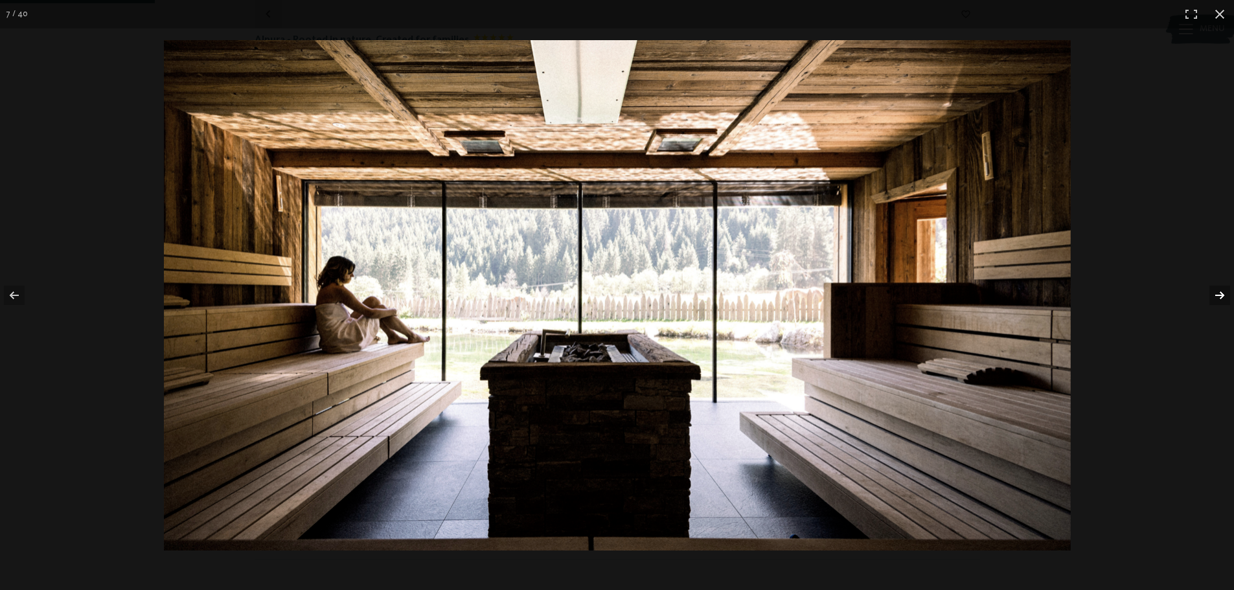
click at [1219, 282] on button "button" at bounding box center [1210, 295] width 45 height 65
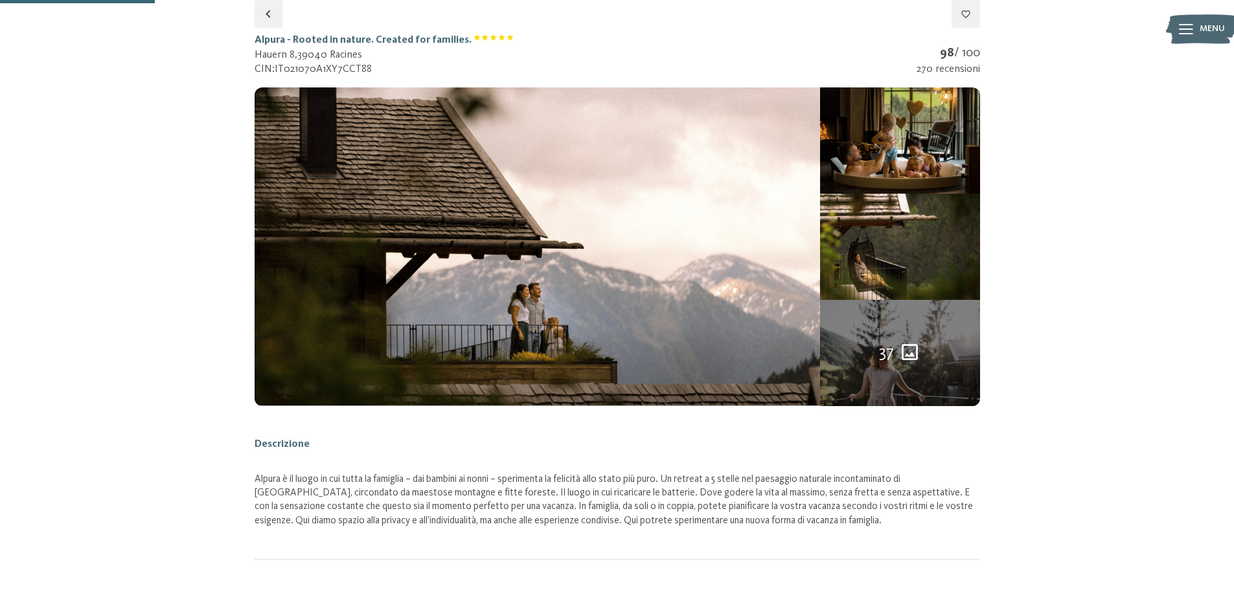
click at [0, 0] on button "button" at bounding box center [0, 0] width 0 height 0
drag, startPoint x: 253, startPoint y: 36, endPoint x: 462, endPoint y: 34, distance: 209.2
copy h1 "Alpura - Rooted in nature. Created for families"
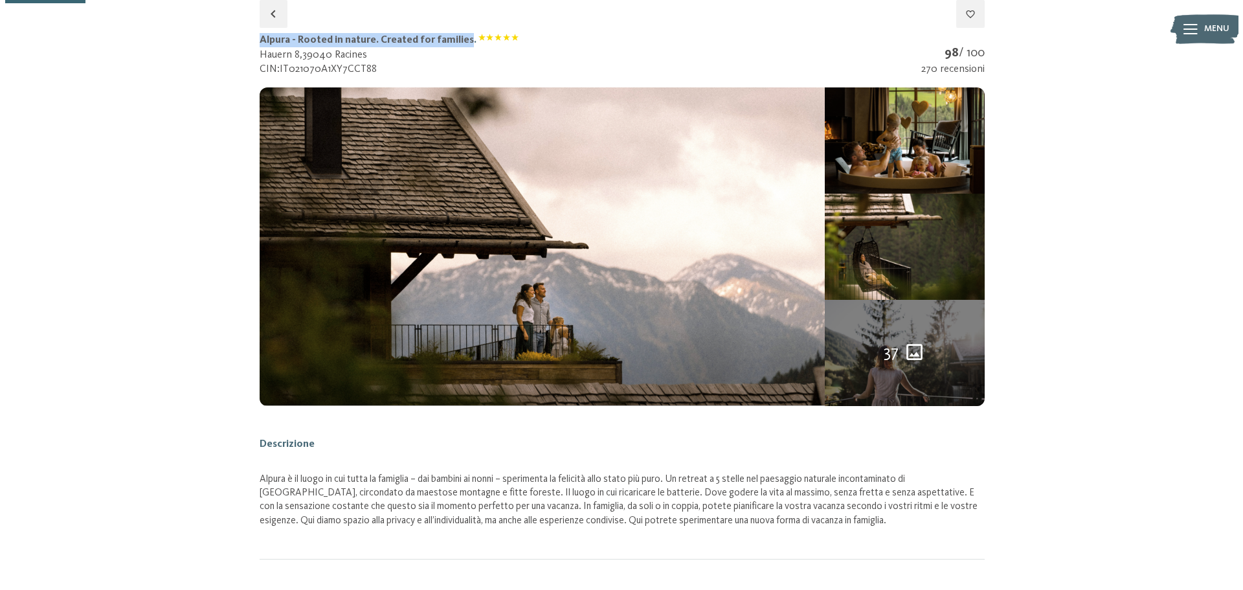
scroll to position [0, 0]
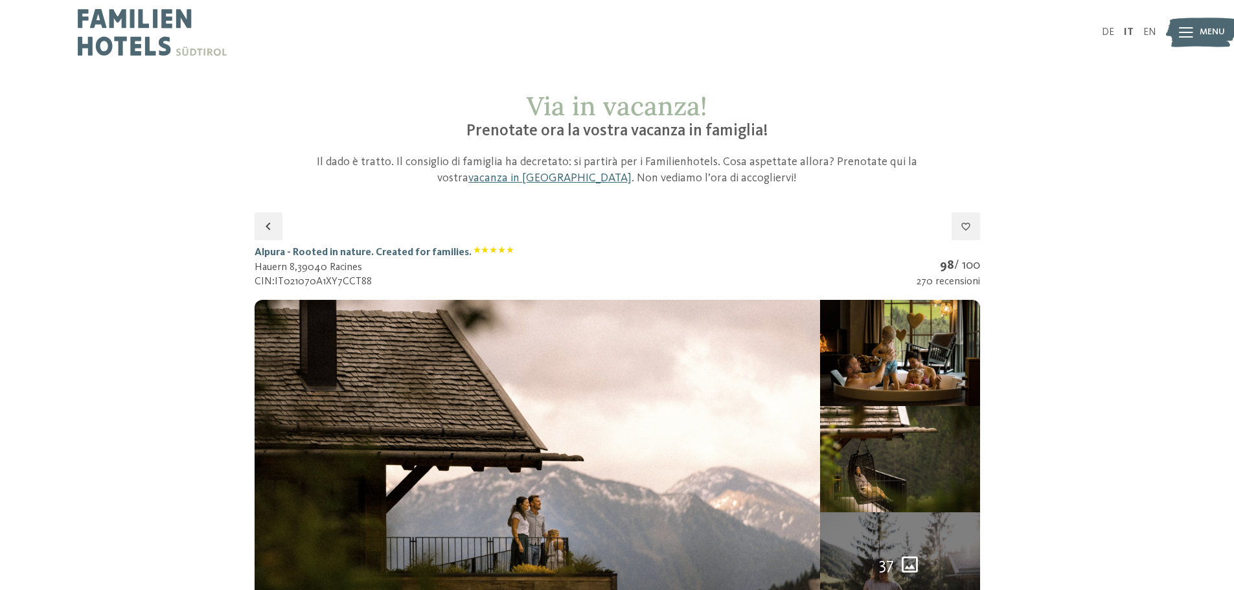
click at [1206, 29] on span "Menu" at bounding box center [1211, 32] width 25 height 13
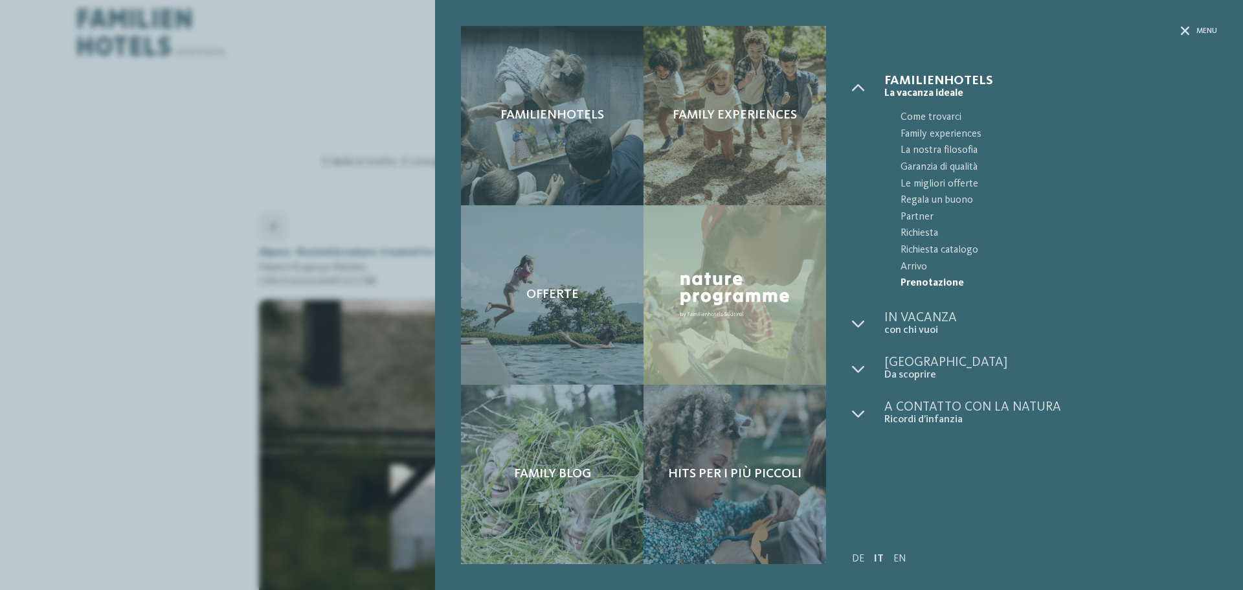
click at [934, 281] on span "Prenotazione" at bounding box center [1059, 283] width 317 height 17
